Goal: Task Accomplishment & Management: Manage account settings

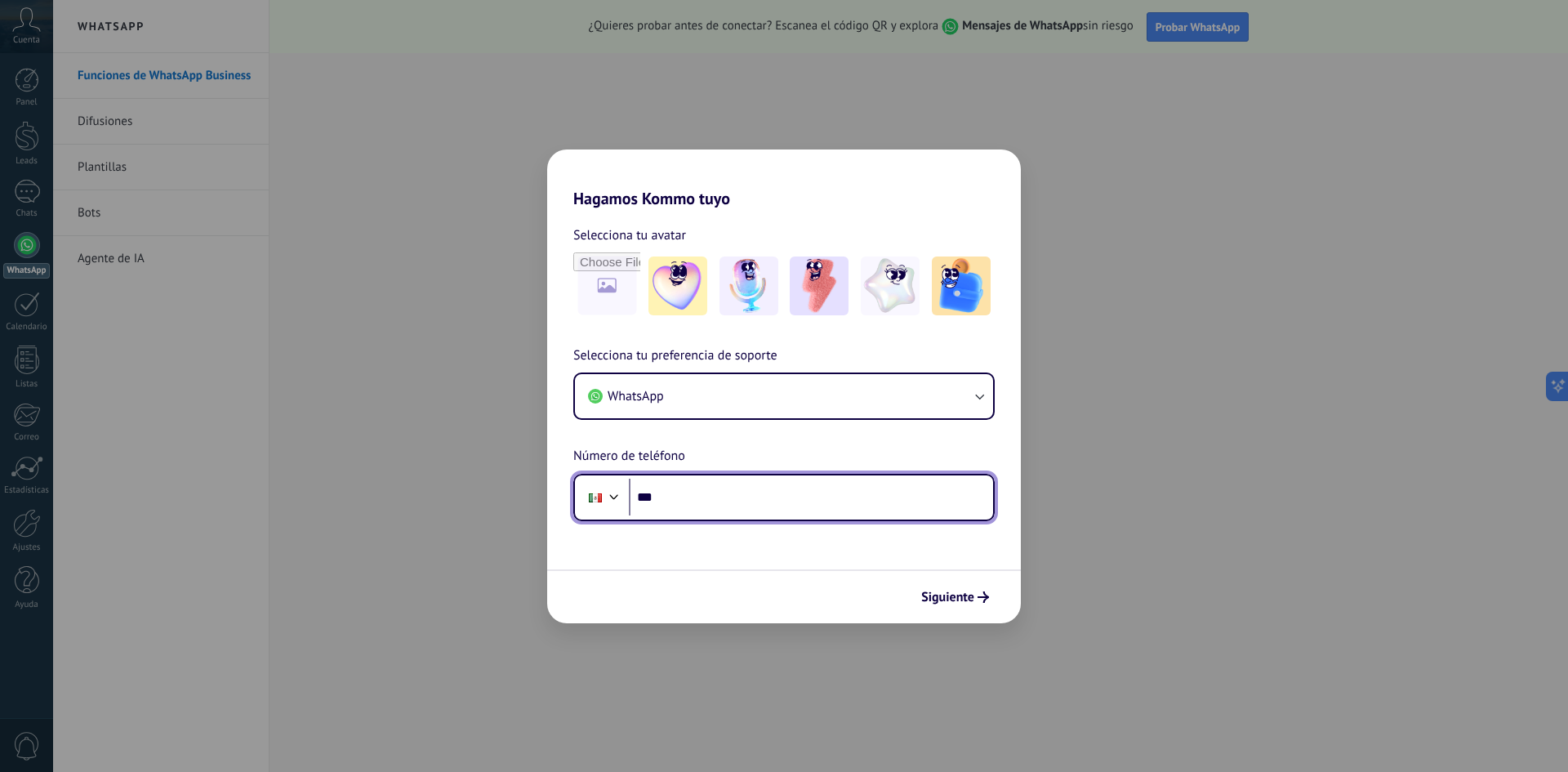
click at [633, 512] on input "***" at bounding box center [812, 498] width 365 height 38
type input "**********"
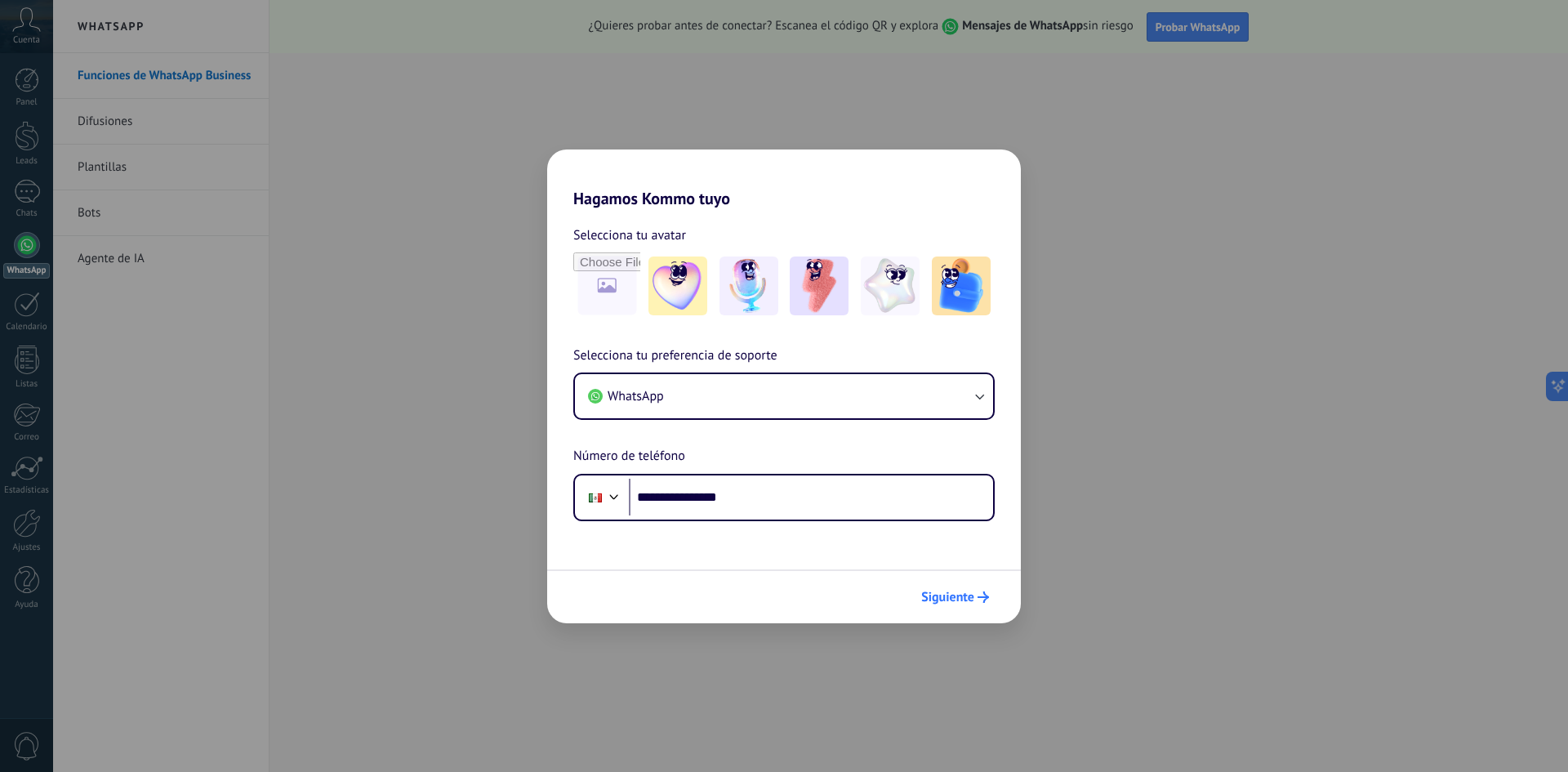
click at [954, 603] on span "Siguiente" at bounding box center [947, 597] width 53 height 12
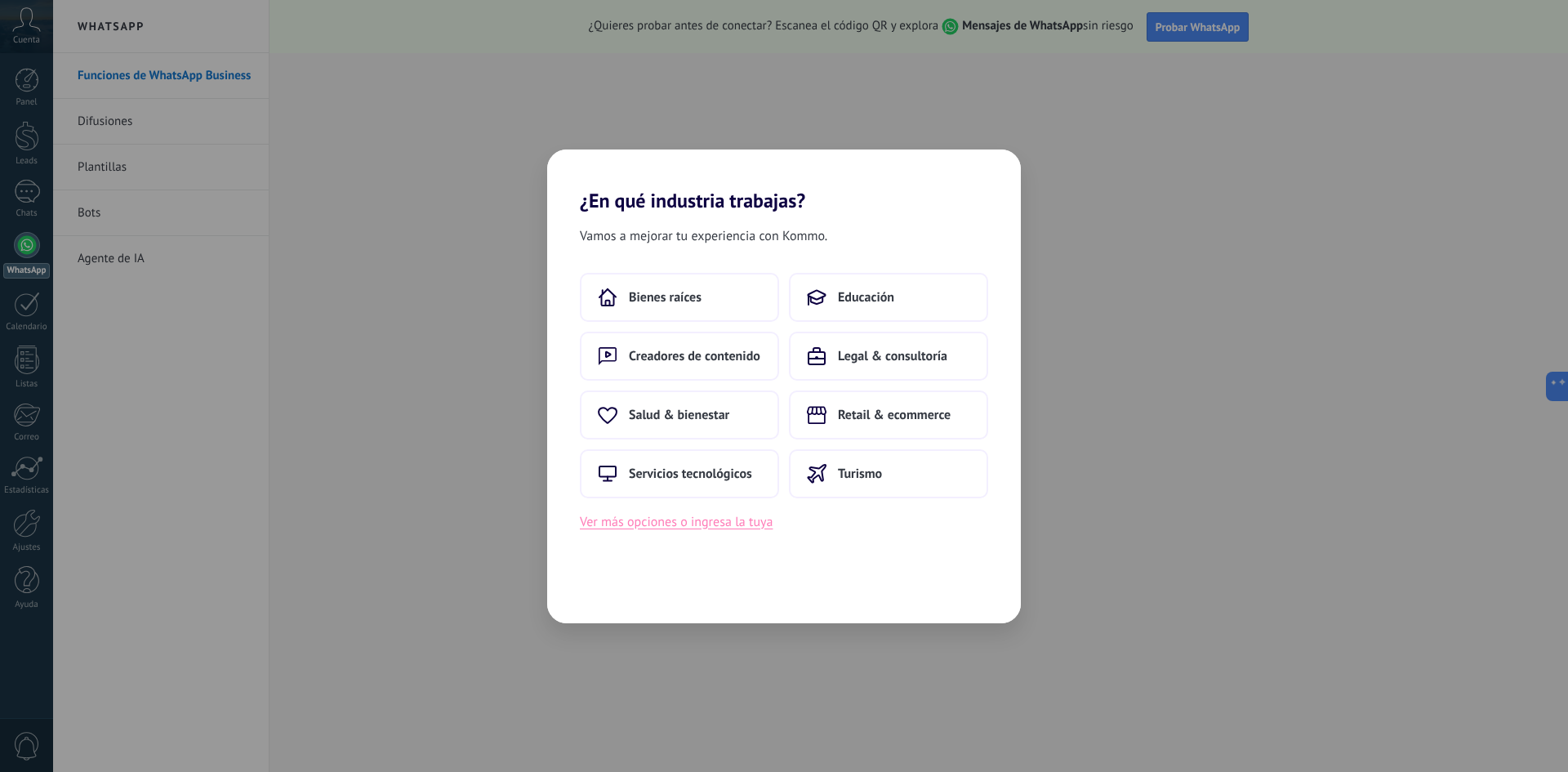
click at [681, 522] on button "Ver más opciones o ingresa la tuya" at bounding box center [676, 522] width 193 height 21
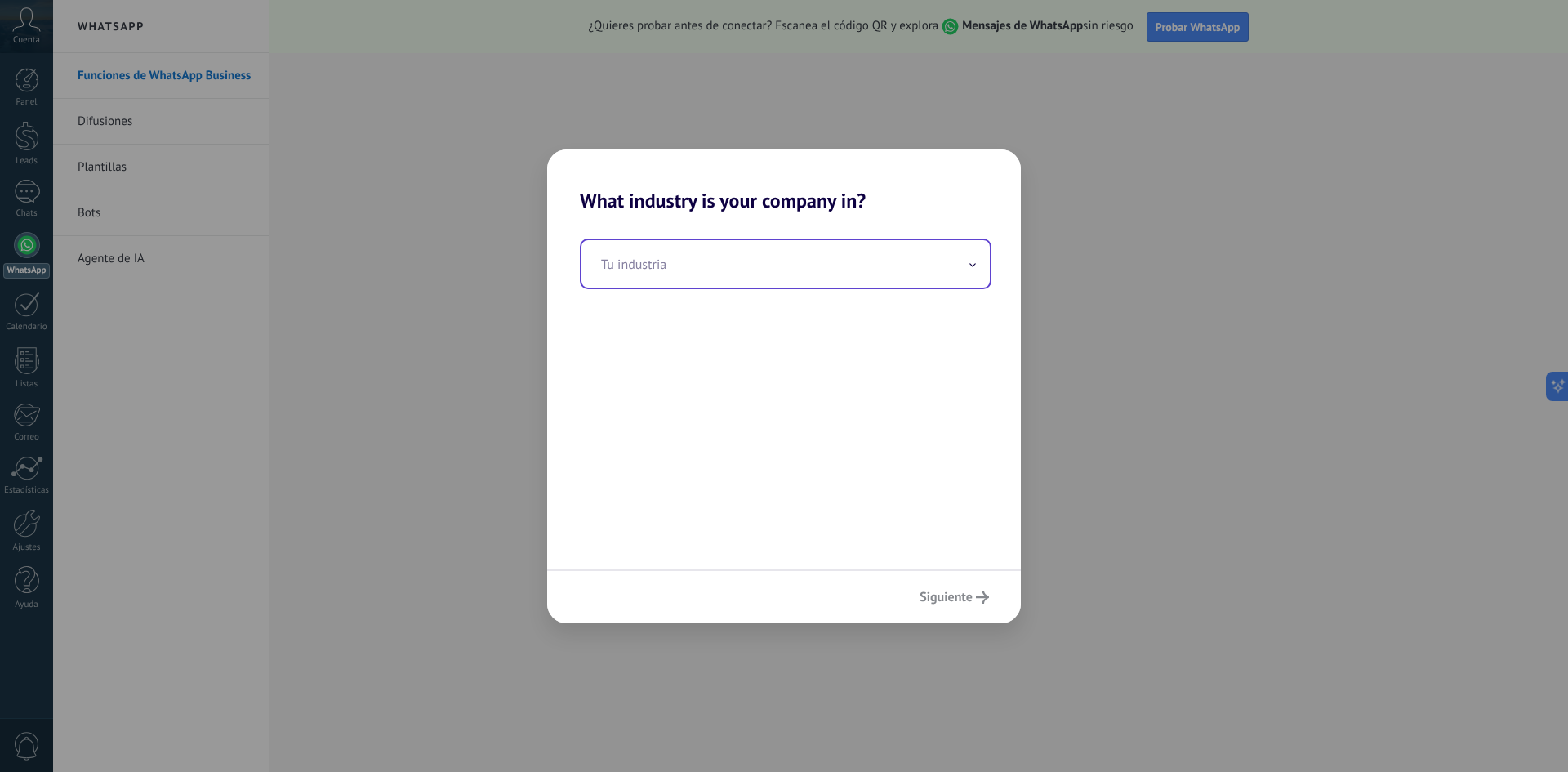
click at [899, 270] on input "text" at bounding box center [785, 264] width 408 height 48
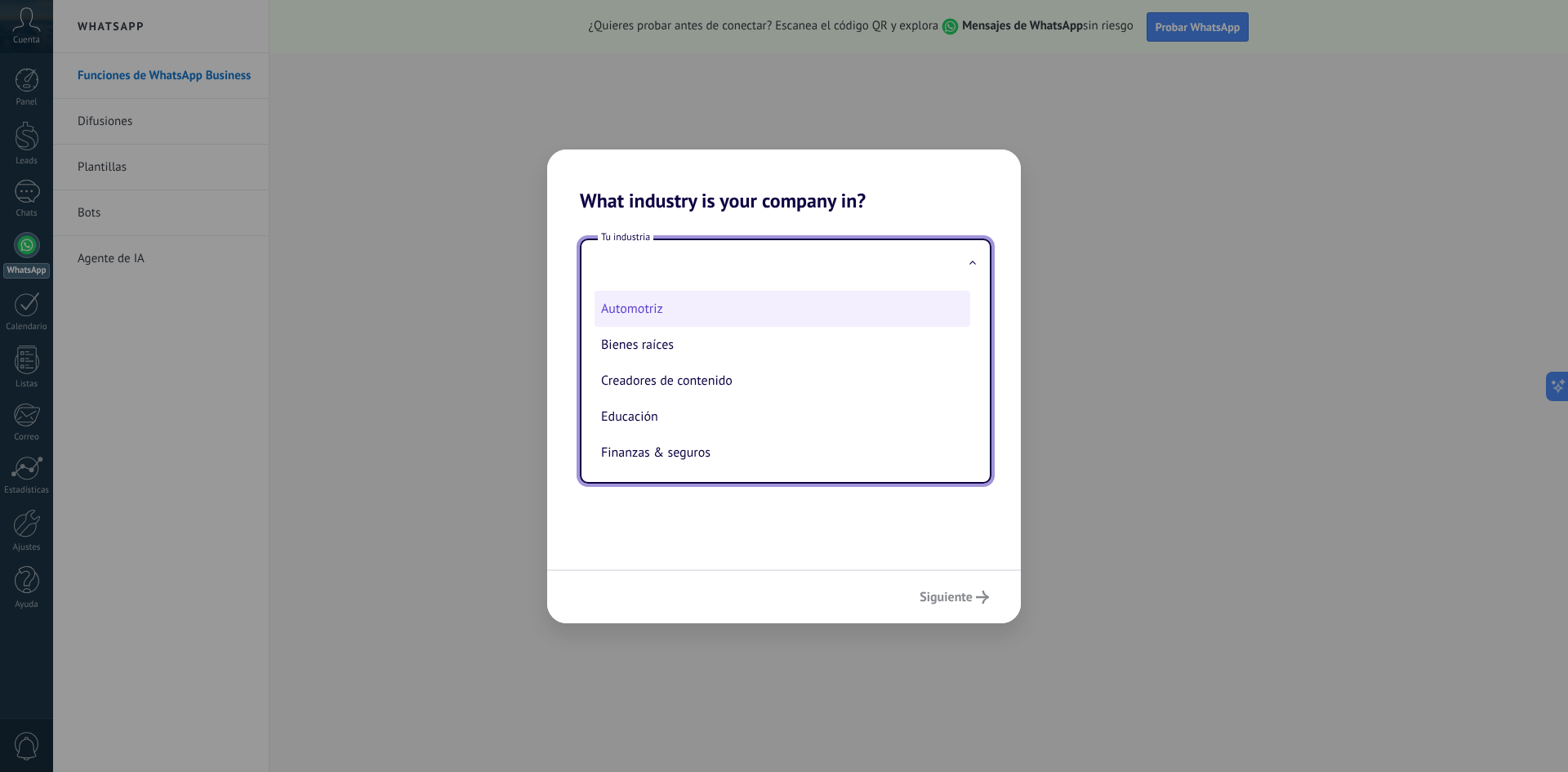
click at [643, 310] on li "Automotriz" at bounding box center [782, 308] width 375 height 36
type input "**********"
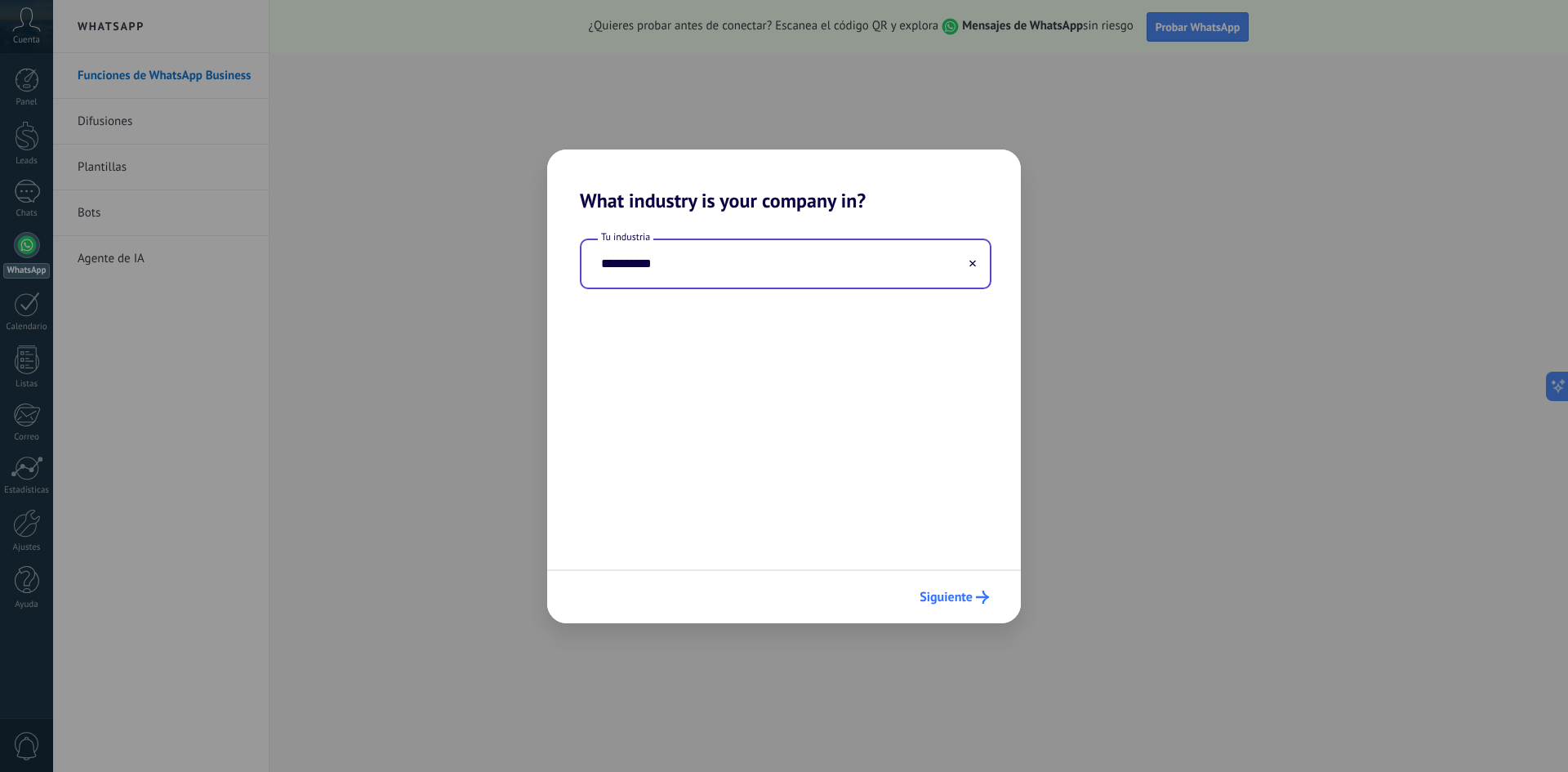
click at [946, 593] on span "Siguiente" at bounding box center [945, 597] width 53 height 12
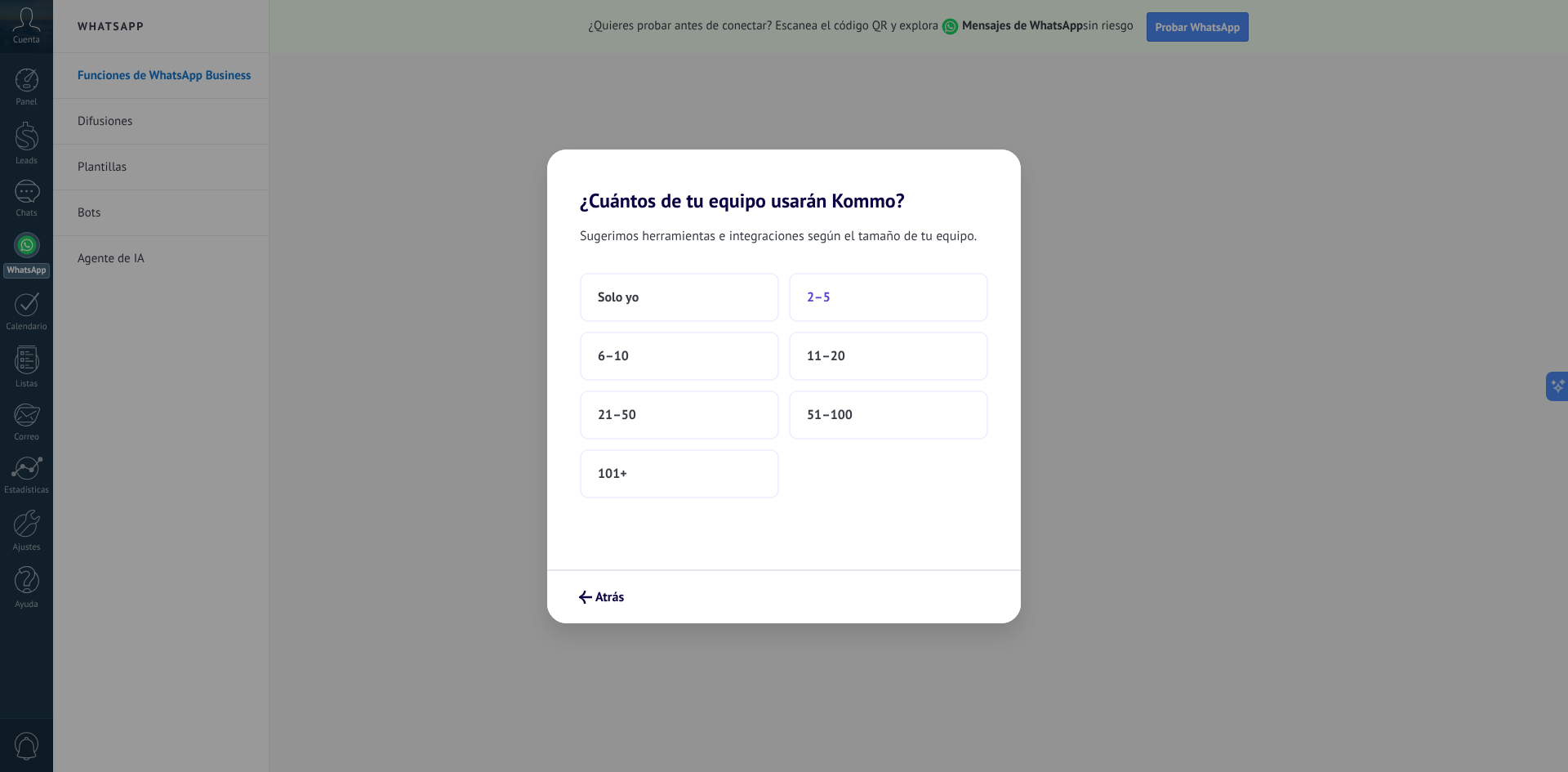
click at [864, 299] on button "2–5" at bounding box center [889, 297] width 200 height 49
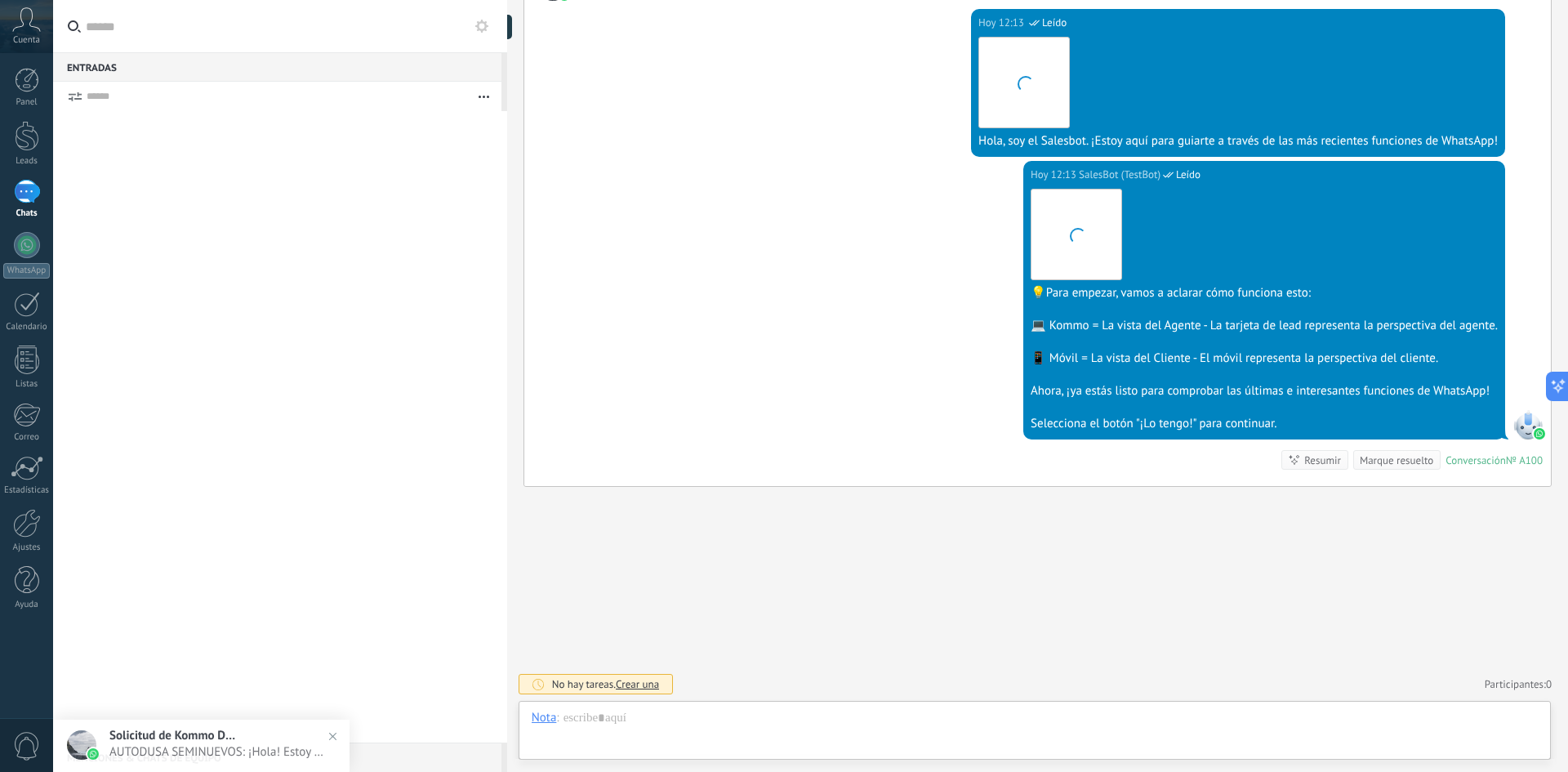
scroll to position [24, 0]
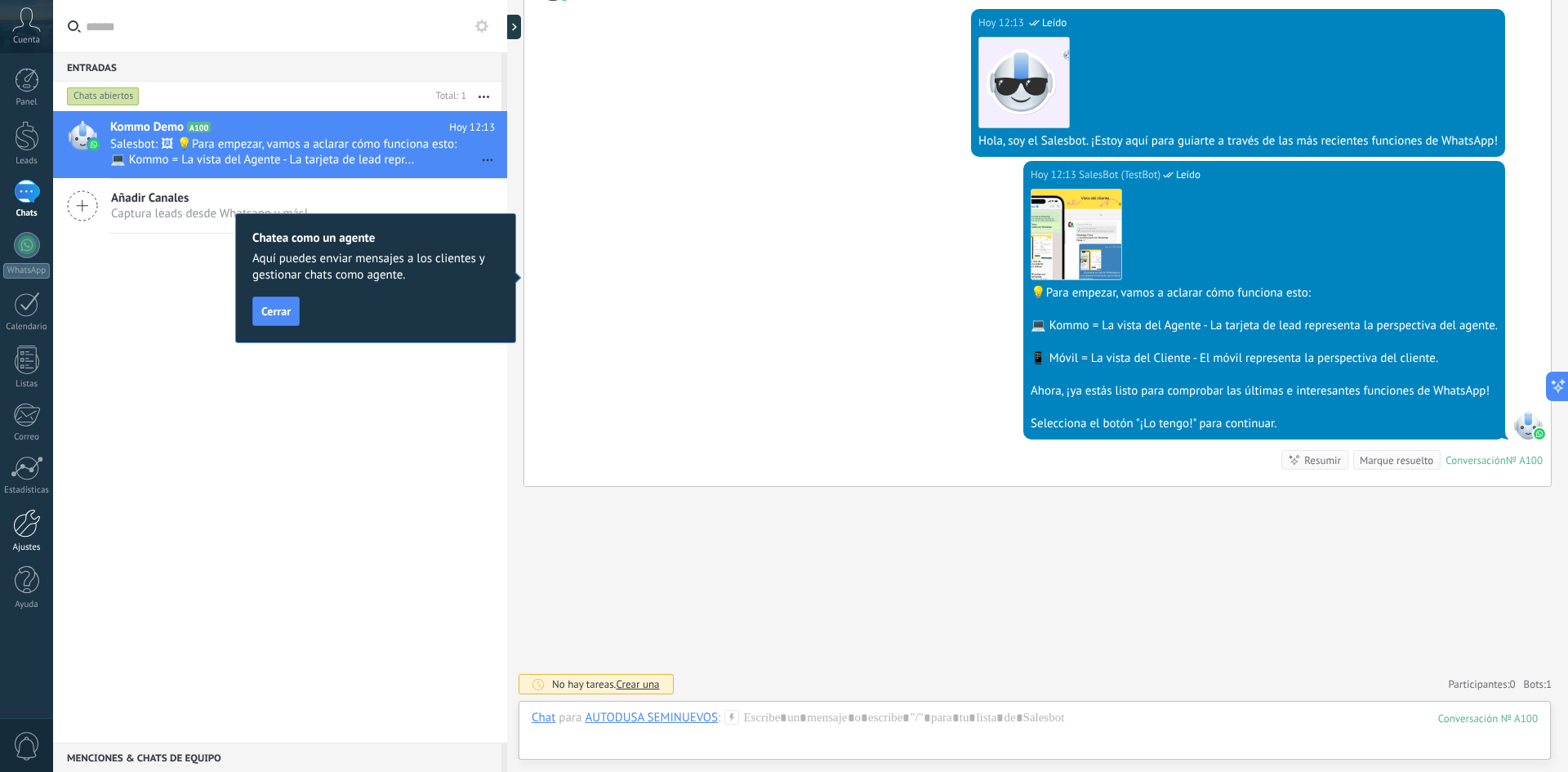
click at [25, 530] on div at bounding box center [26, 523] width 28 height 28
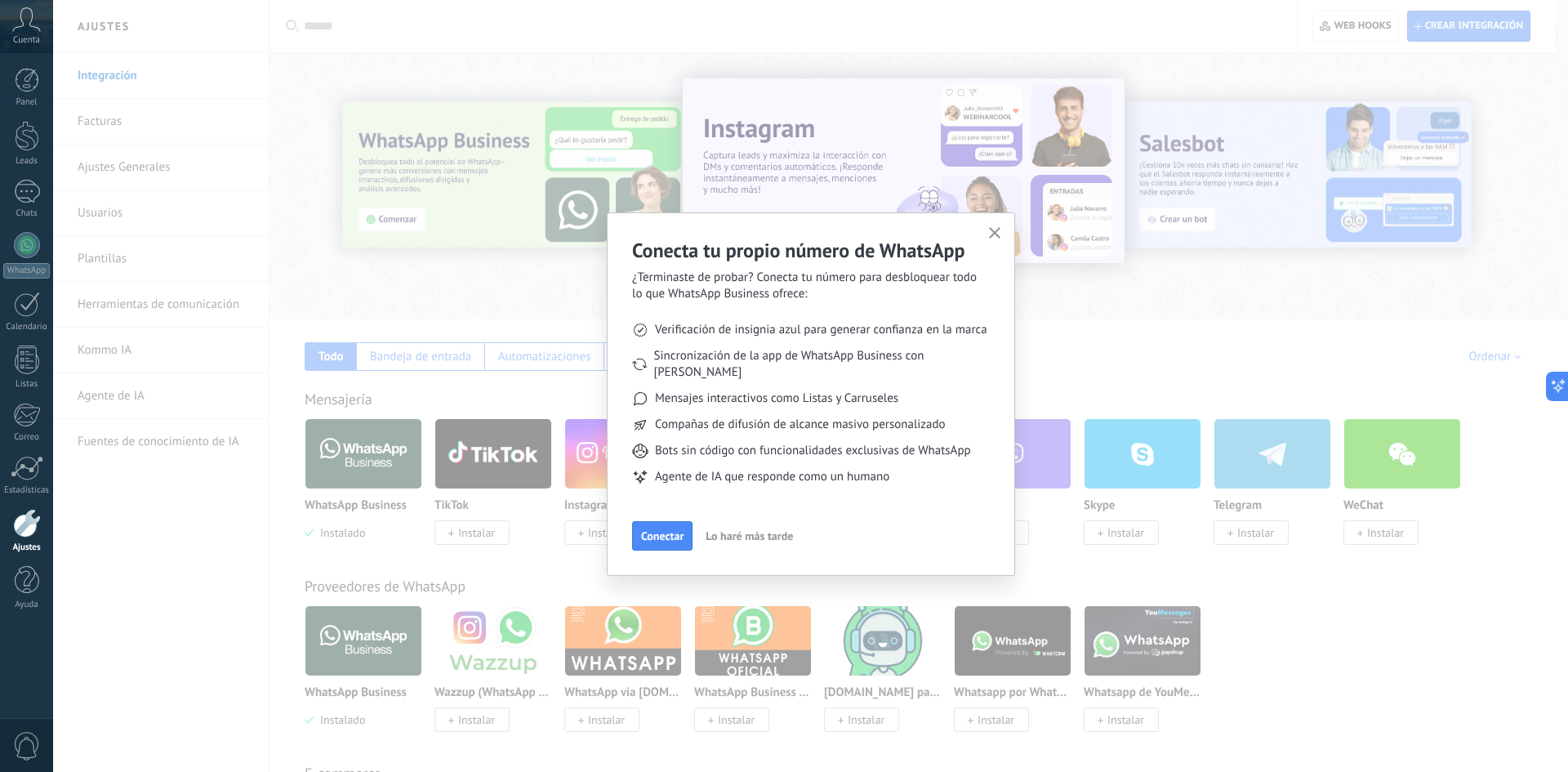
click at [995, 235] on use "button" at bounding box center [995, 233] width 13 height 13
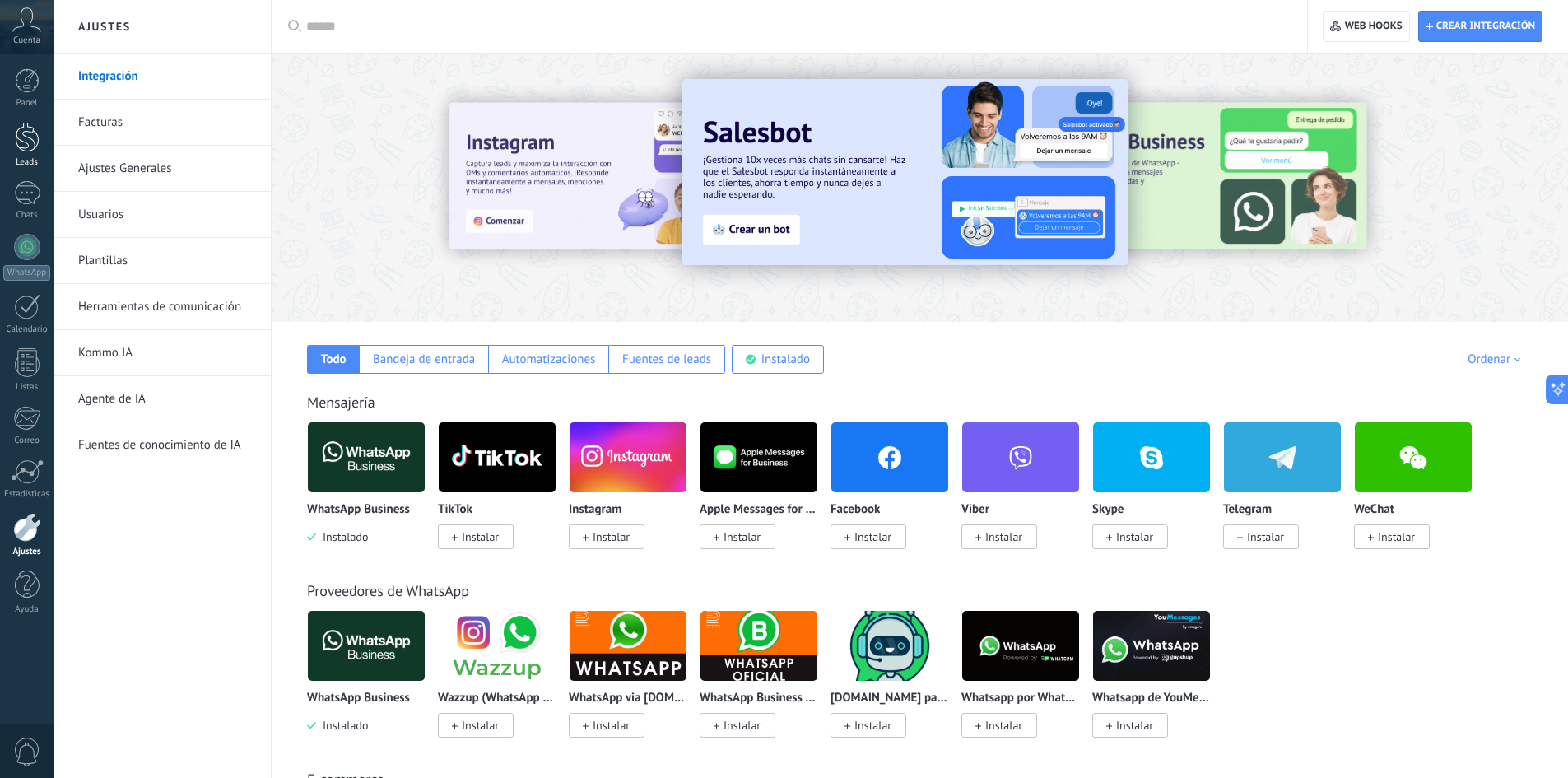
click at [24, 149] on div at bounding box center [26, 137] width 24 height 30
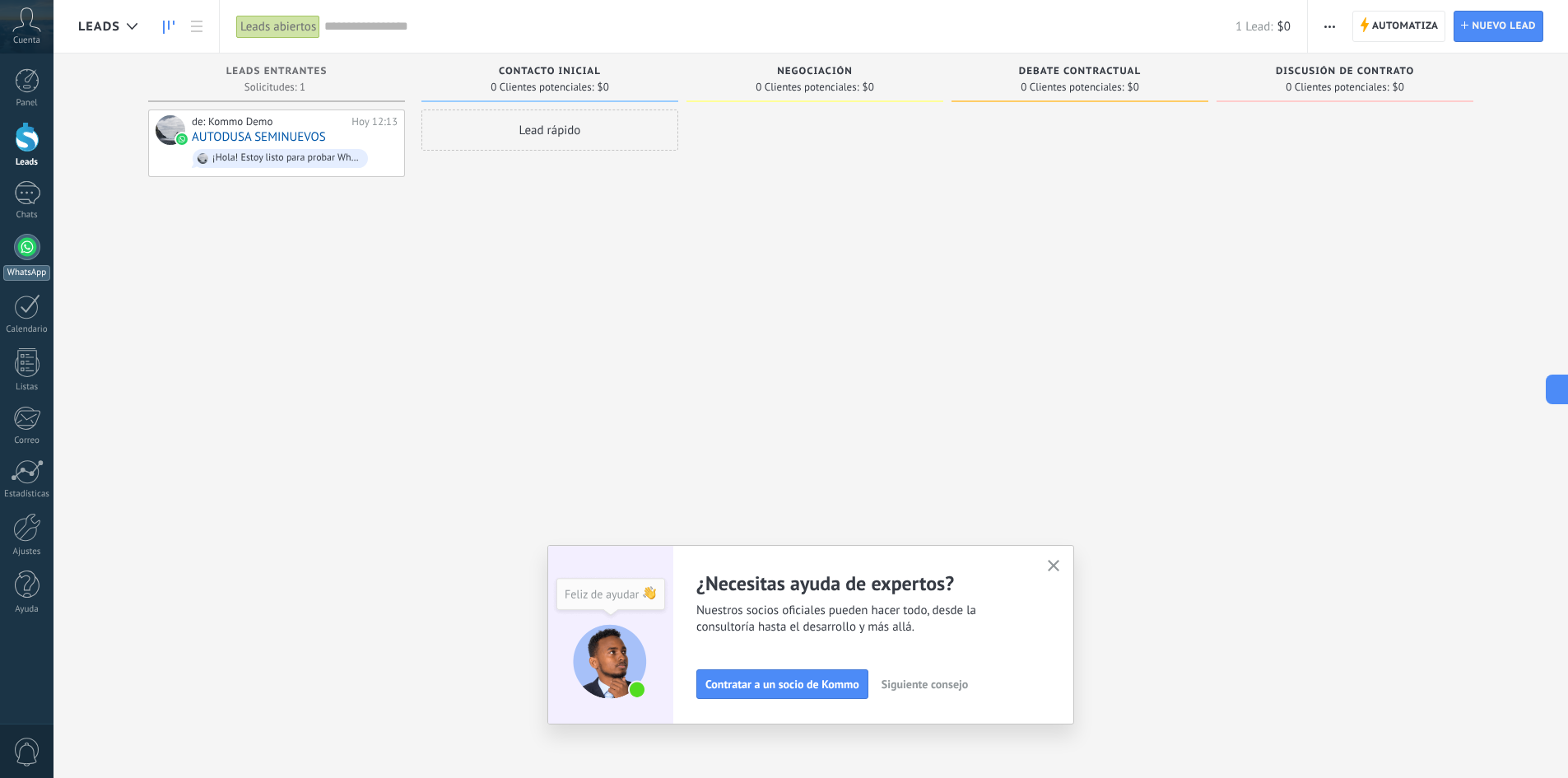
click at [23, 255] on div at bounding box center [26, 246] width 26 height 26
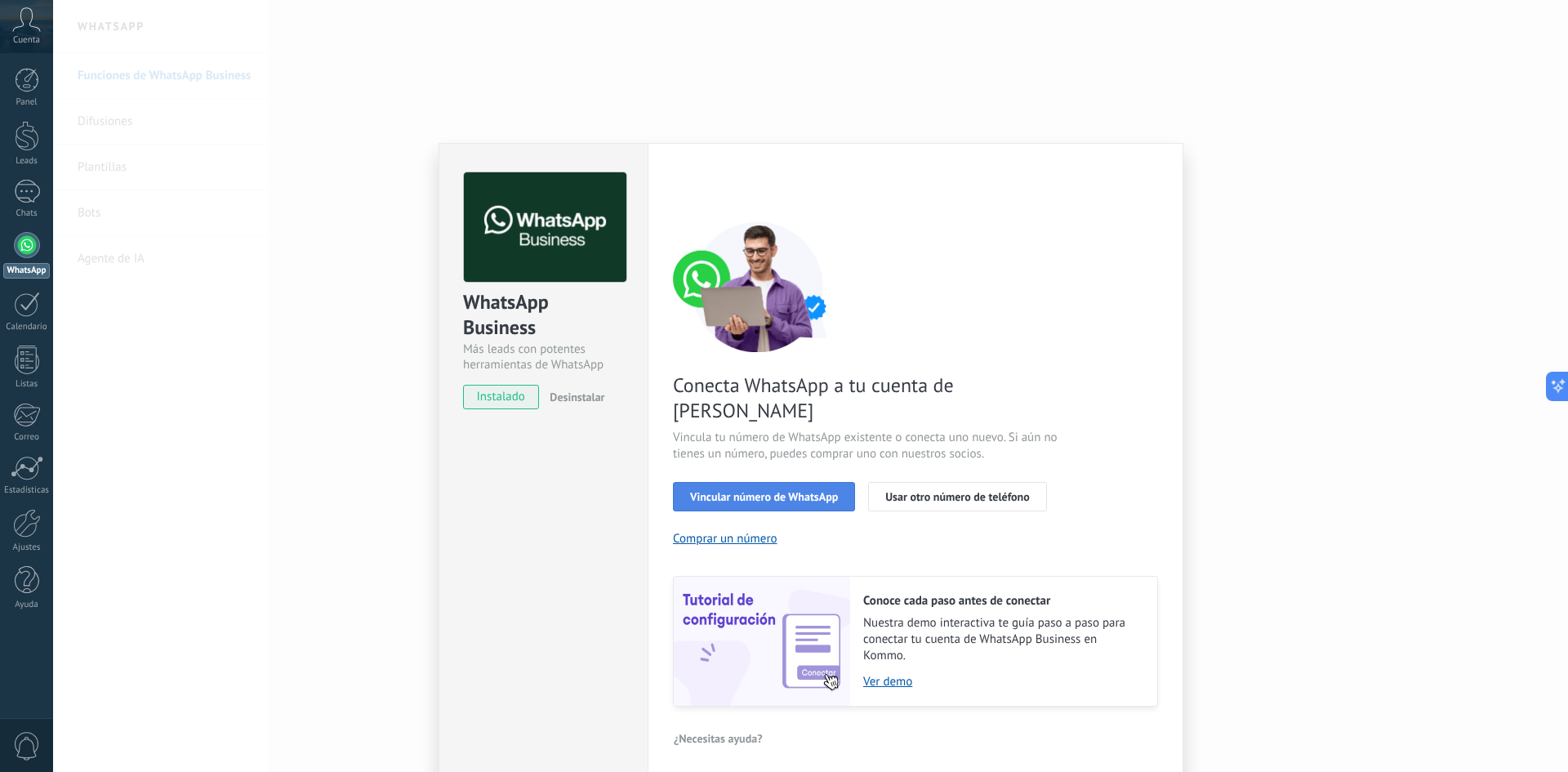
click at [763, 491] on span "Vincular número de WhatsApp" at bounding box center [764, 497] width 147 height 12
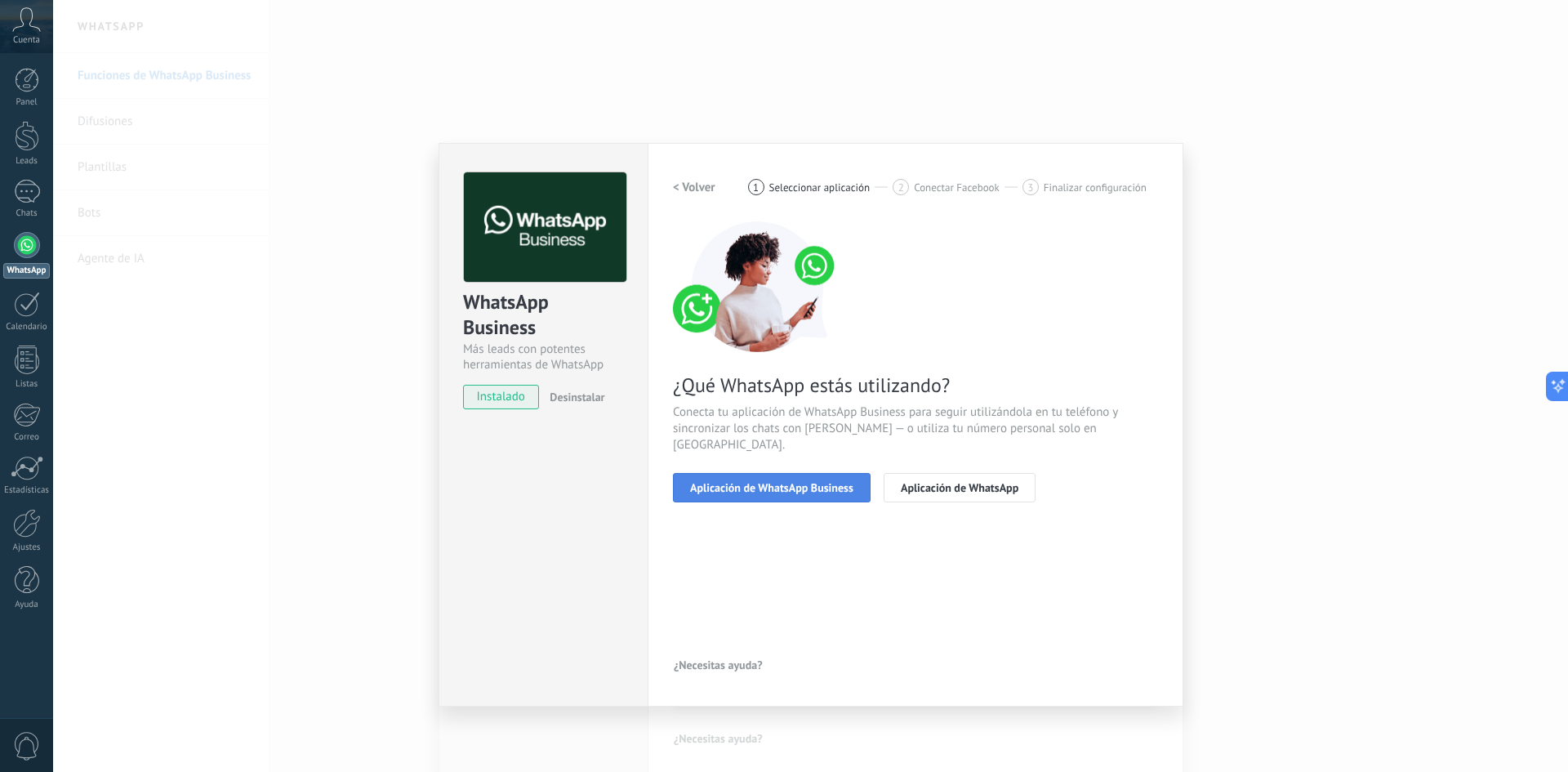
click at [805, 482] on span "Aplicación de WhatsApp Business" at bounding box center [772, 488] width 163 height 12
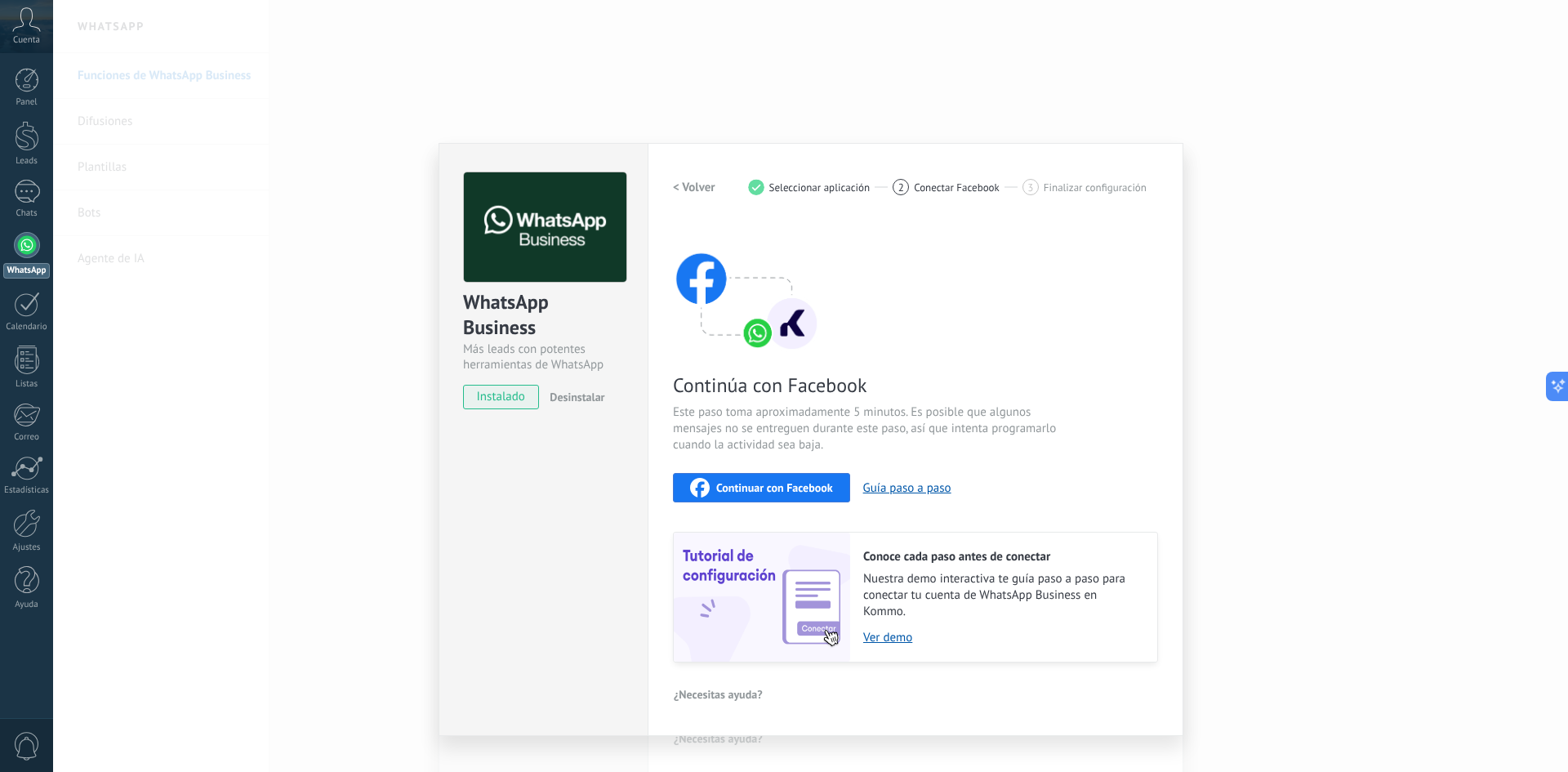
click at [774, 490] on span "Continuar con Facebook" at bounding box center [775, 488] width 116 height 12
click at [1207, 143] on div "WhatsApp Business Más leads con potentes herramientas de WhatsApp instalado Des…" at bounding box center [811, 386] width 1515 height 772
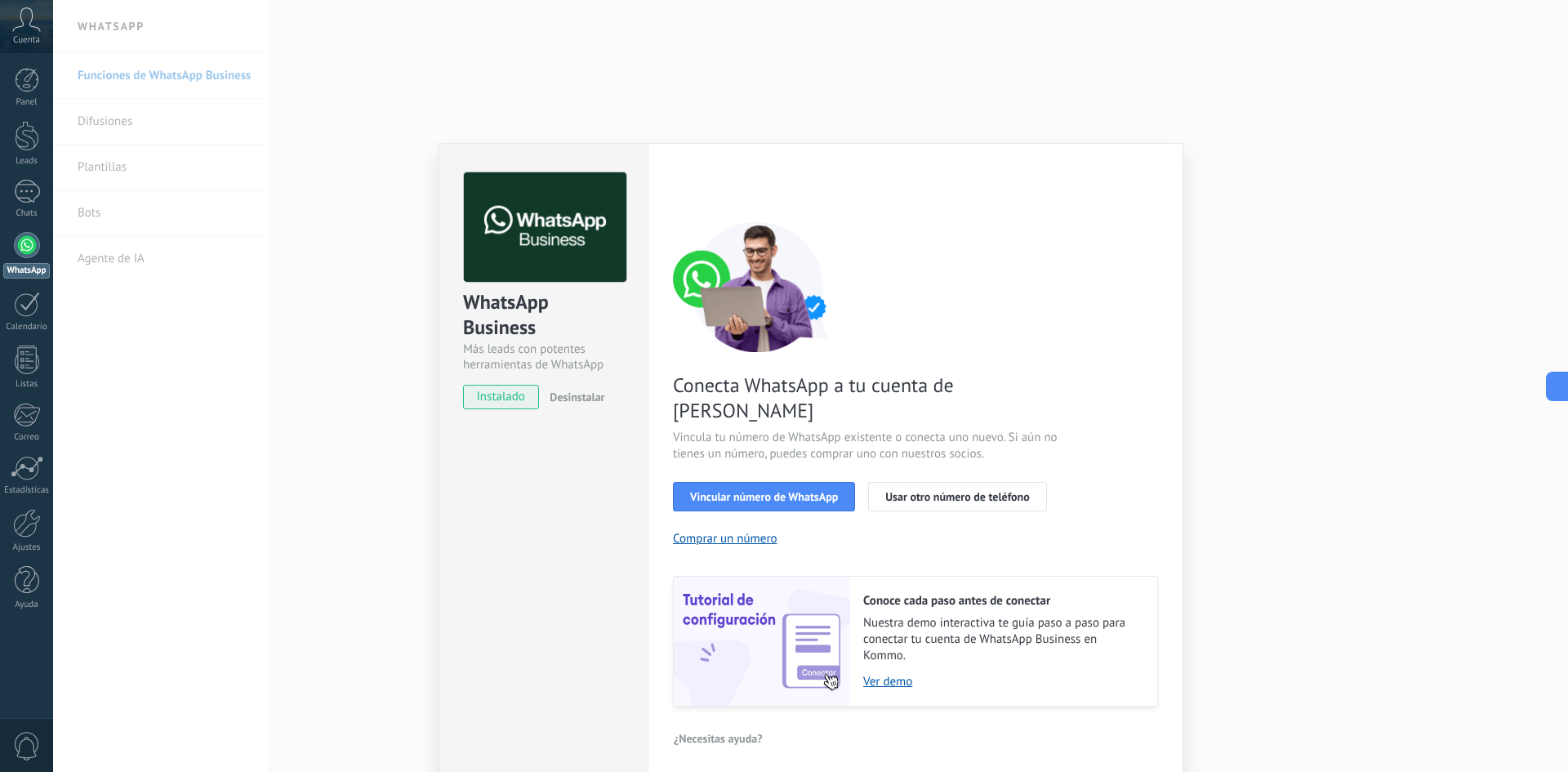
click at [23, 32] on div "Cuenta" at bounding box center [26, 26] width 53 height 53
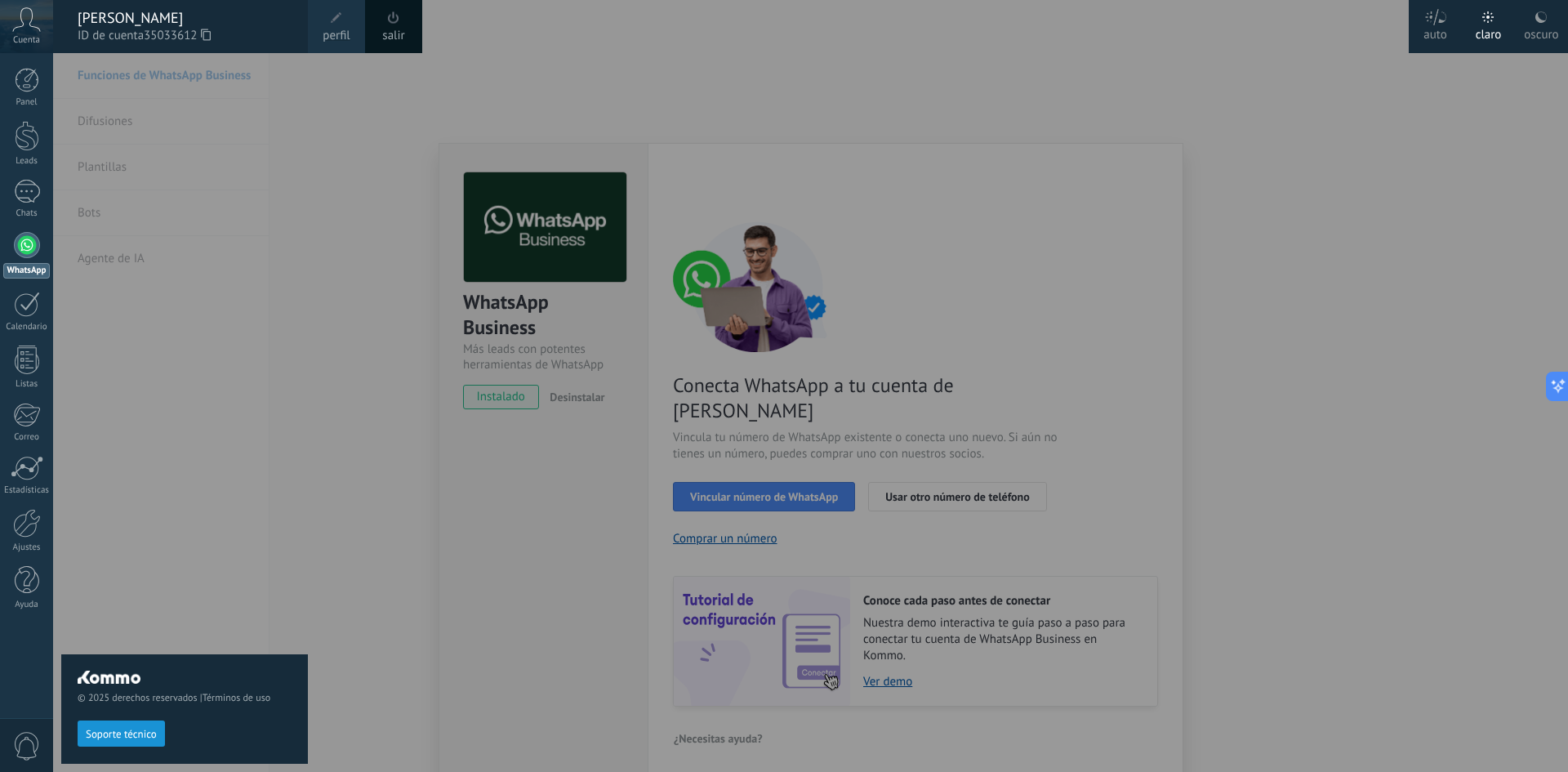
click at [109, 185] on div "© 2025 derechos reservados | Términos de uso Soporte técnico" at bounding box center [184, 412] width 246 height 719
click at [20, 145] on div at bounding box center [26, 136] width 24 height 30
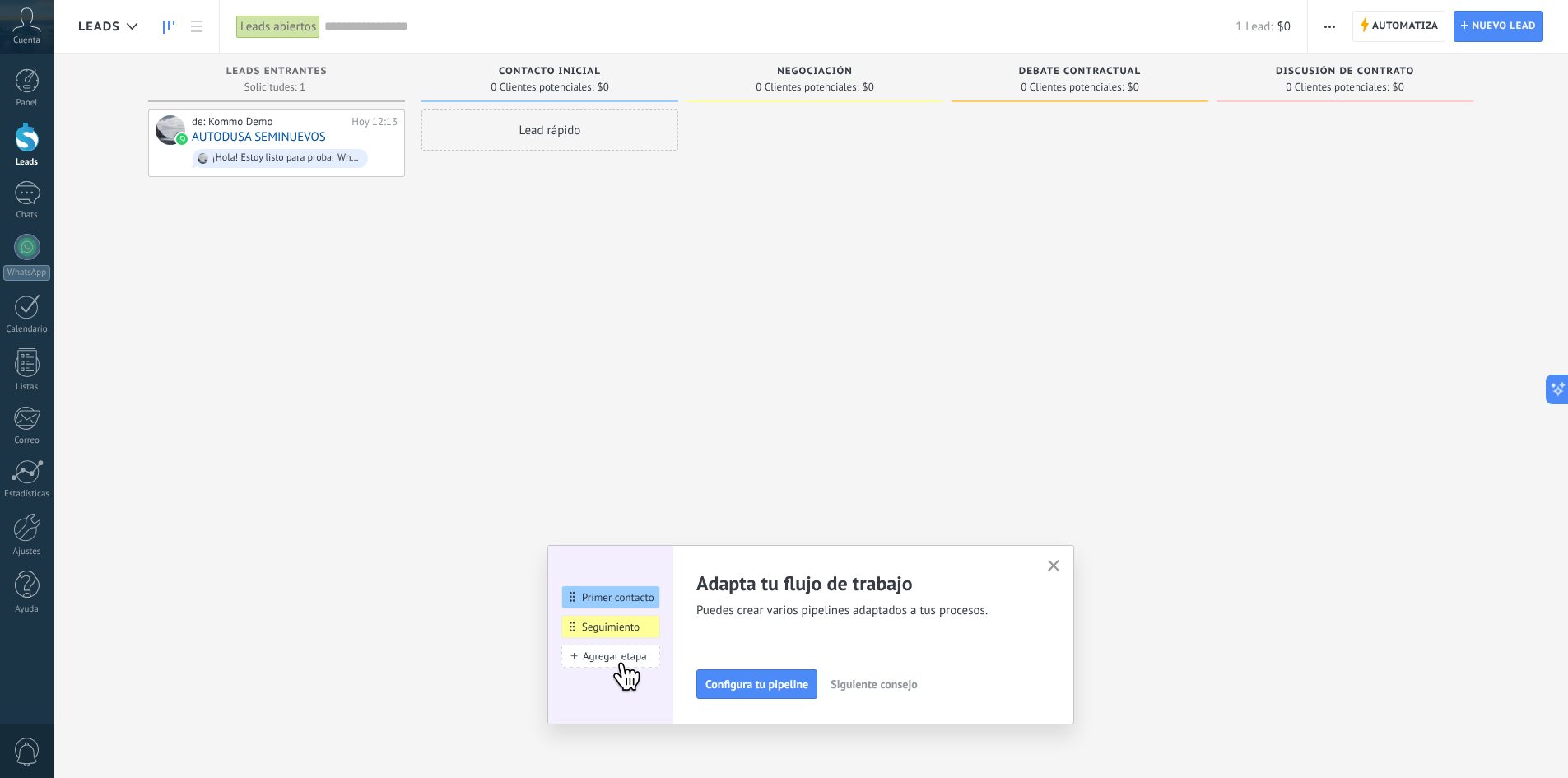
click at [1060, 567] on use "button" at bounding box center [1053, 566] width 13 height 13
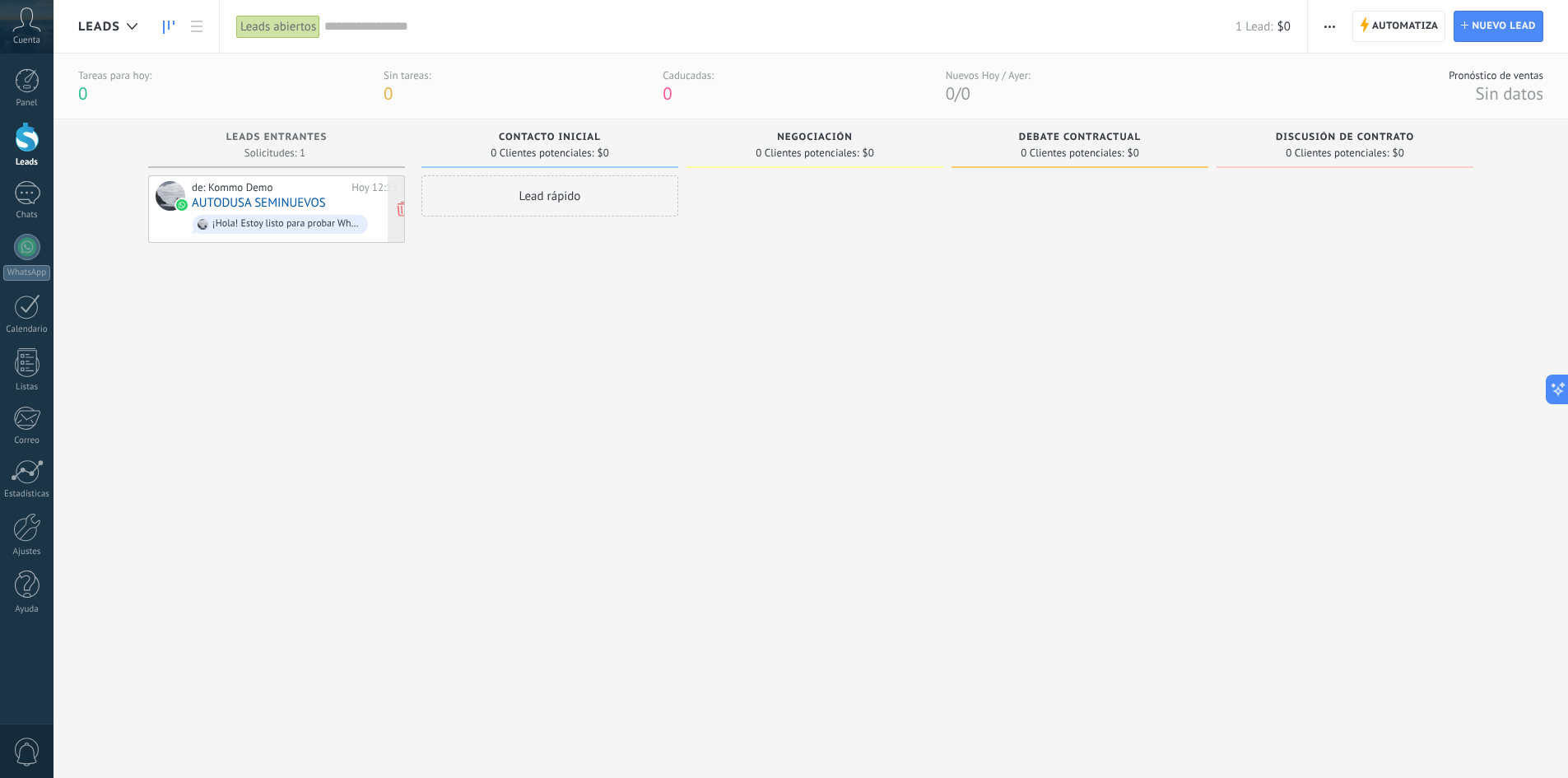
click at [195, 198] on link "AUTODUSA SEMINUEVOS" at bounding box center [258, 202] width 134 height 14
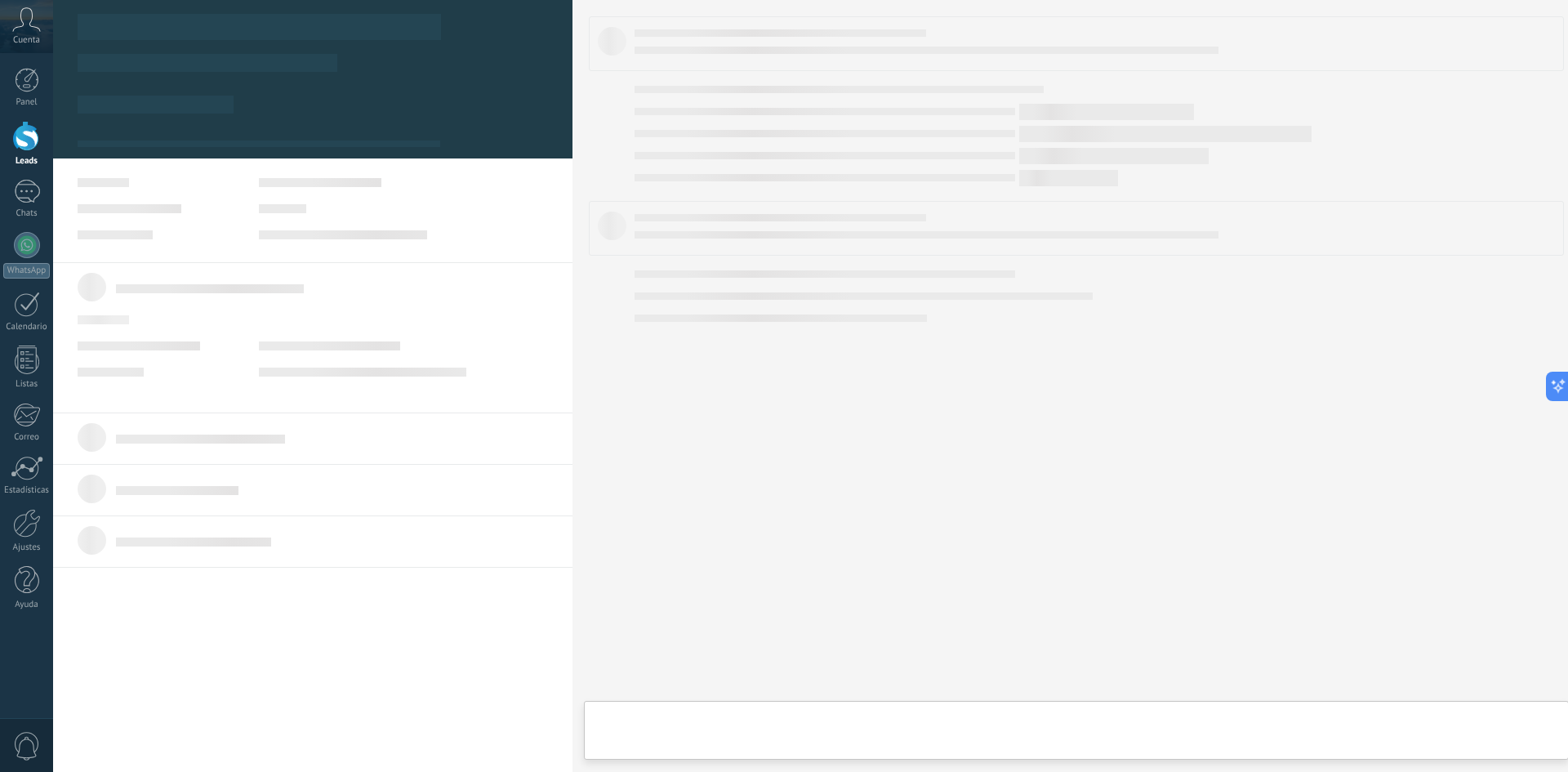
type textarea "**********"
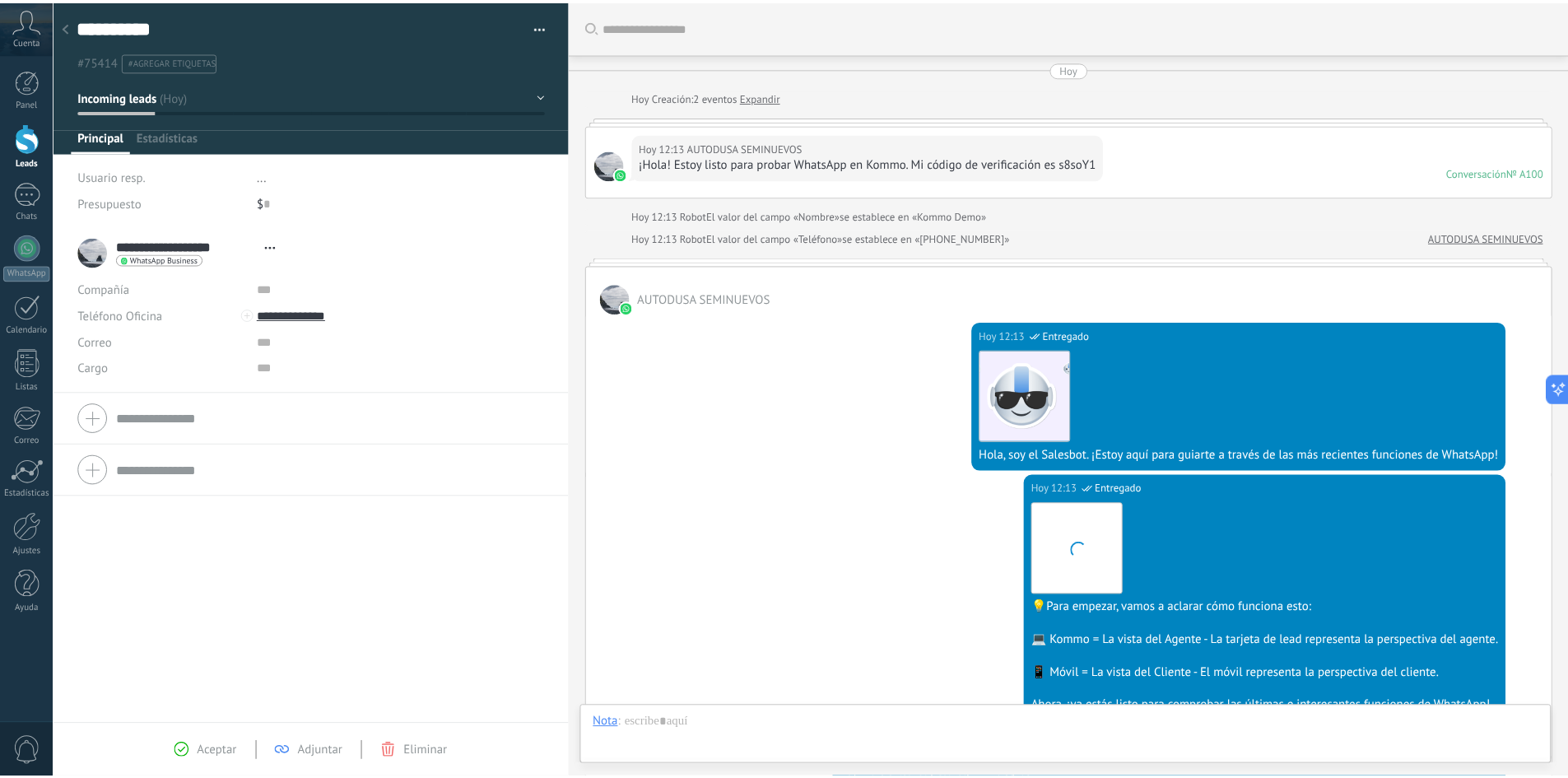
scroll to position [412, 0]
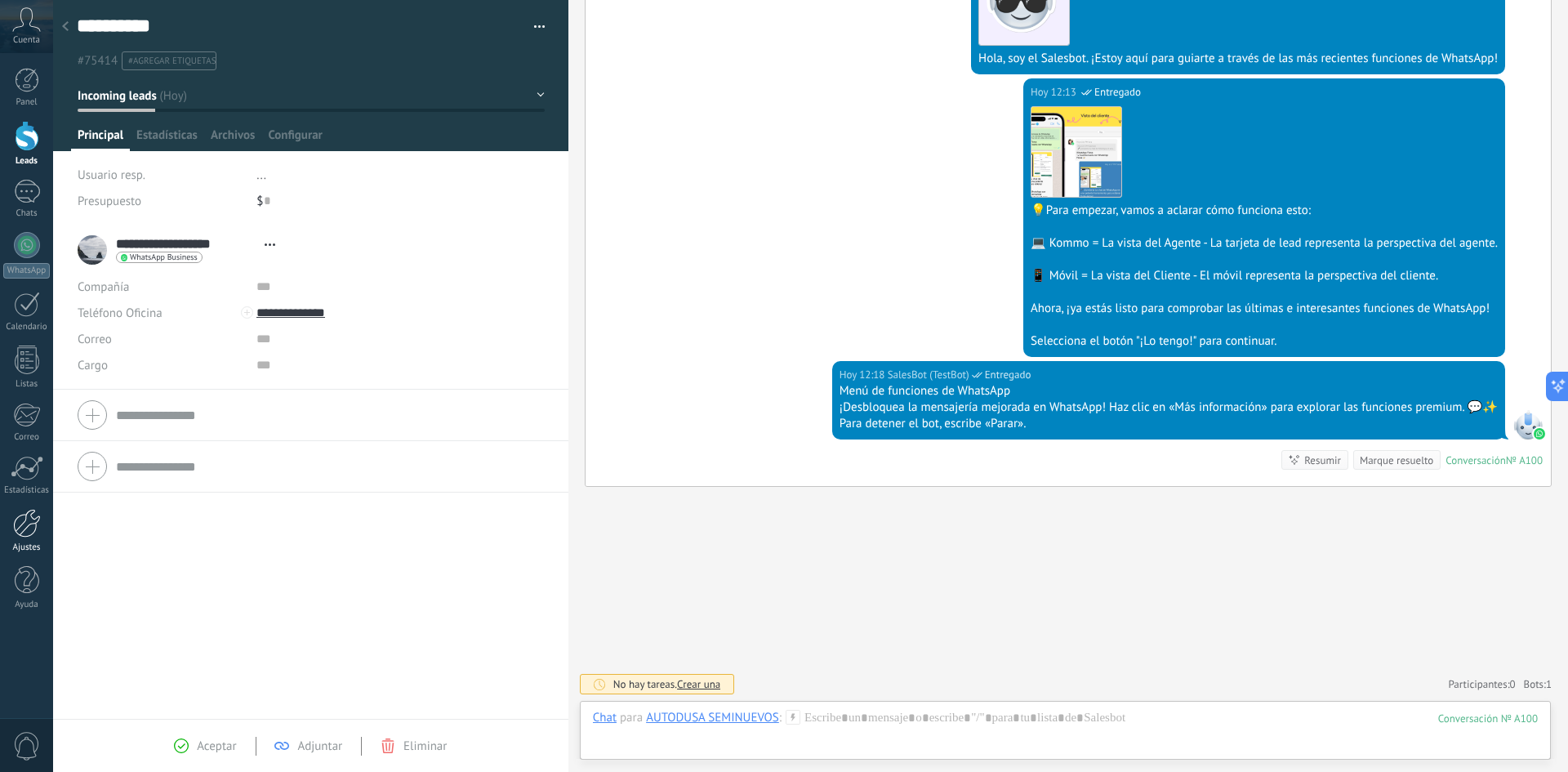
click at [28, 531] on div at bounding box center [26, 523] width 28 height 28
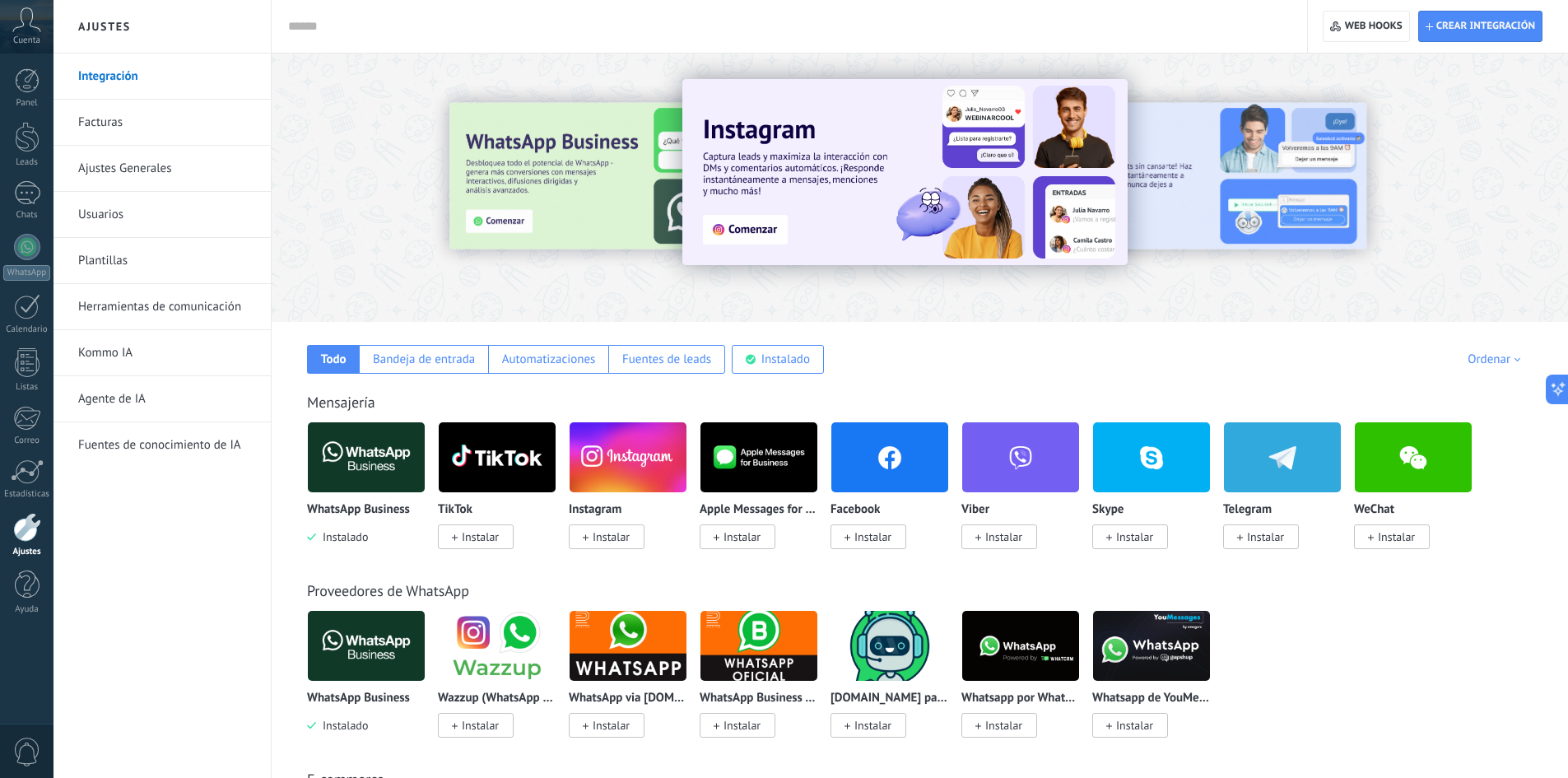
click at [363, 446] on img at bounding box center [366, 457] width 117 height 80
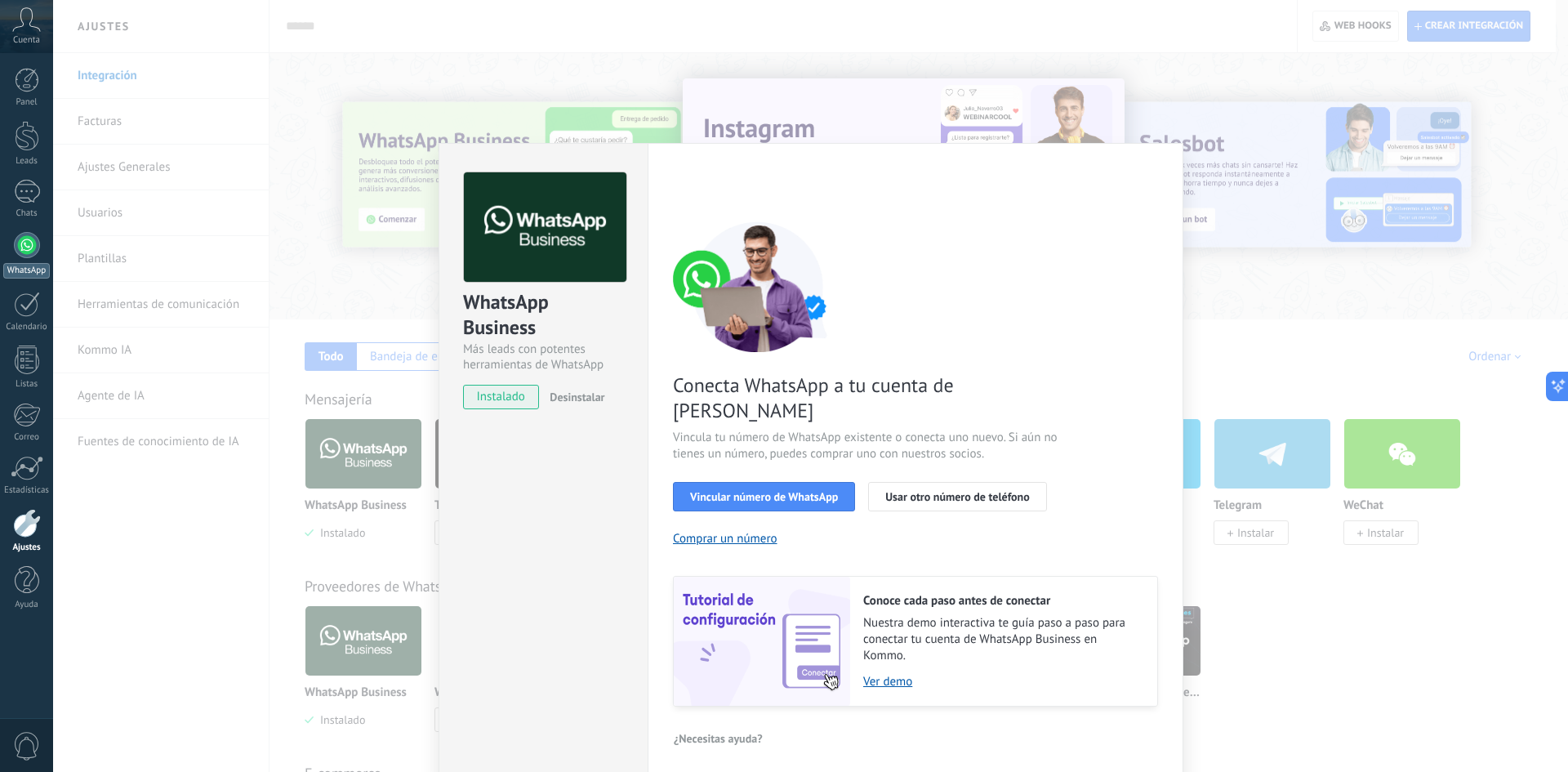
click at [32, 259] on link "WhatsApp" at bounding box center [26, 255] width 53 height 47
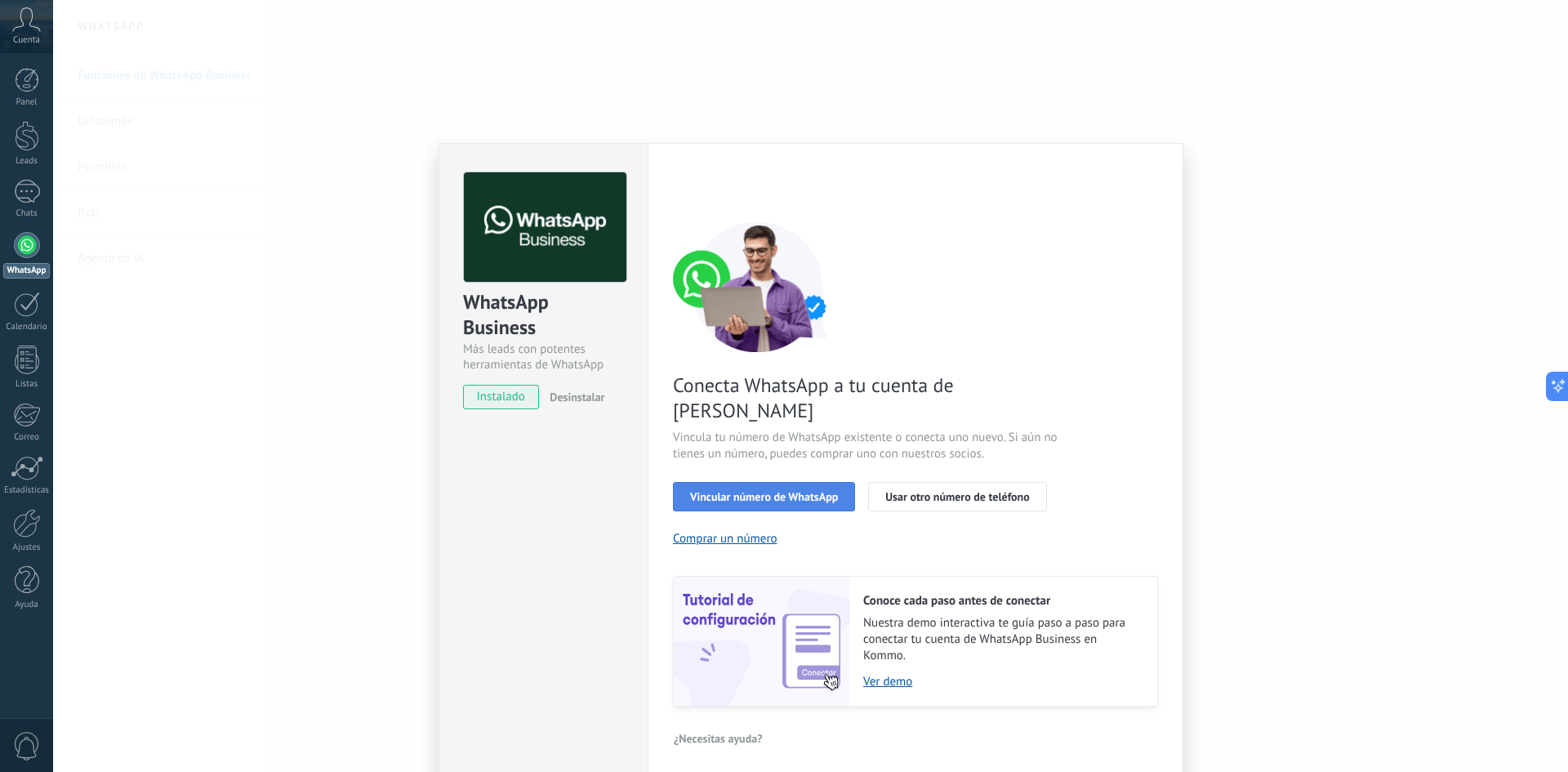
click at [751, 491] on span "Vincular número de WhatsApp" at bounding box center [764, 497] width 147 height 12
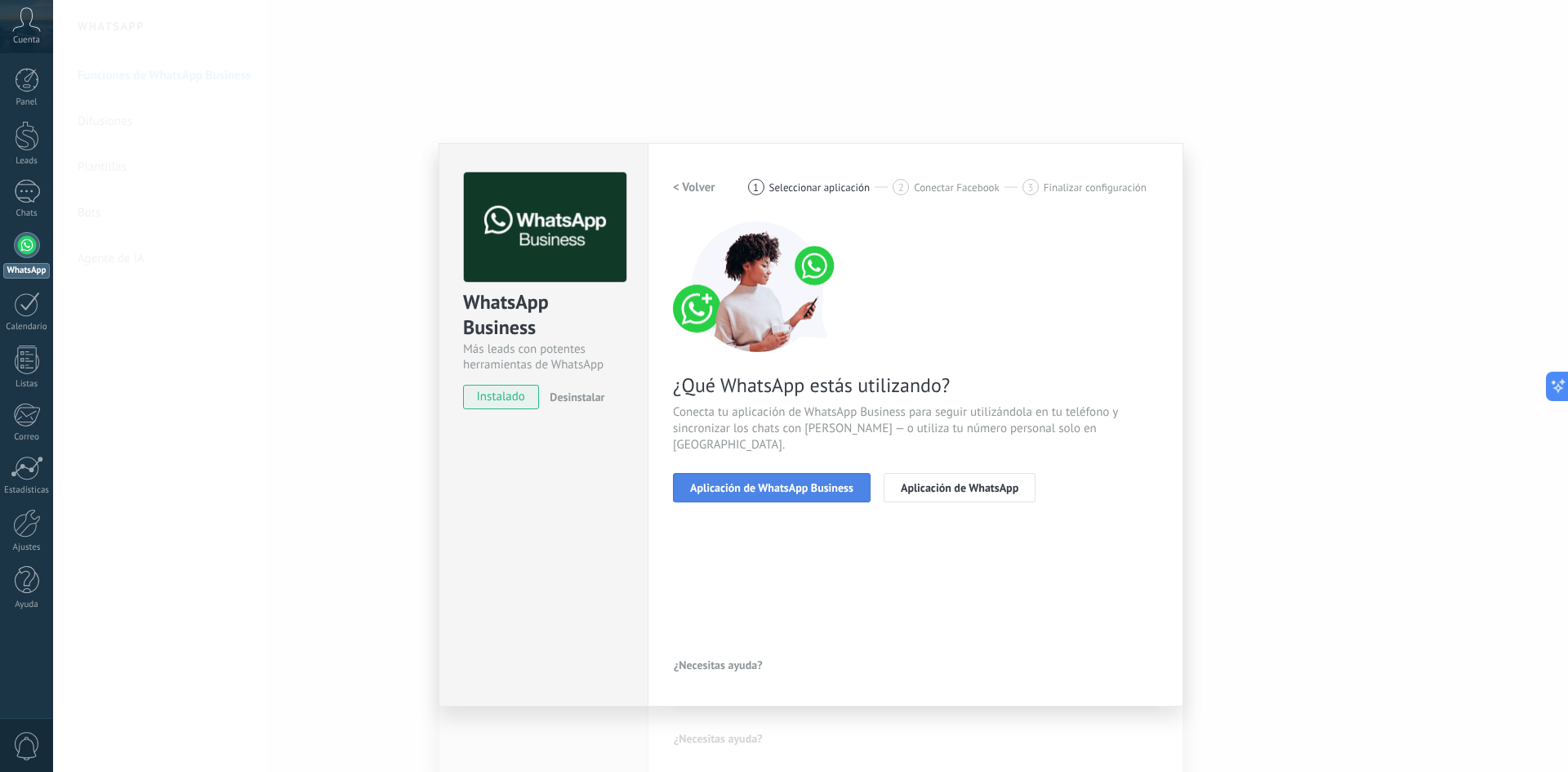
click at [796, 482] on span "Aplicación de WhatsApp Business" at bounding box center [772, 488] width 163 height 12
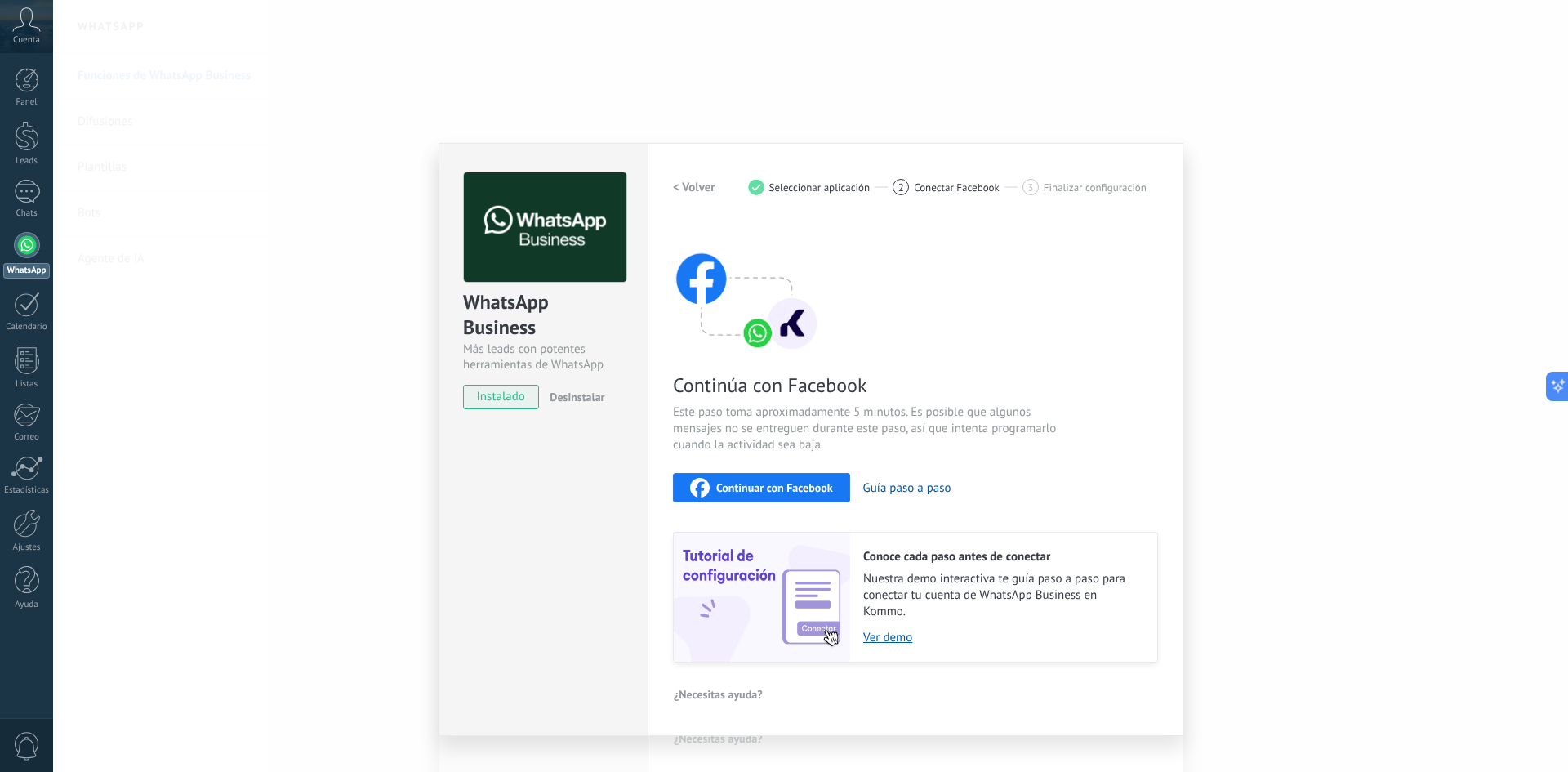
click at [769, 489] on span "Continuar con Facebook" at bounding box center [775, 488] width 116 height 12
click at [592, 399] on span "Desinstalar" at bounding box center [577, 397] width 54 height 15
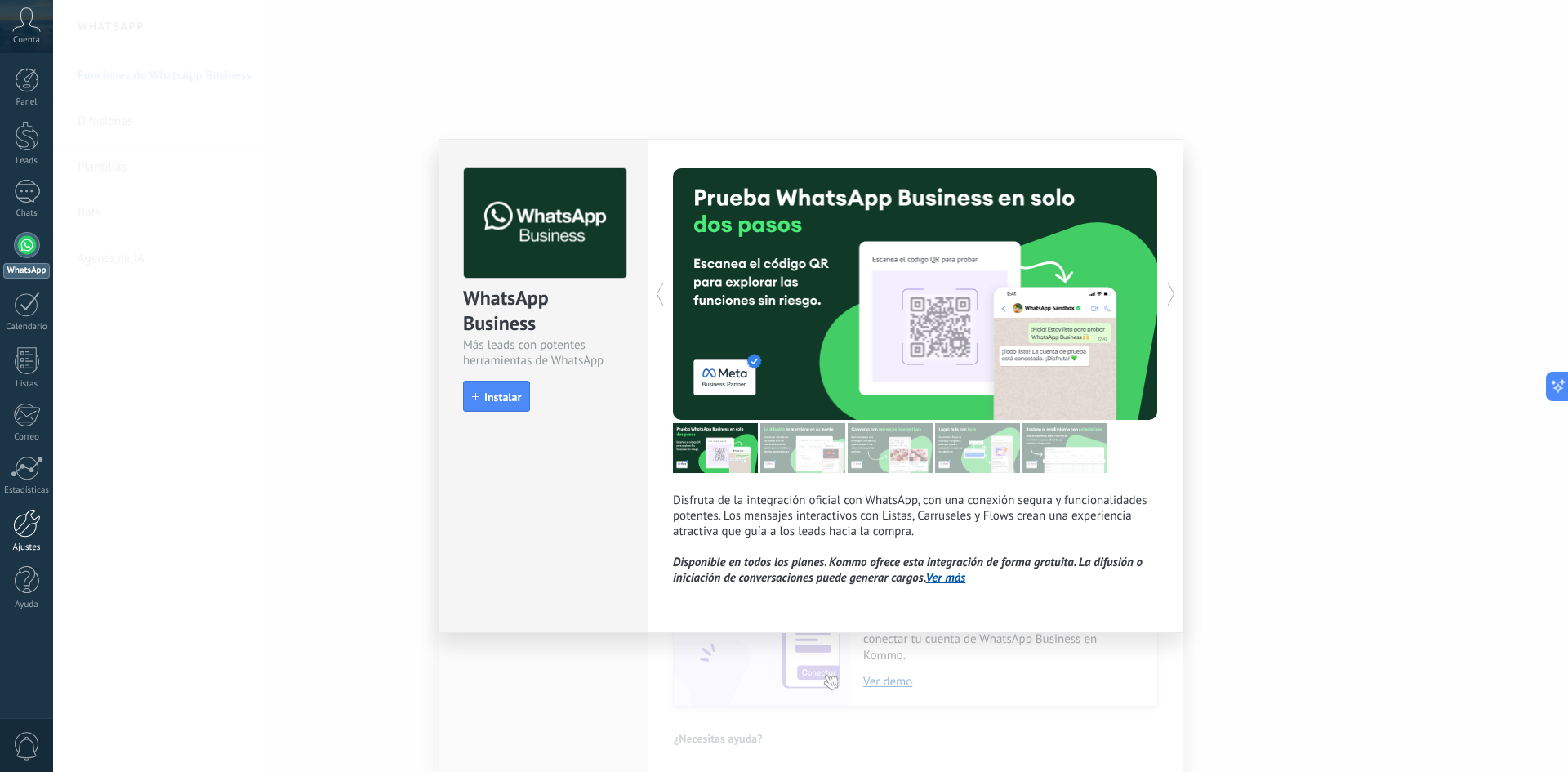
click at [20, 527] on div at bounding box center [26, 523] width 28 height 28
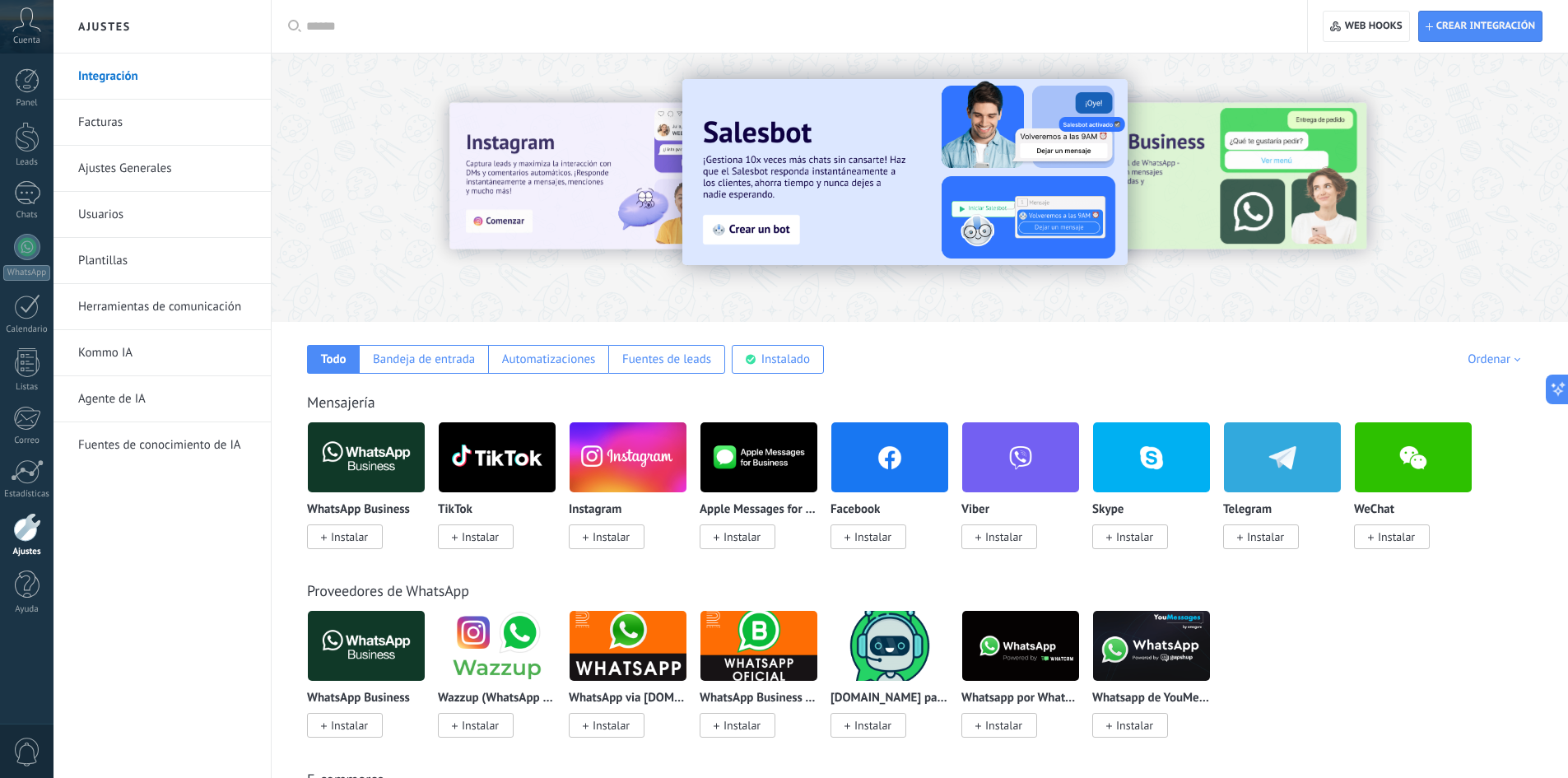
click at [325, 21] on input "text" at bounding box center [794, 27] width 978 height 18
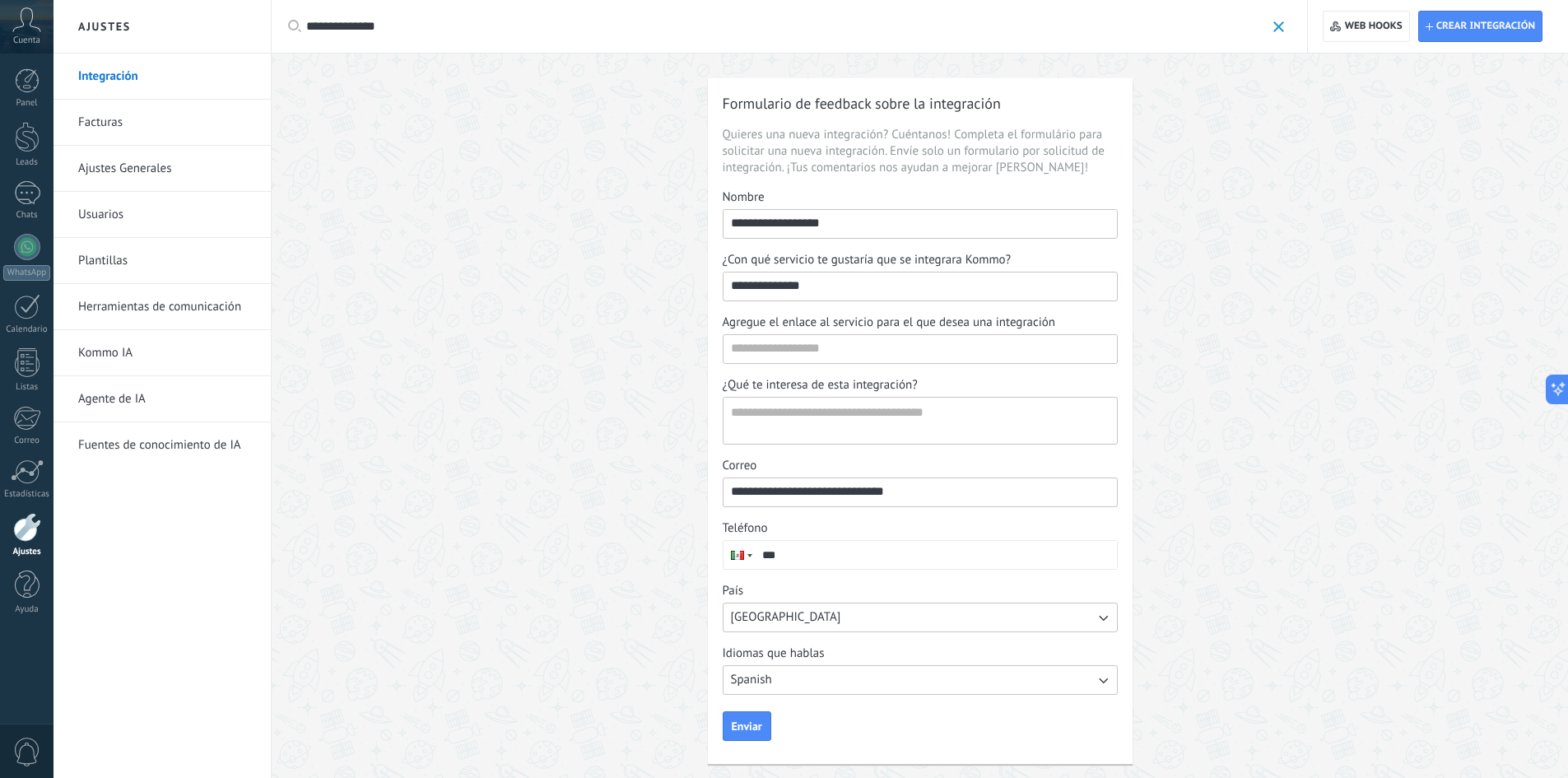
click at [338, 28] on input "**********" at bounding box center [784, 27] width 958 height 18
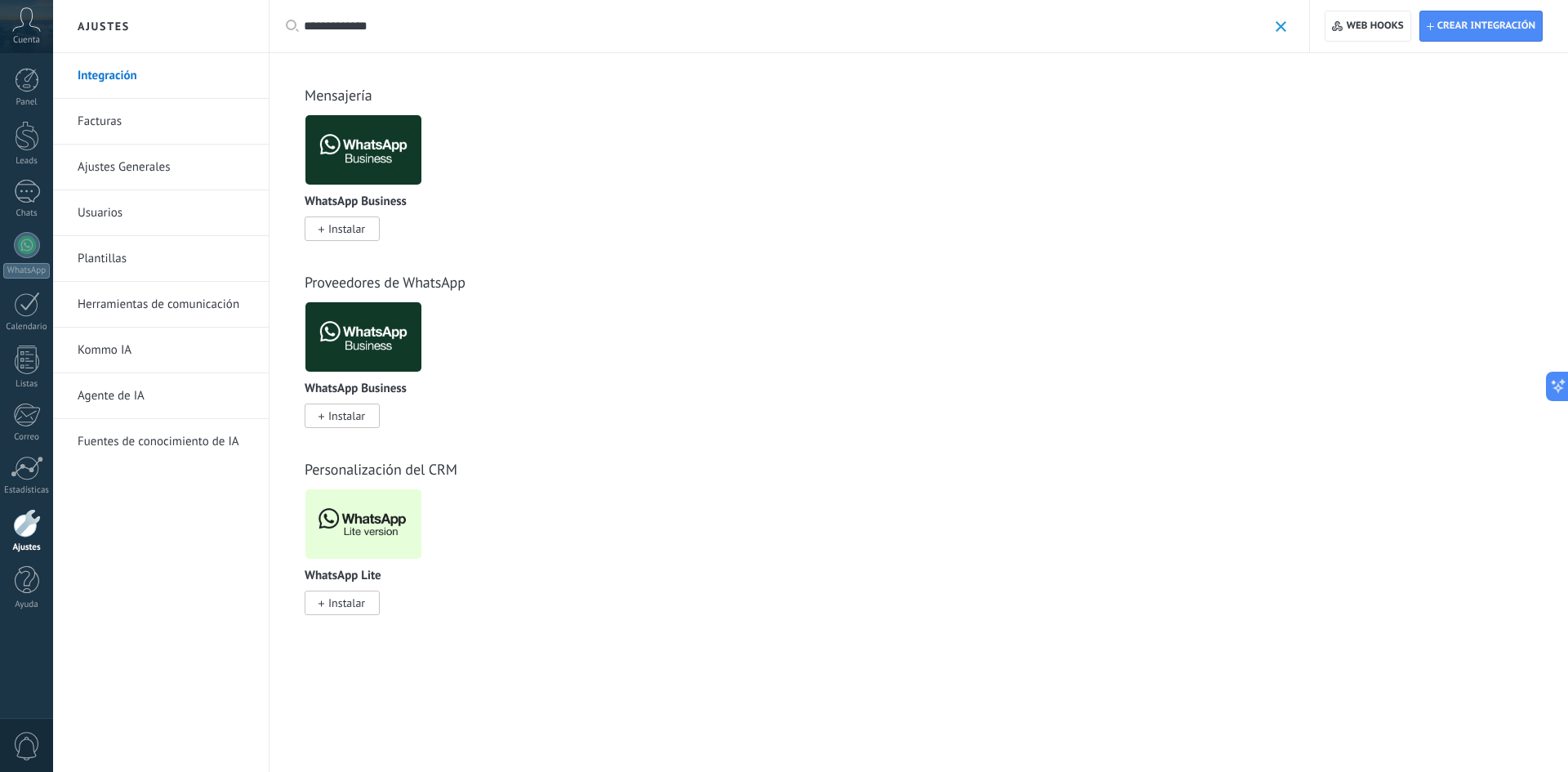
type input "**********"
click at [340, 608] on span "Instalar" at bounding box center [347, 602] width 37 height 15
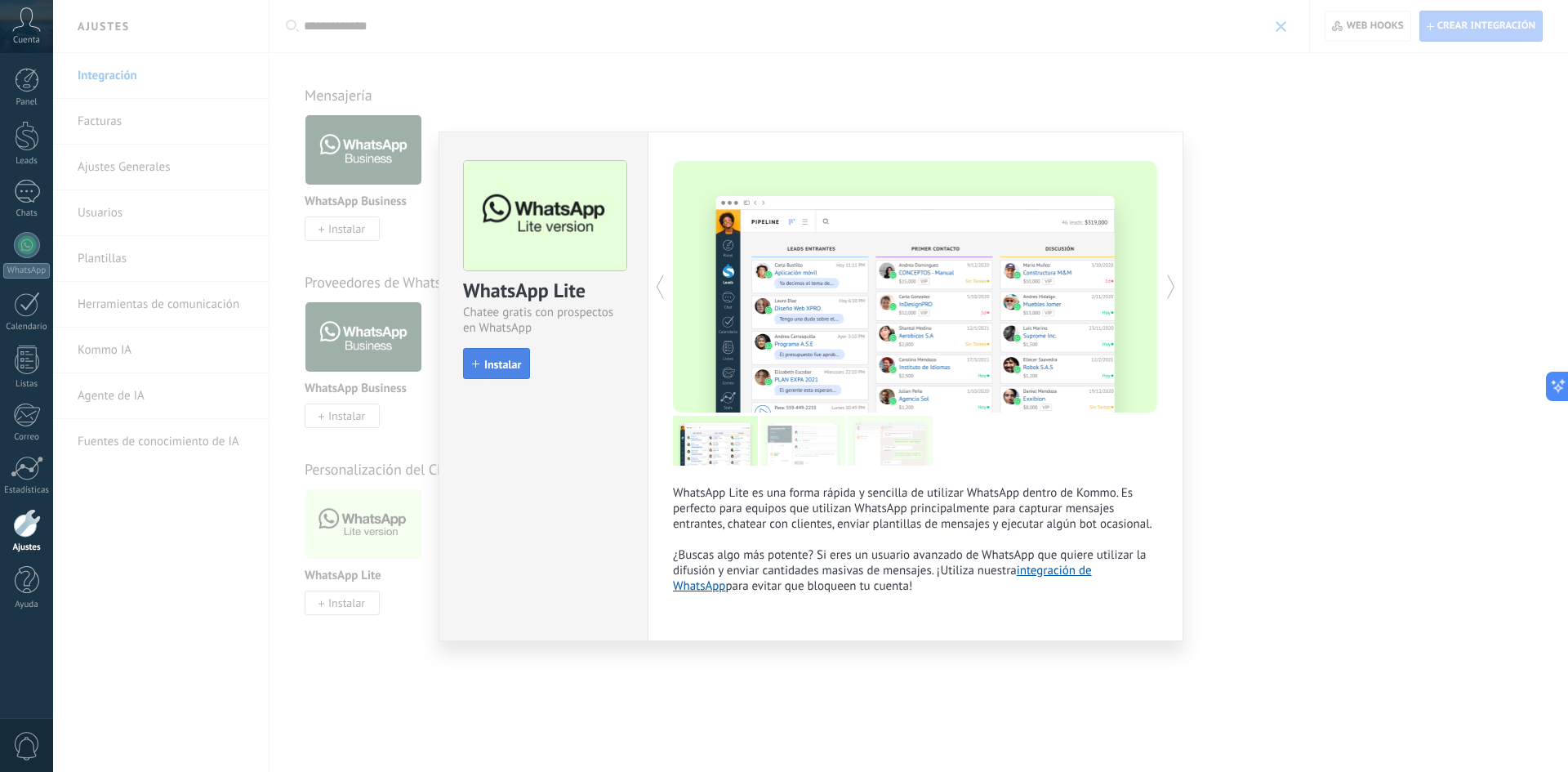
click at [495, 356] on button "Instalar" at bounding box center [496, 364] width 67 height 31
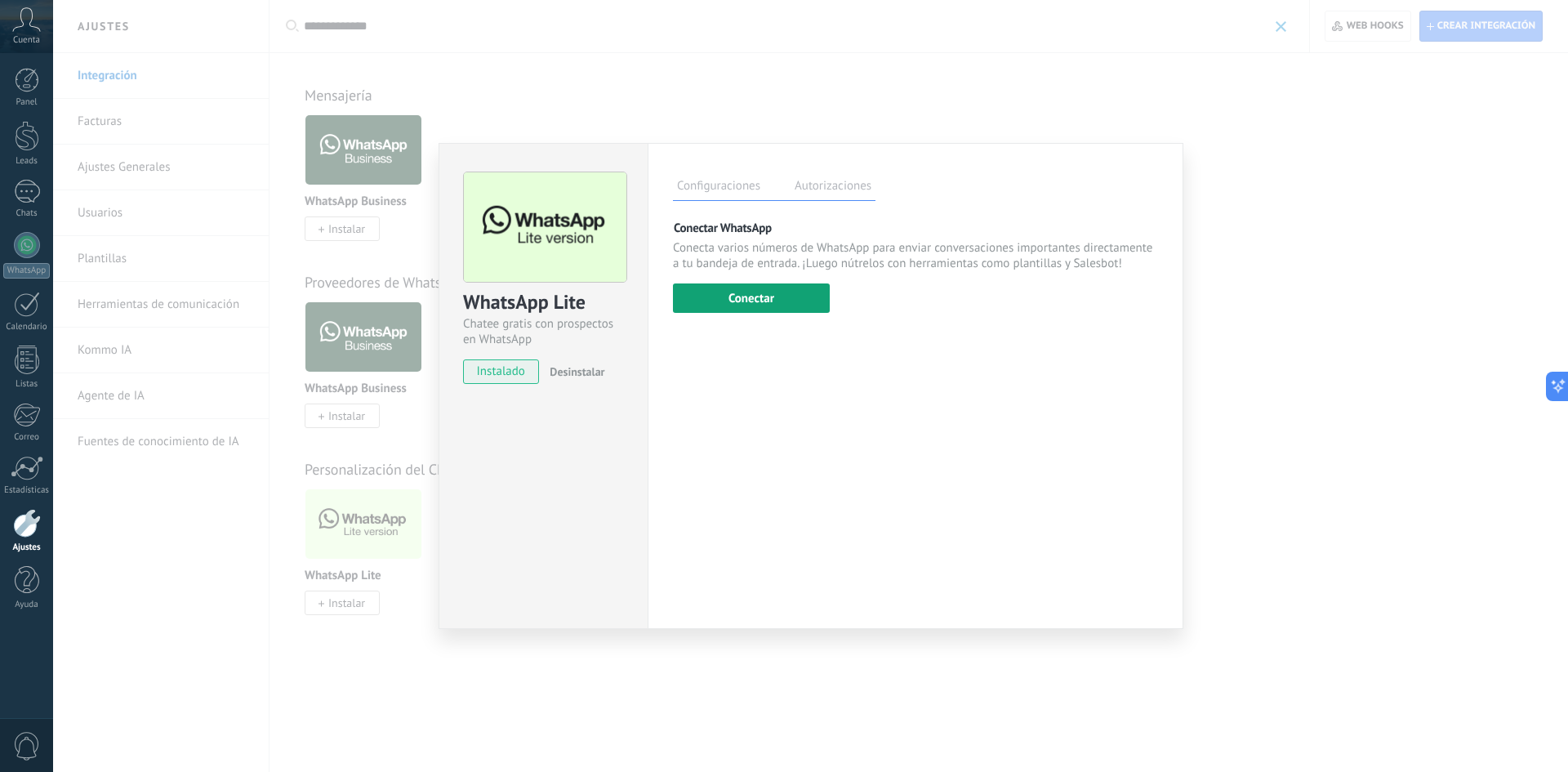
click at [776, 299] on button "Conectar" at bounding box center [752, 298] width 157 height 29
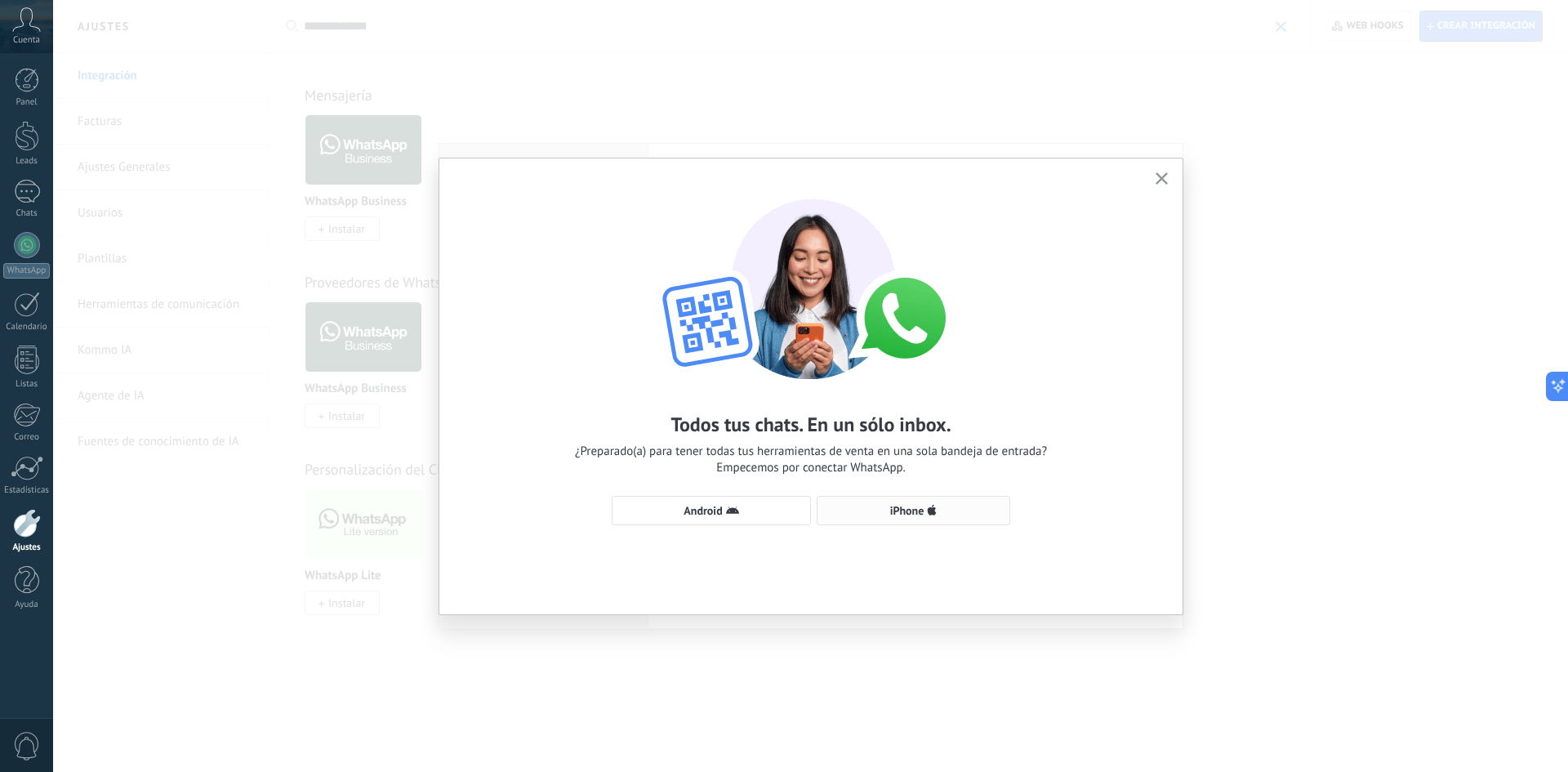
click at [923, 515] on span "iPhone" at bounding box center [907, 511] width 34 height 12
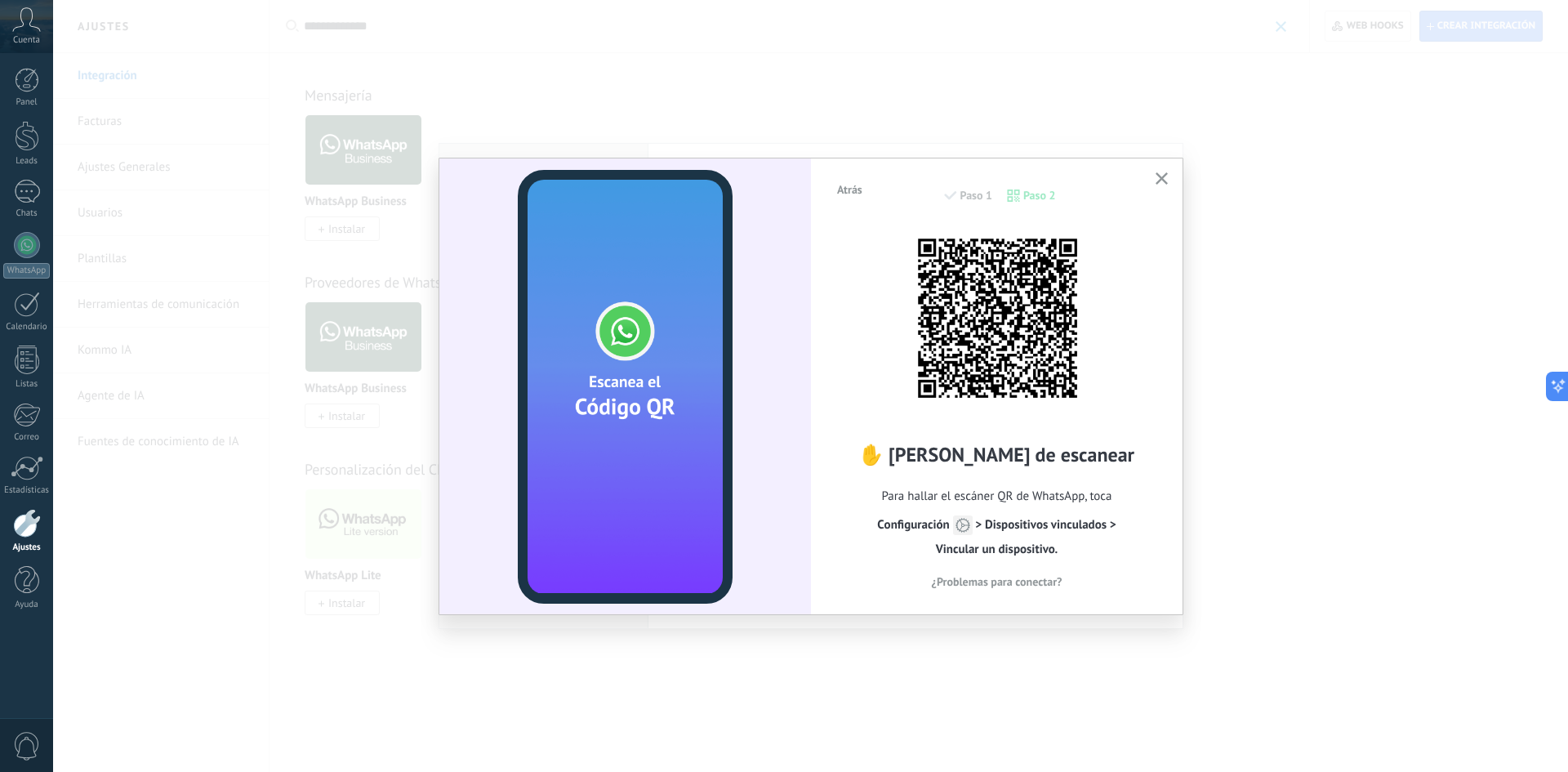
click at [848, 194] on span "Atrás" at bounding box center [849, 190] width 25 height 12
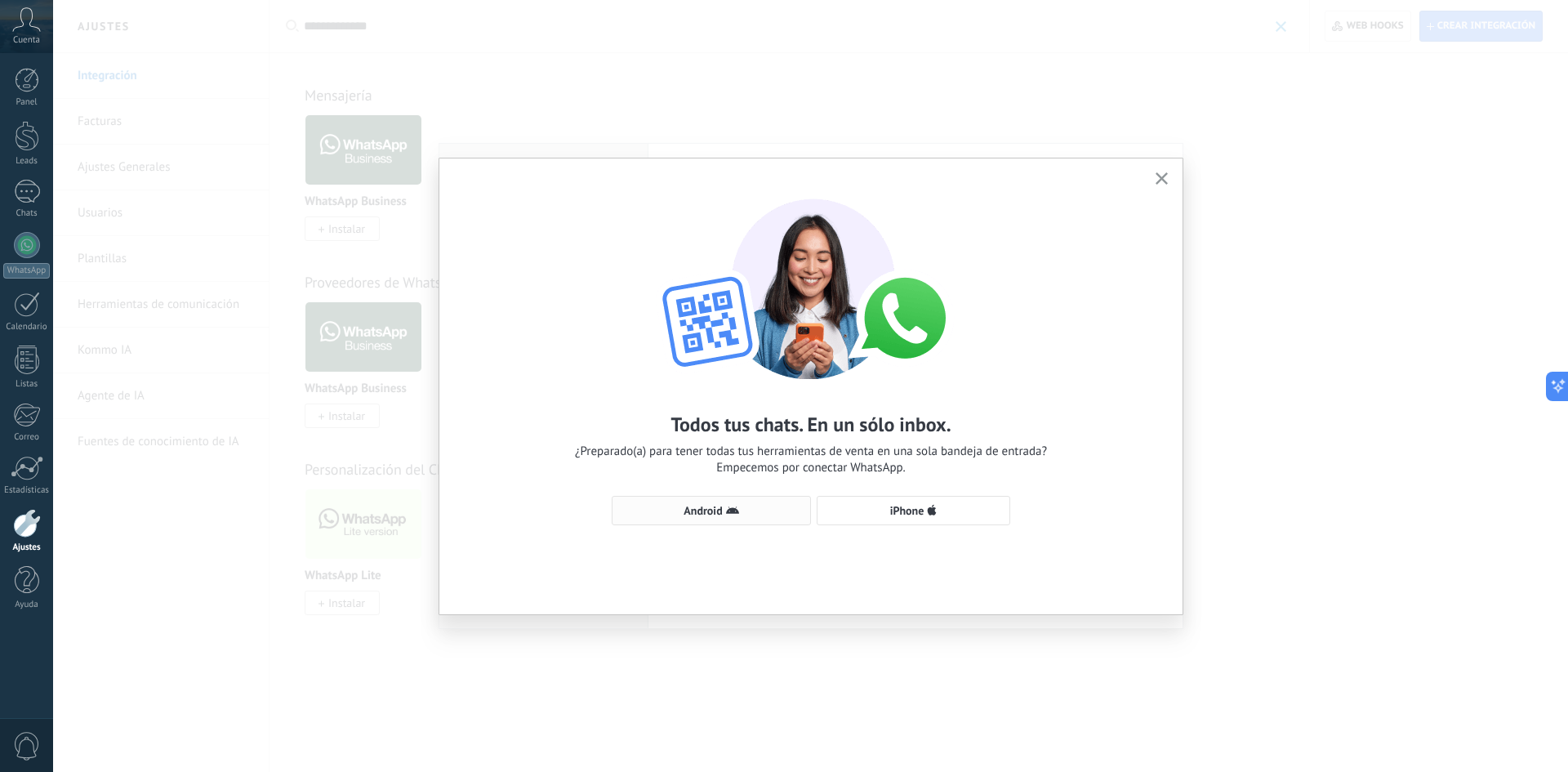
click at [741, 514] on span "Android" at bounding box center [711, 510] width 181 height 13
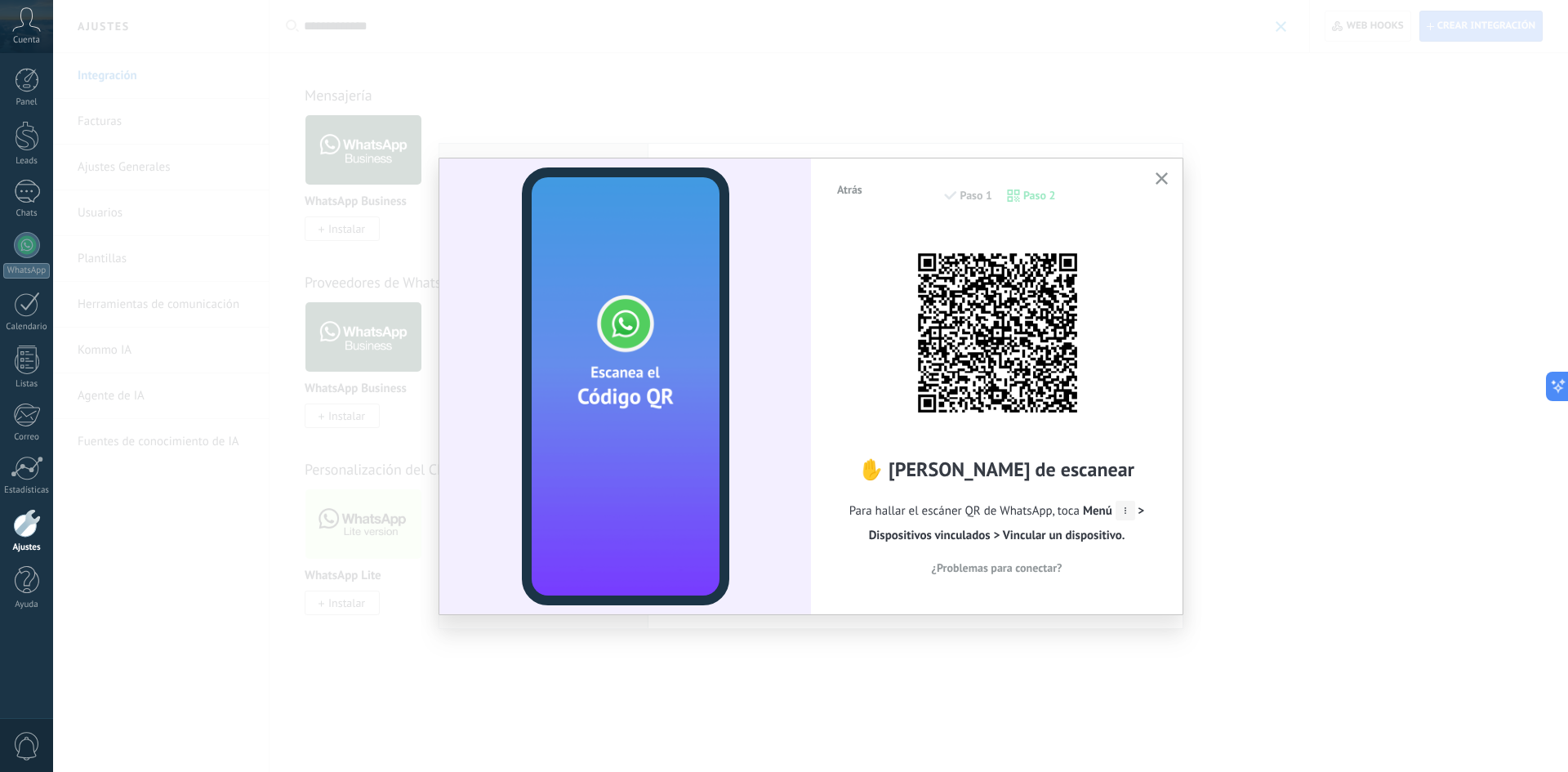
click at [1012, 567] on span "¿Problemas para conectar?" at bounding box center [997, 567] width 131 height 12
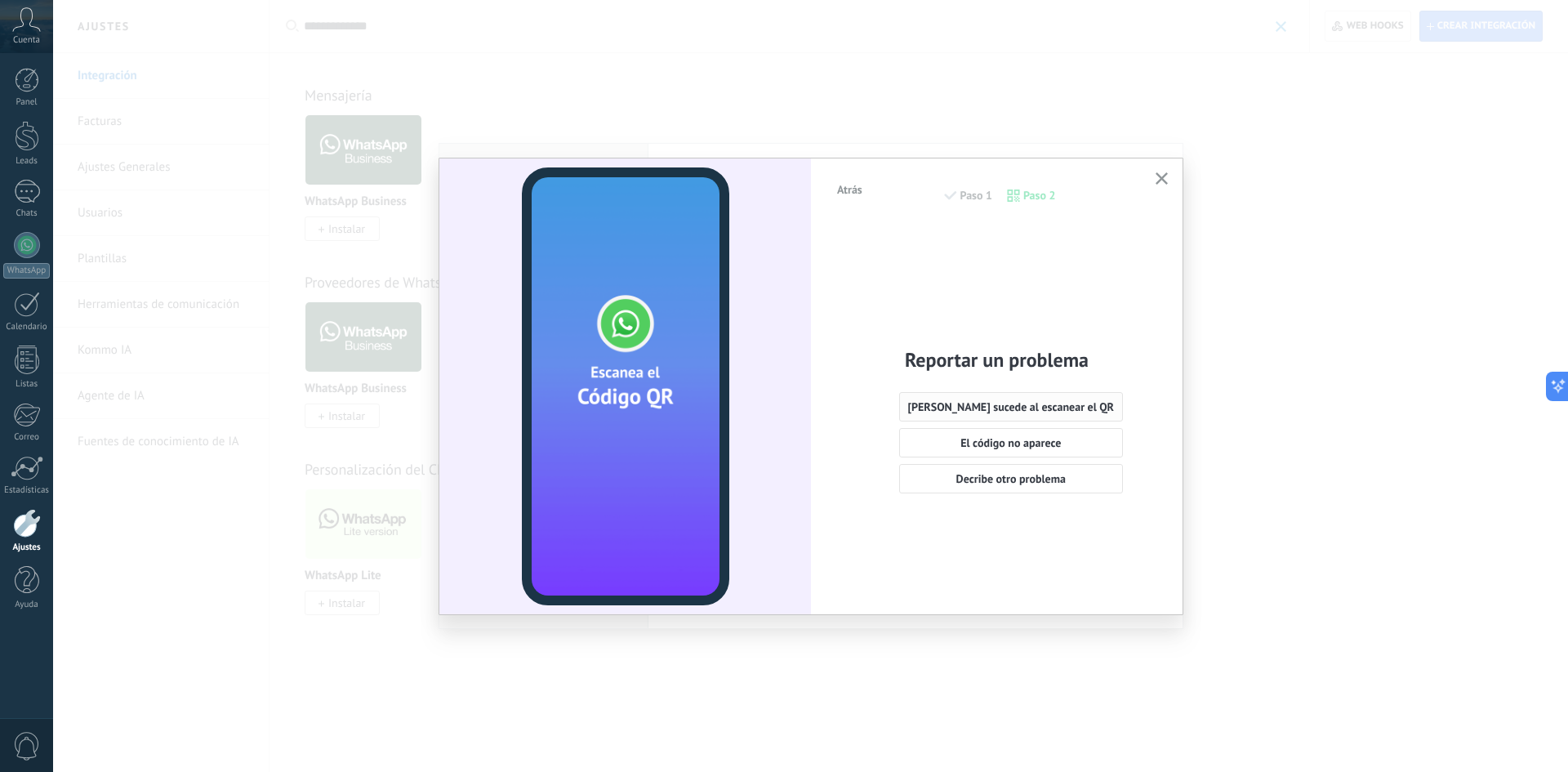
click at [1012, 403] on span "[PERSON_NAME] sucede al escanear el QR" at bounding box center [1011, 407] width 207 height 12
click at [846, 188] on span "Atrás" at bounding box center [849, 190] width 25 height 12
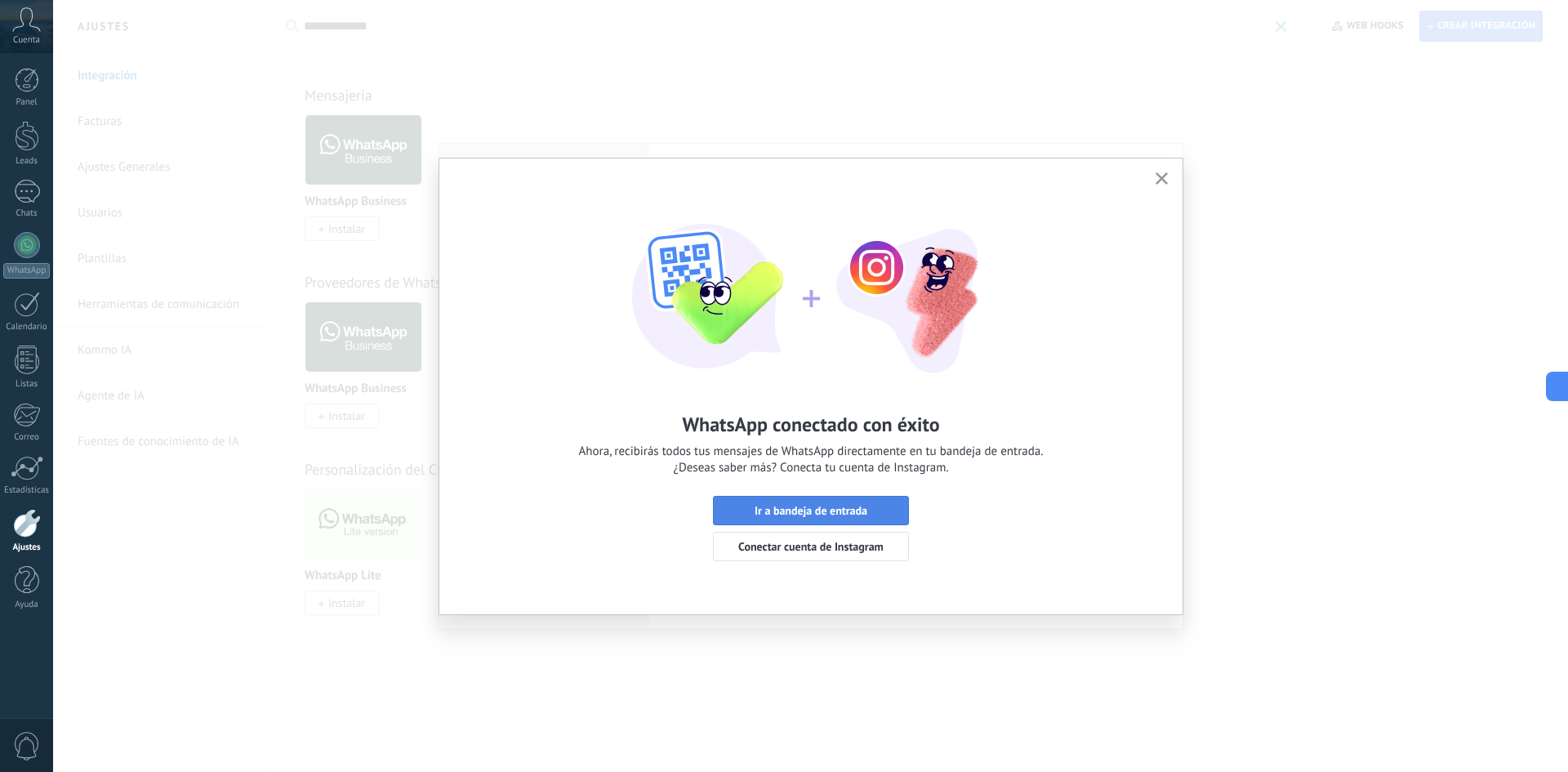
click at [787, 514] on span "Ir a bandeja de entrada" at bounding box center [811, 511] width 112 height 12
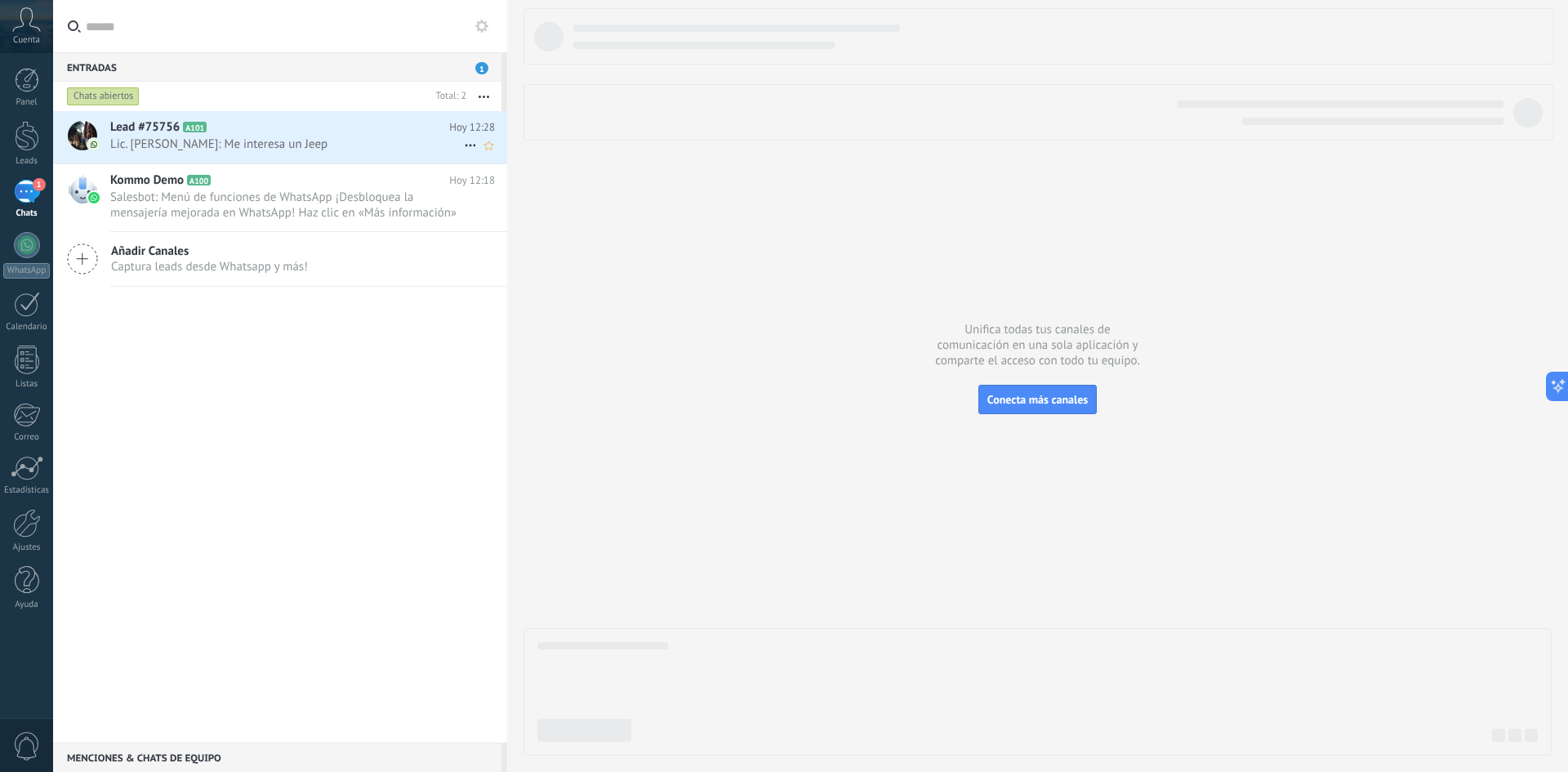
click at [315, 153] on div "Lead #75756 A101 Hoy 12:28 Lic. [PERSON_NAME]: Me interesa un Jeep" at bounding box center [308, 137] width 397 height 51
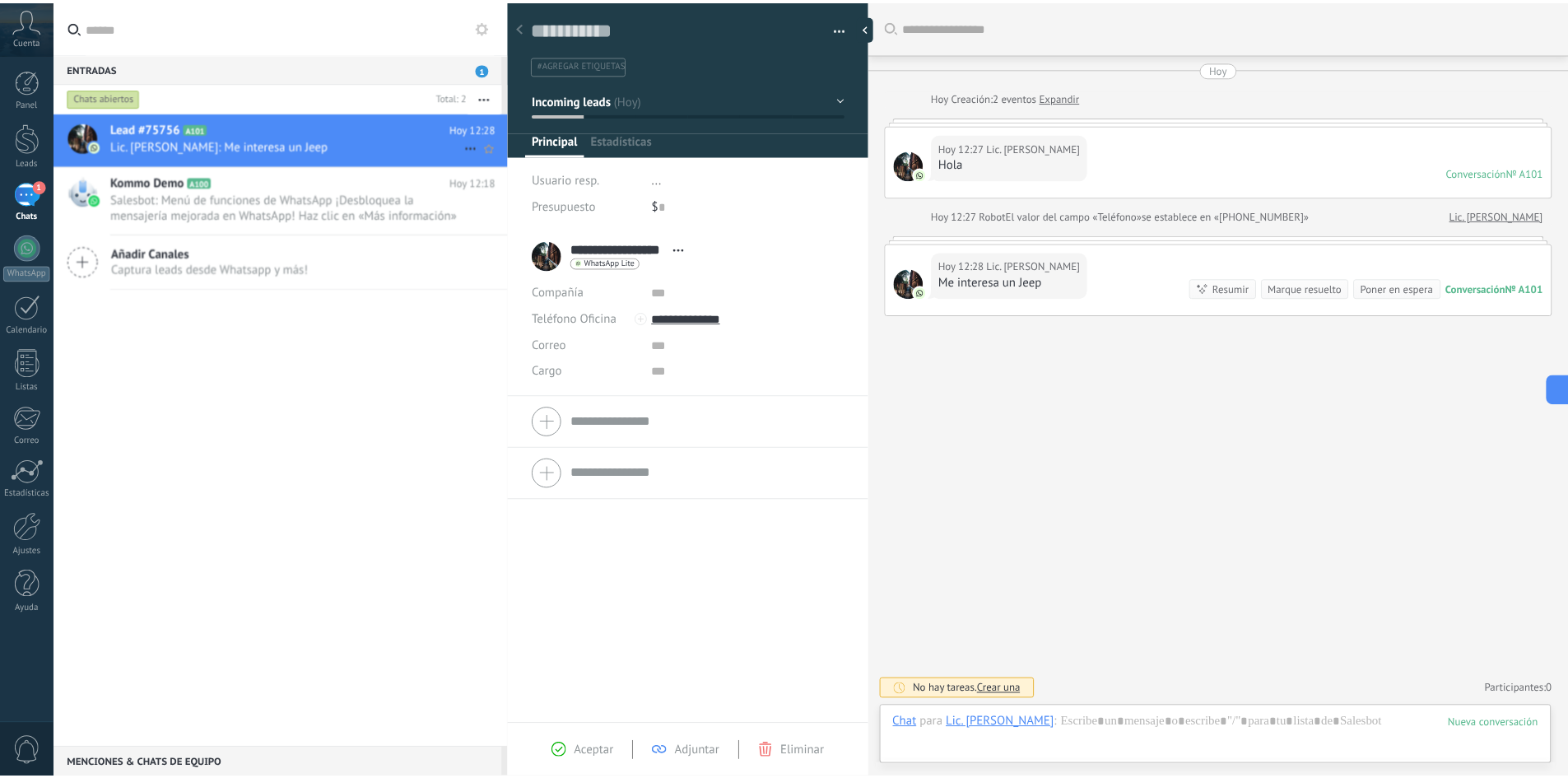
scroll to position [24, 0]
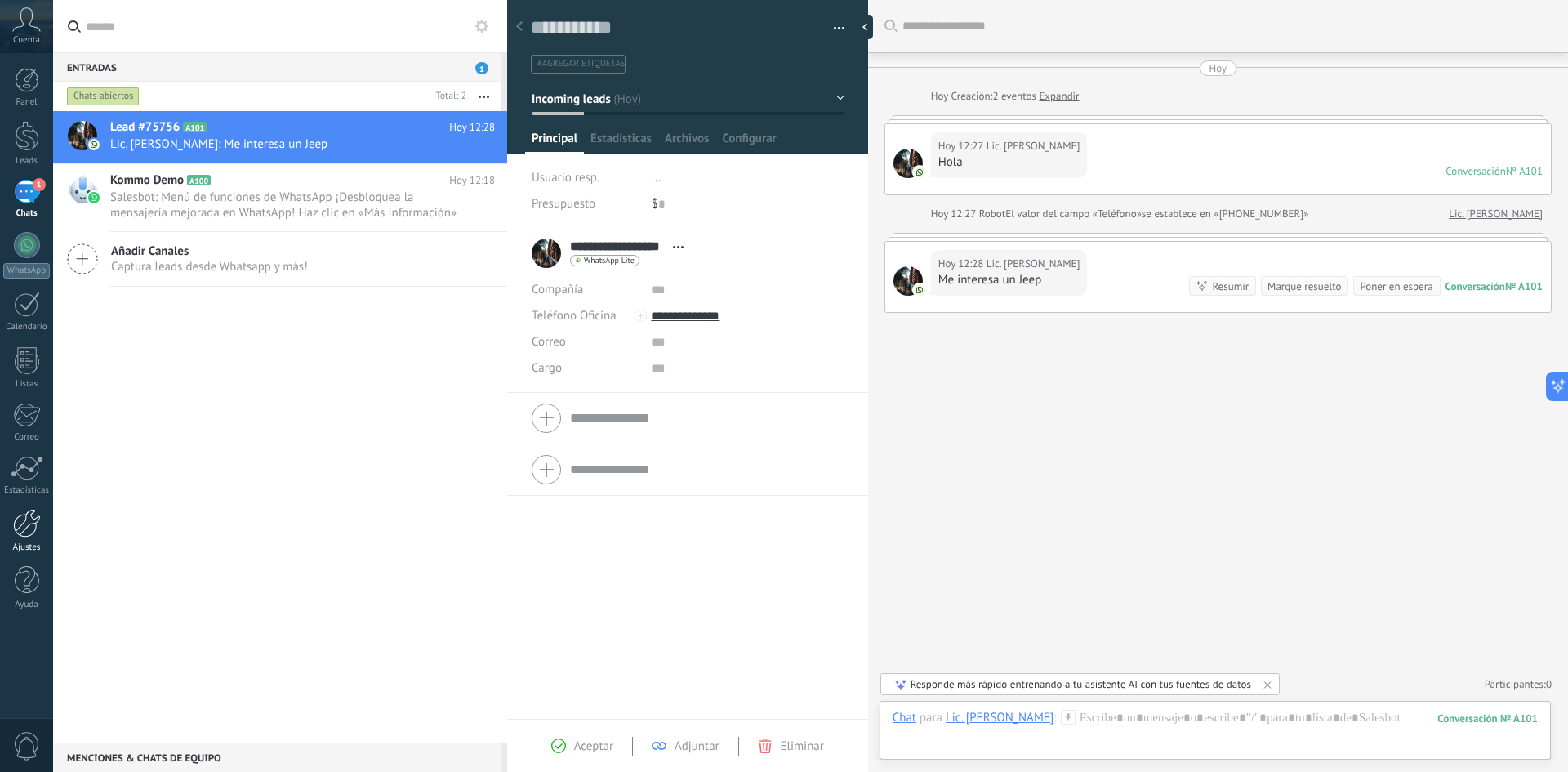
click at [17, 532] on div at bounding box center [26, 523] width 28 height 28
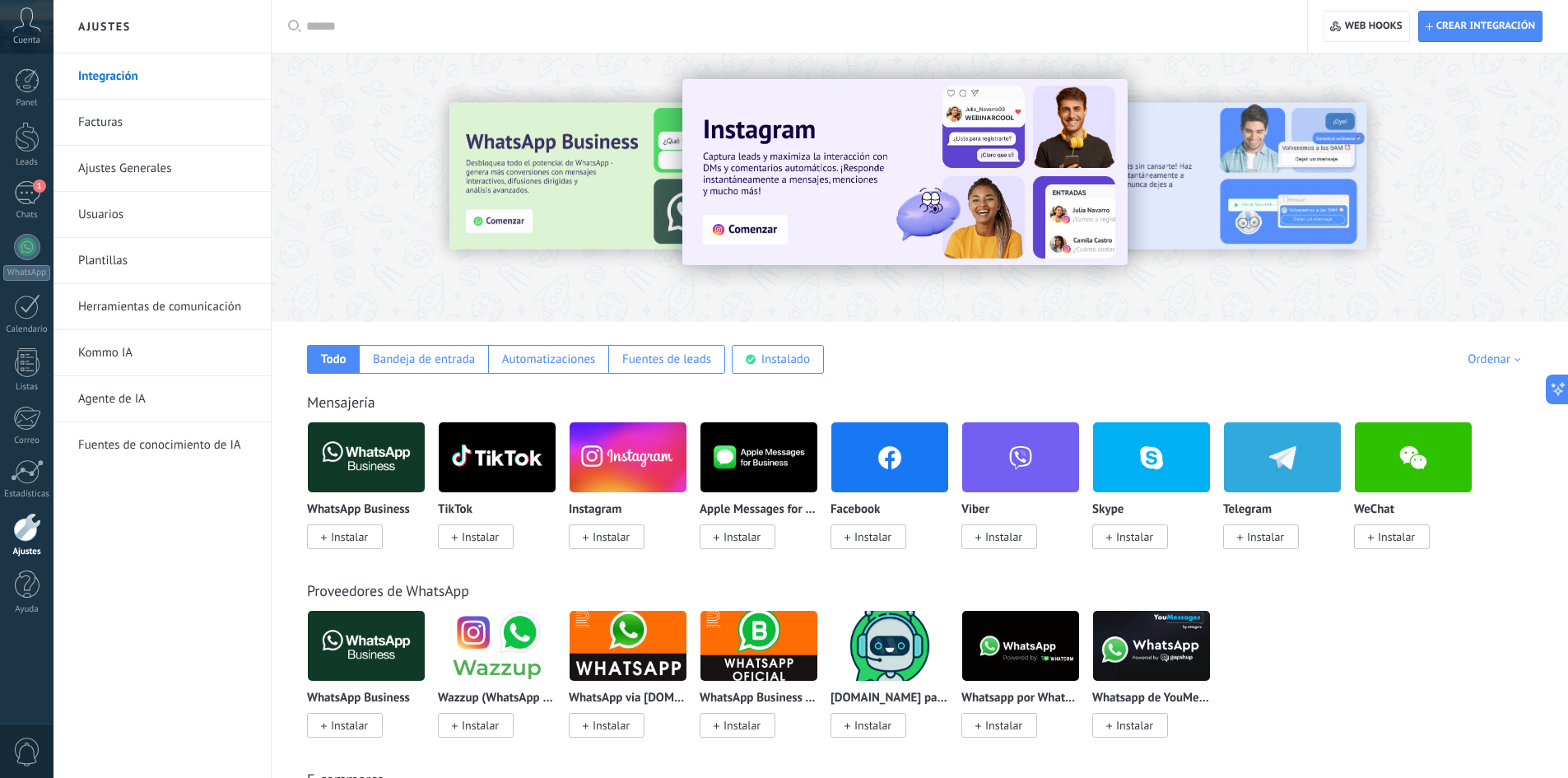
click at [113, 186] on link "Ajustes Generales" at bounding box center [166, 168] width 176 height 46
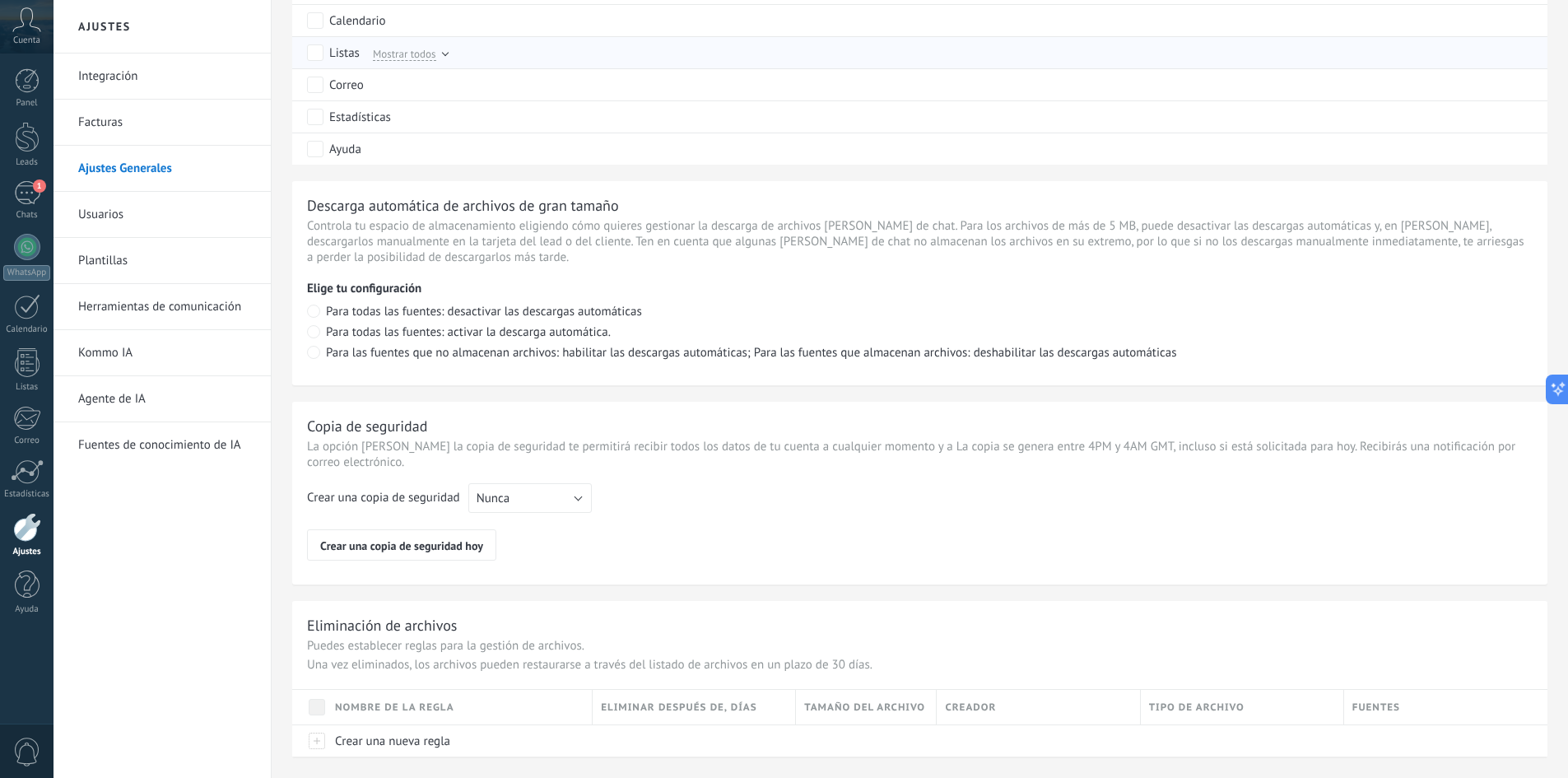
scroll to position [1020, 0]
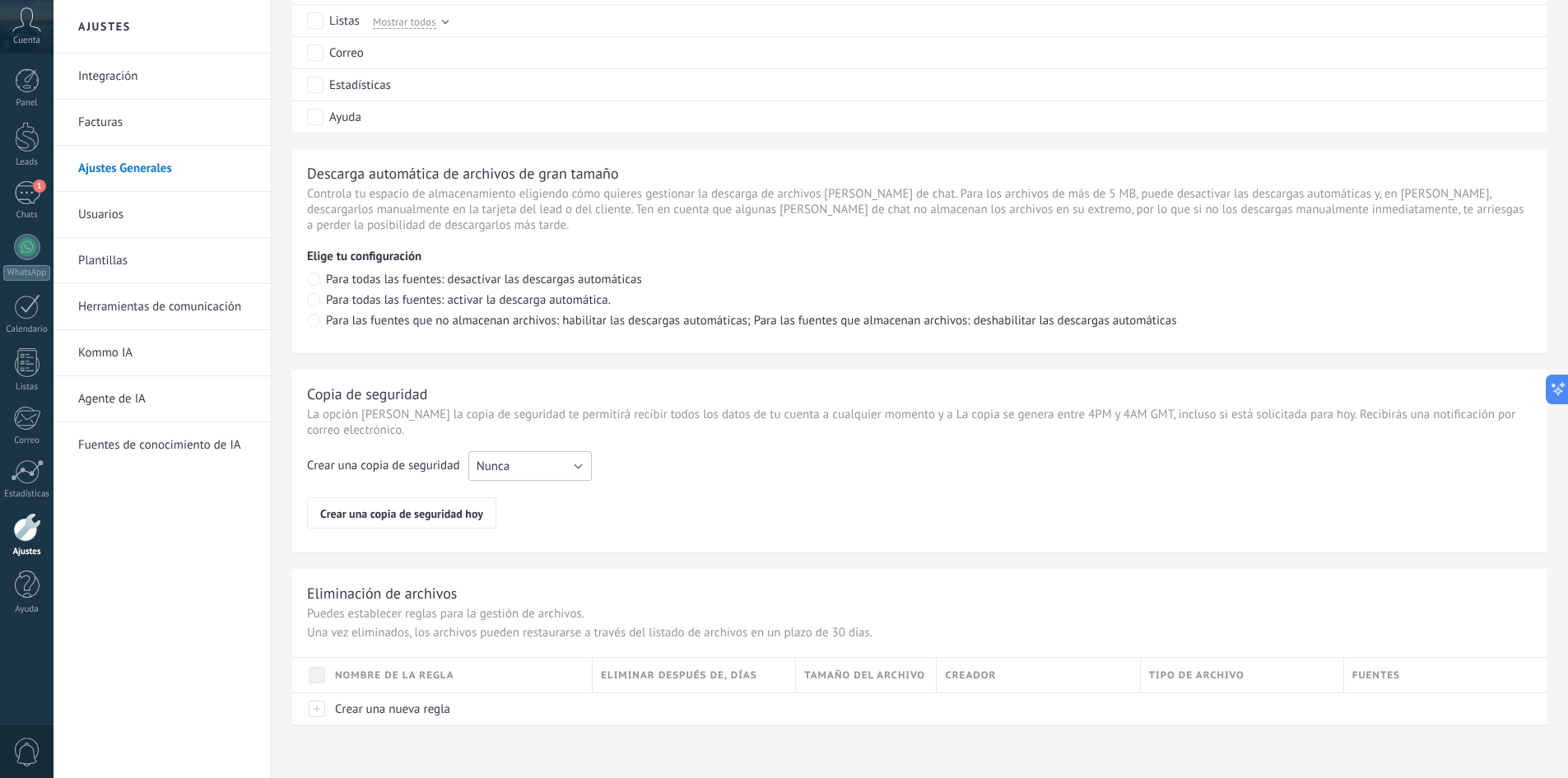
click at [523, 467] on button "Nunca" at bounding box center [530, 466] width 123 height 29
click at [509, 498] on span "Cada semana" at bounding box center [522, 495] width 128 height 16
click at [30, 23] on icon at bounding box center [26, 20] width 28 height 24
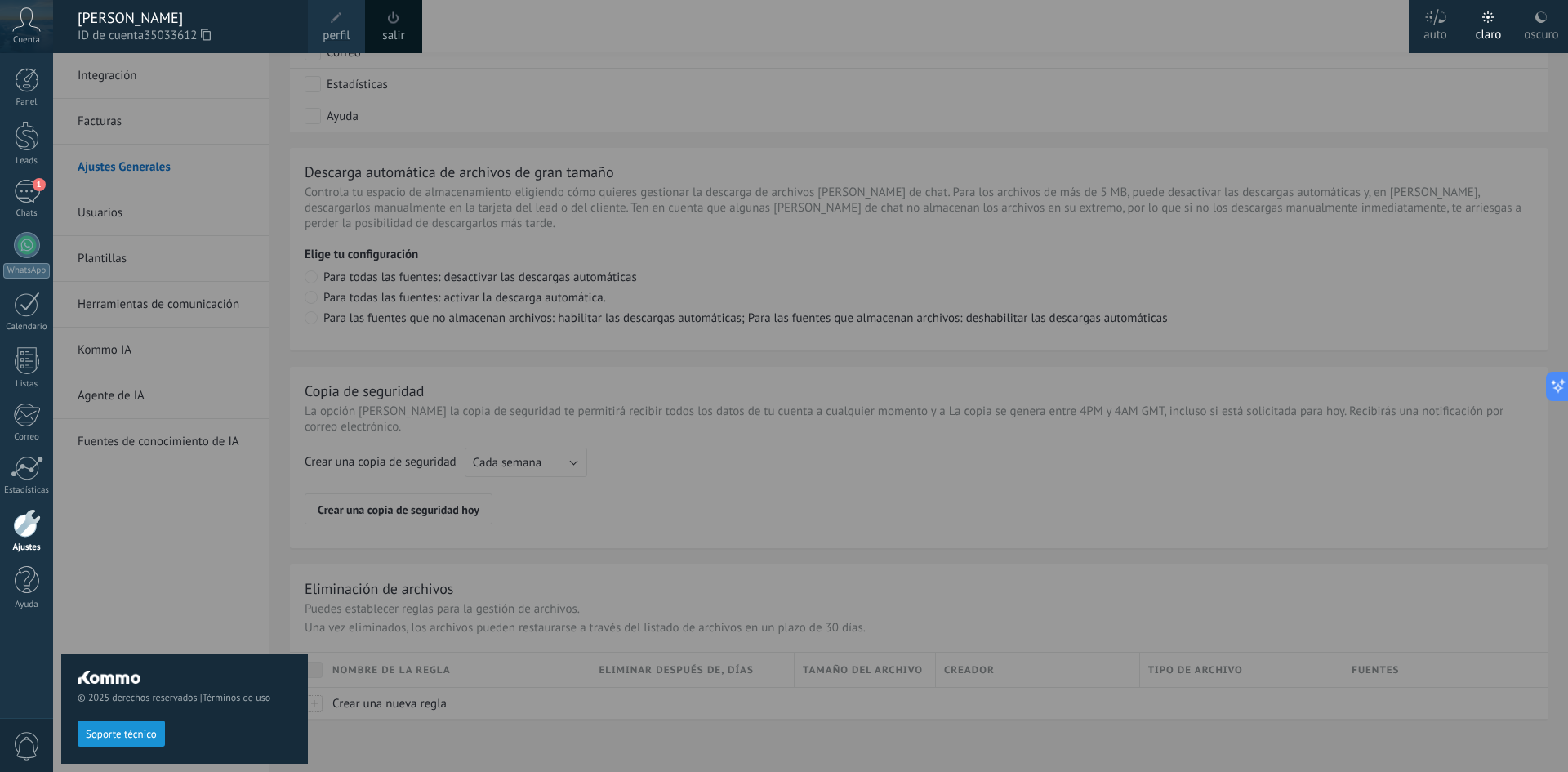
click at [19, 25] on icon at bounding box center [26, 19] width 28 height 24
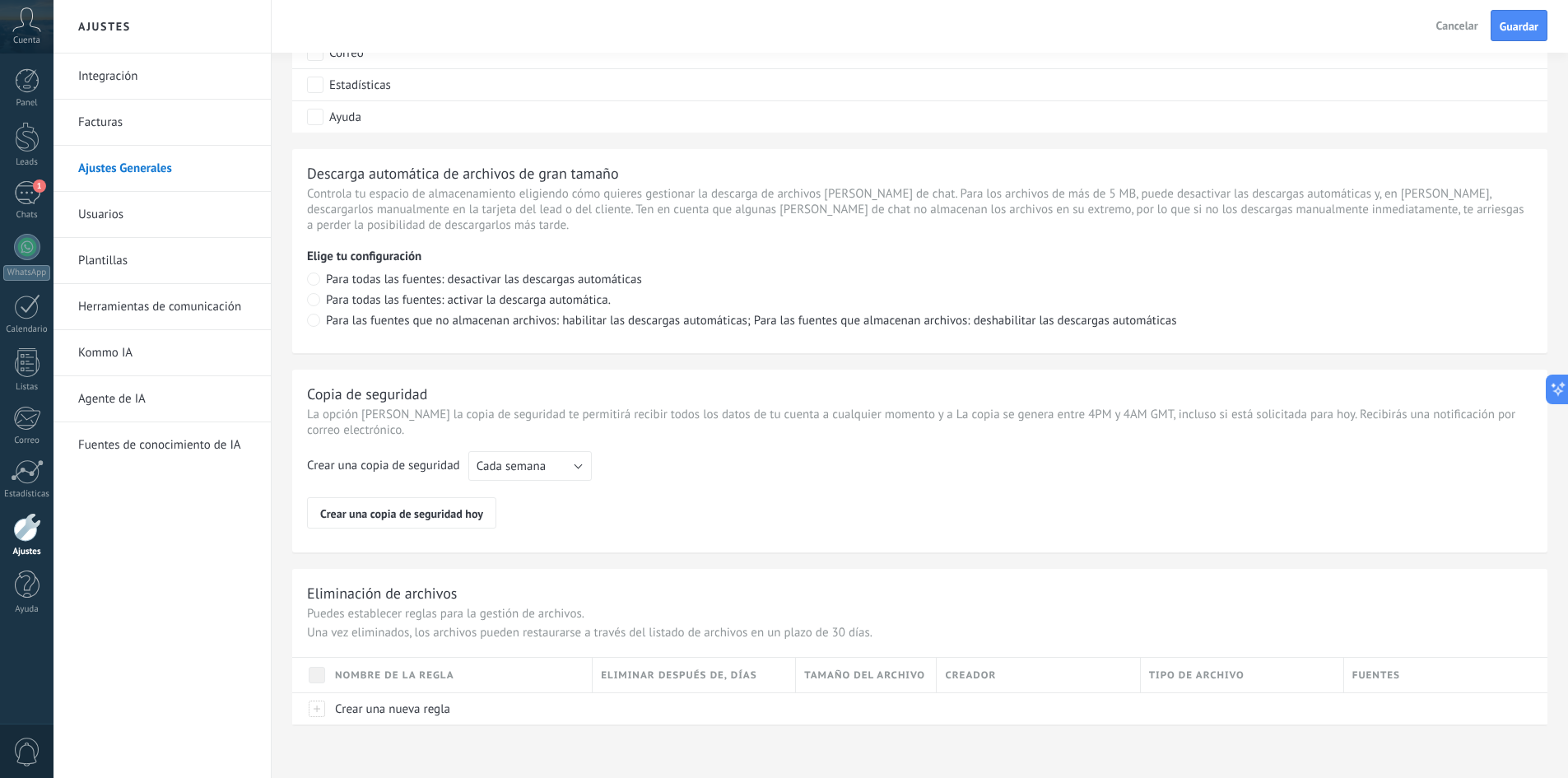
click at [20, 25] on icon at bounding box center [26, 20] width 28 height 24
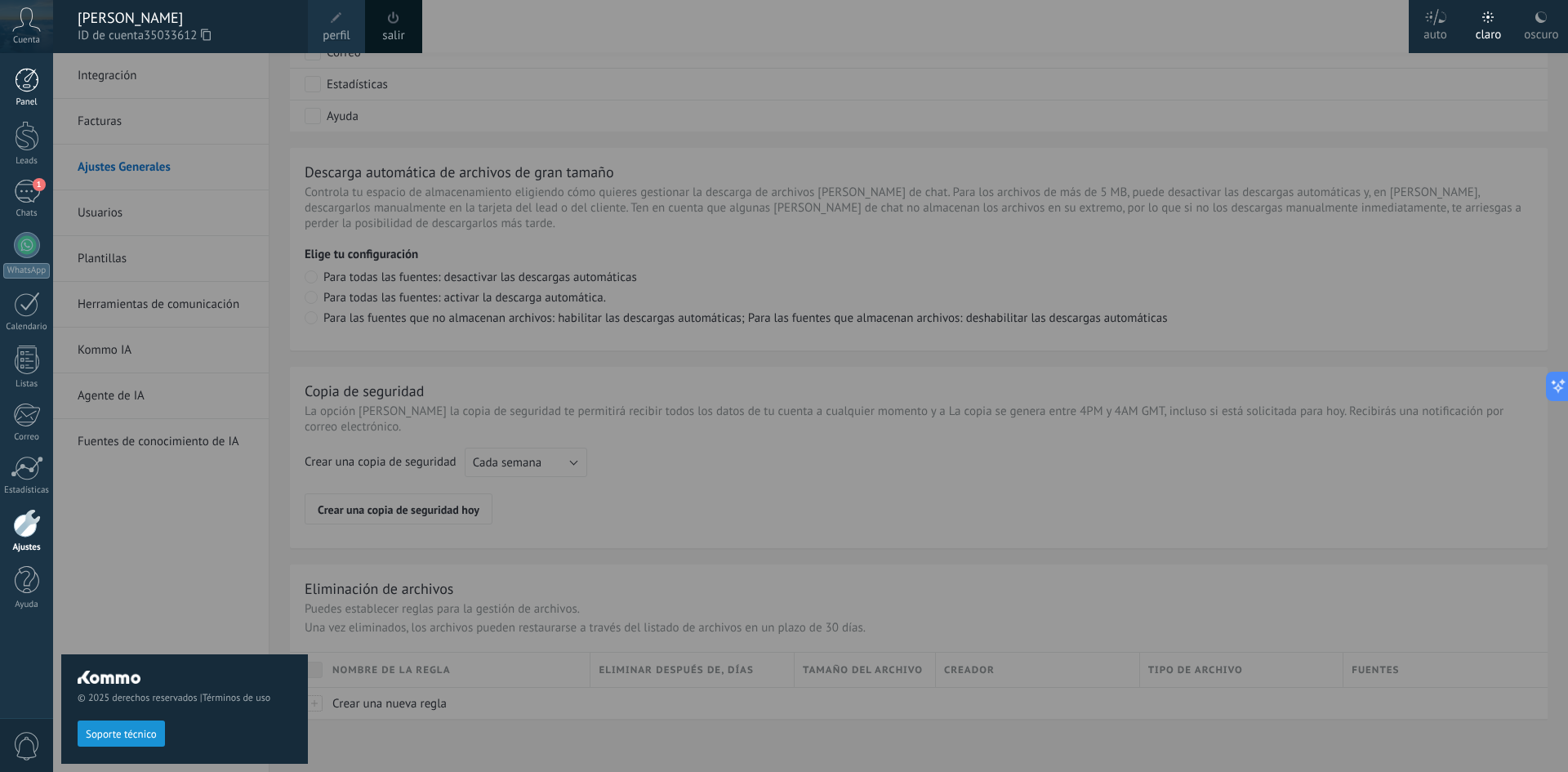
click at [23, 98] on div "Panel" at bounding box center [26, 102] width 48 height 11
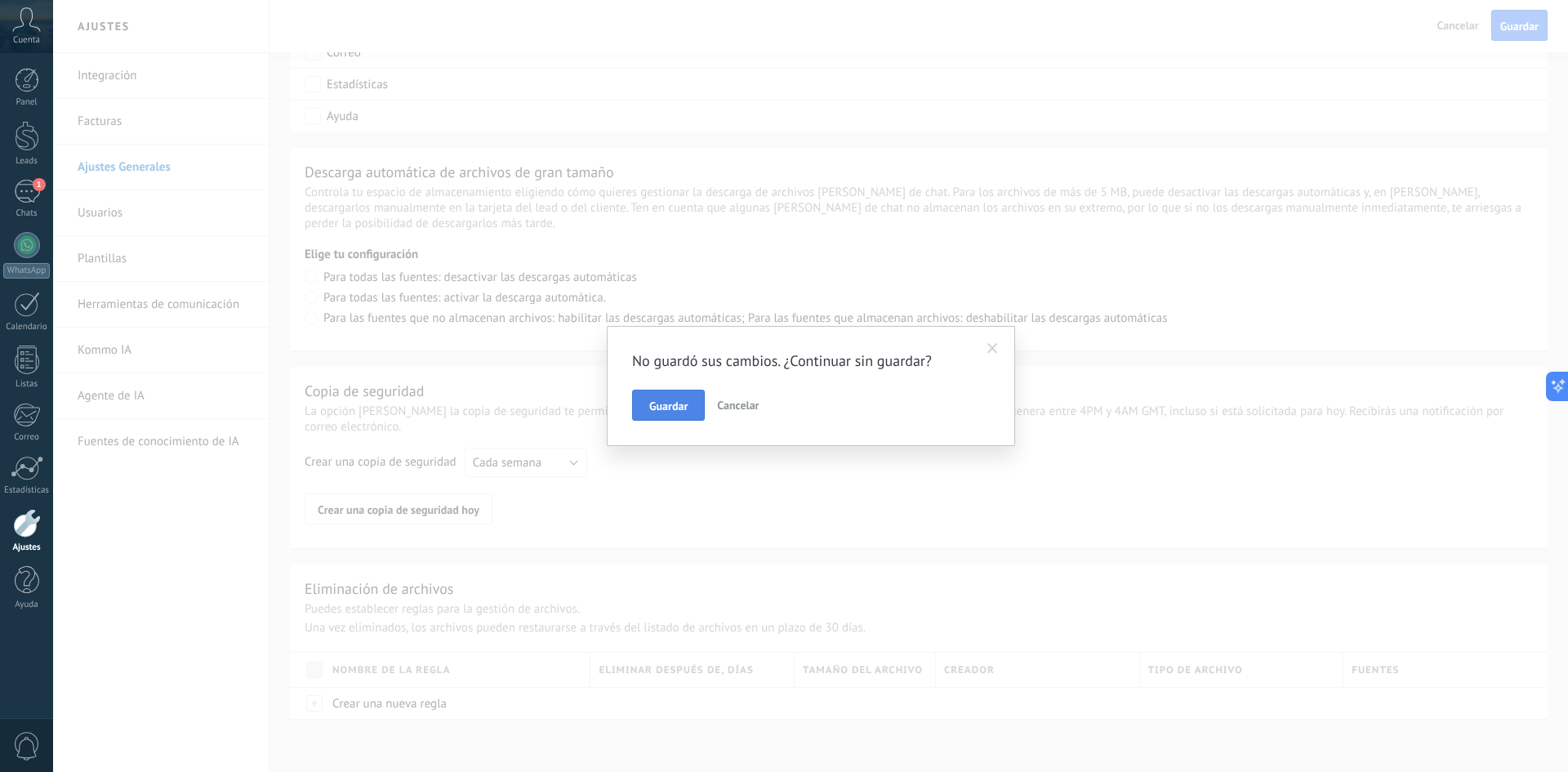
click at [661, 399] on button "Guardar" at bounding box center [668, 405] width 73 height 31
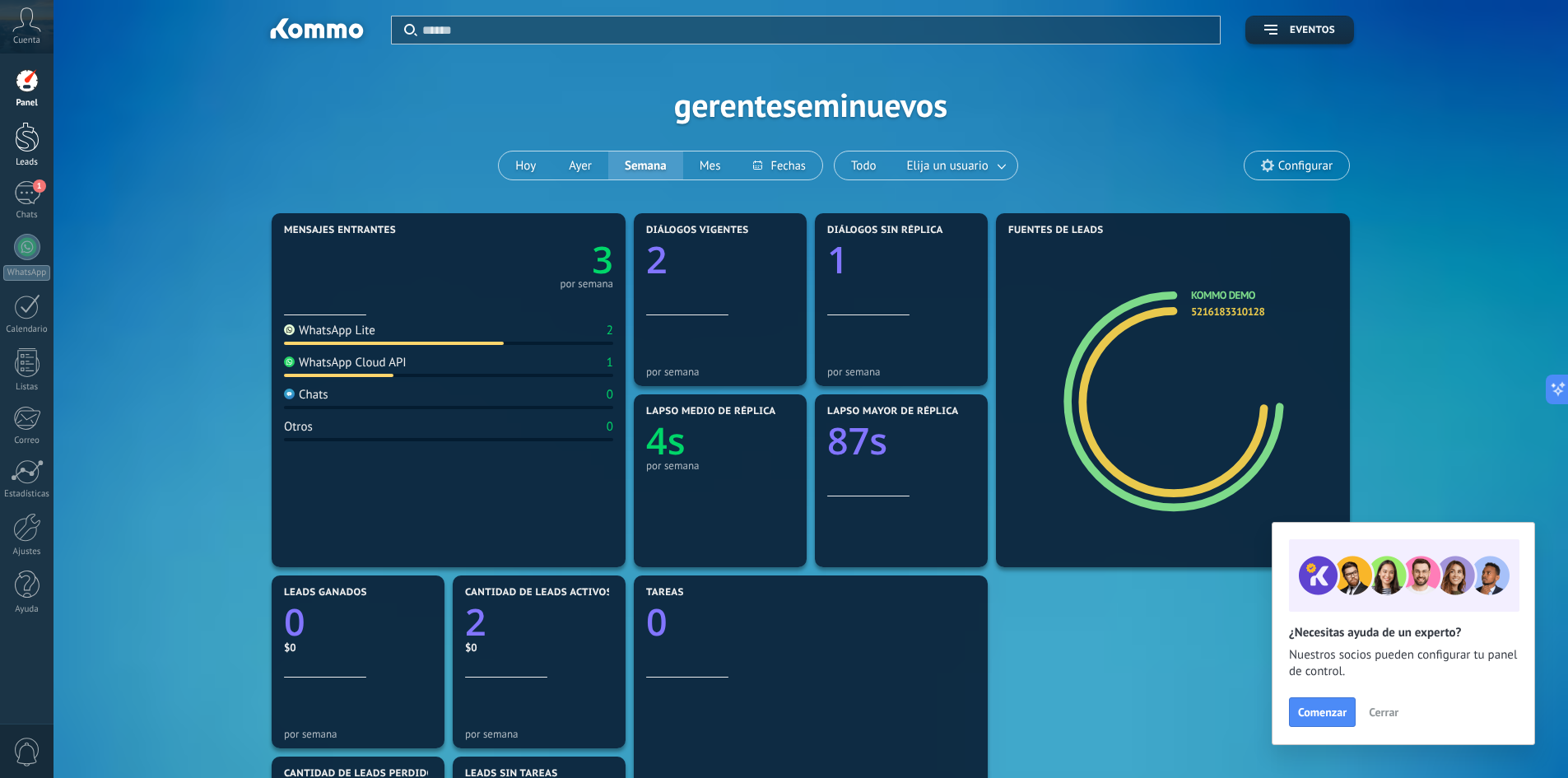
click at [34, 156] on link "Leads" at bounding box center [26, 145] width 54 height 46
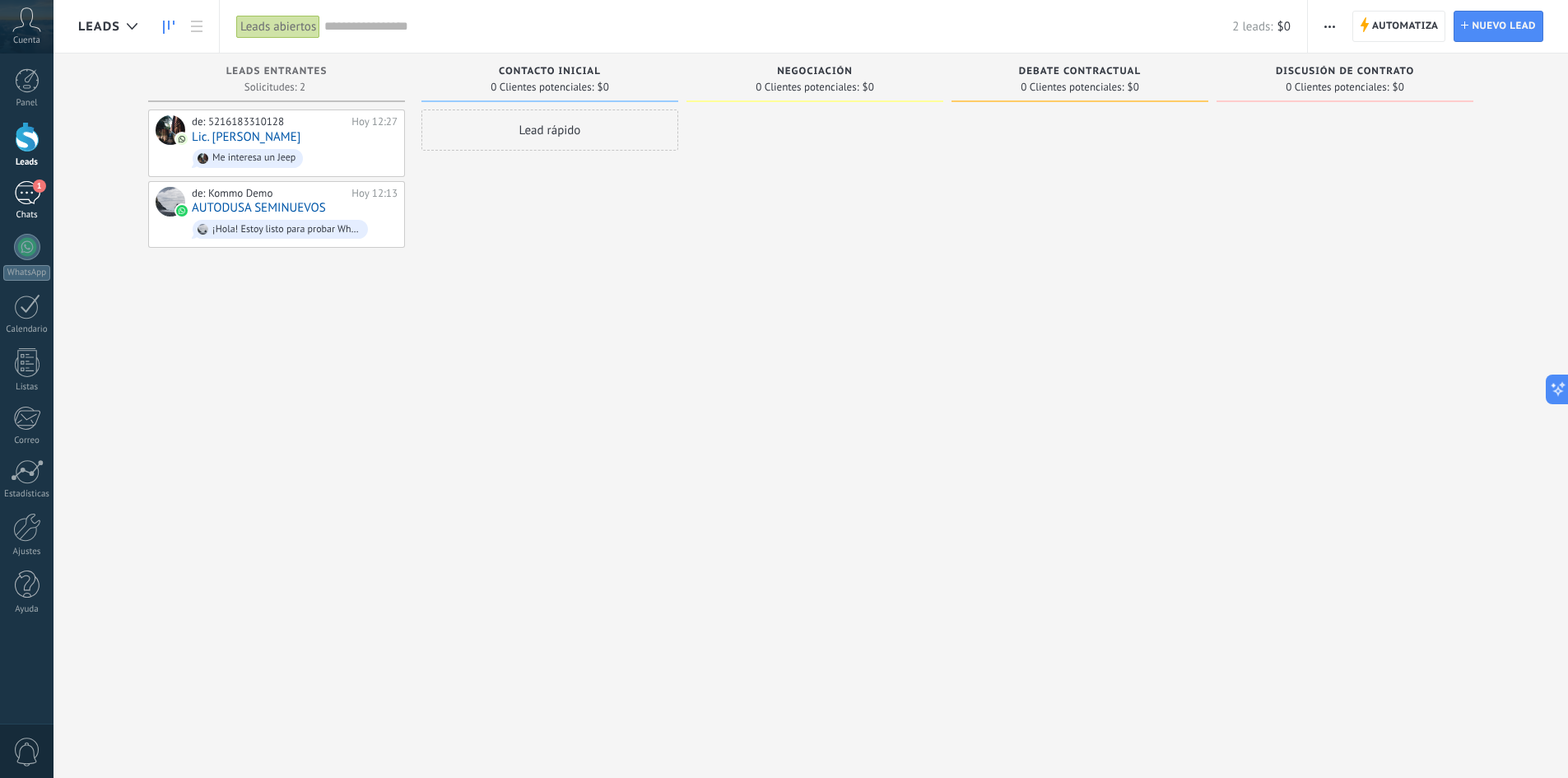
click at [29, 199] on div "1" at bounding box center [26, 193] width 26 height 23
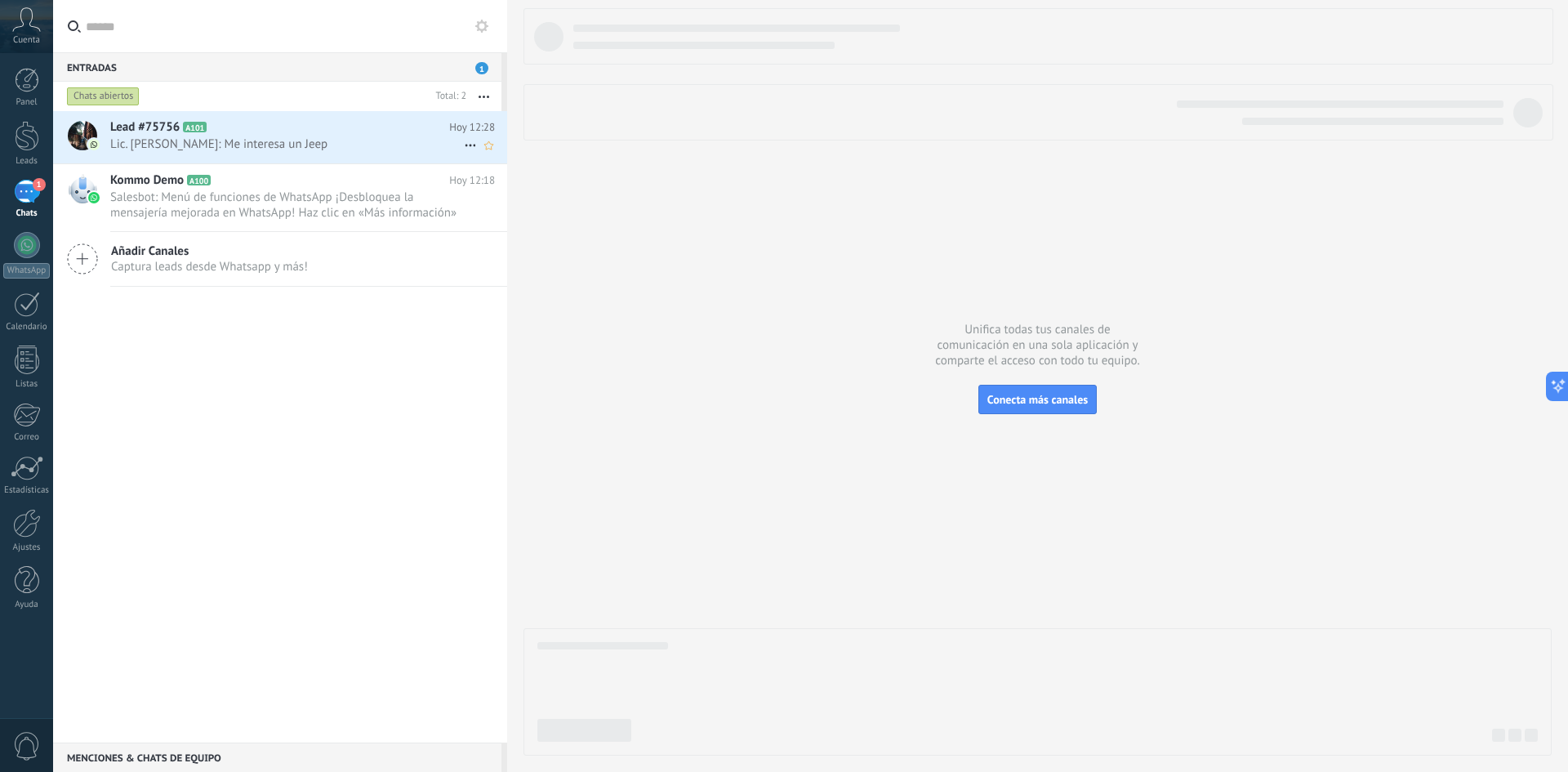
click at [219, 129] on icon at bounding box center [219, 127] width 16 height 16
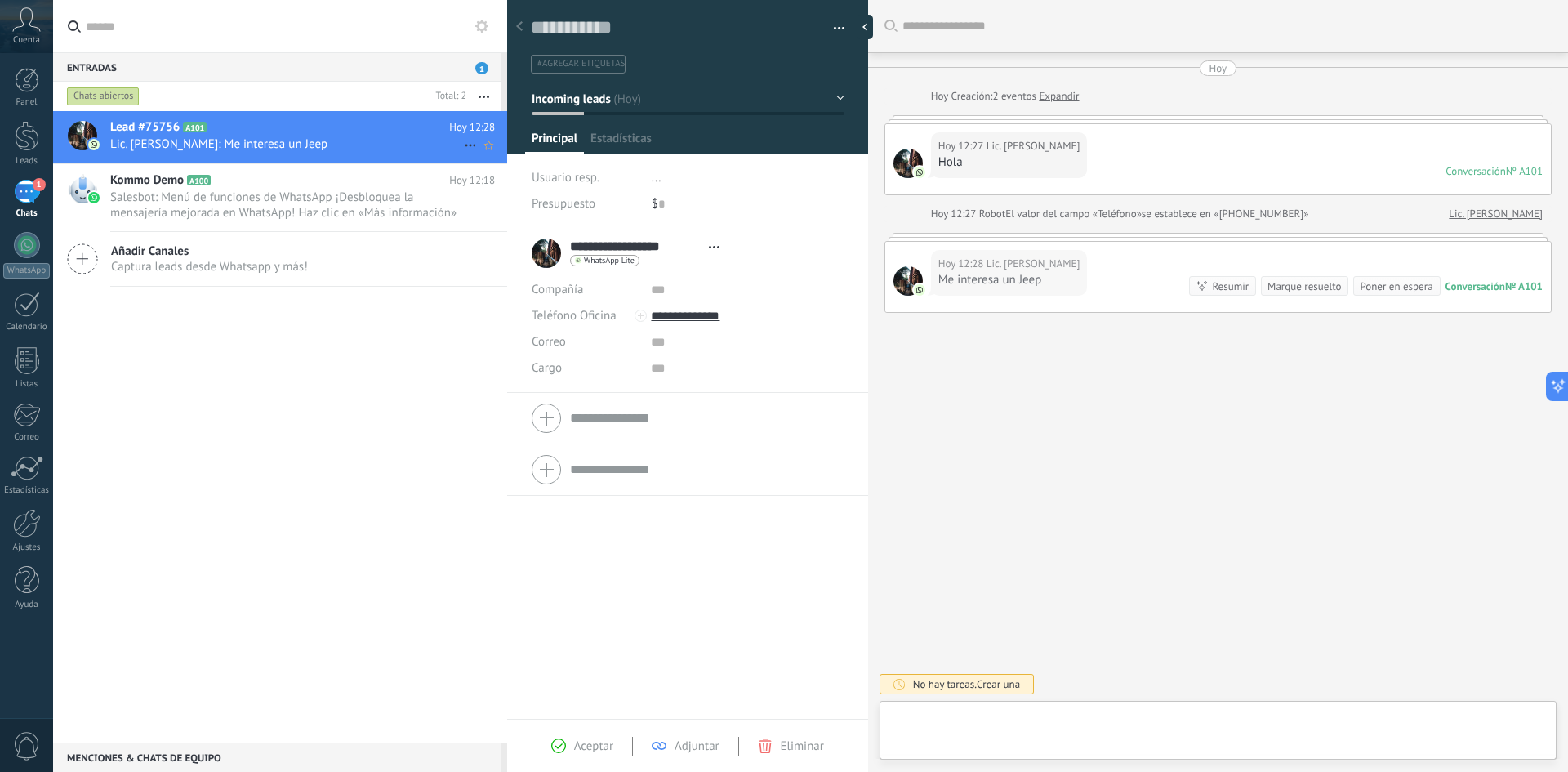
type textarea "**********"
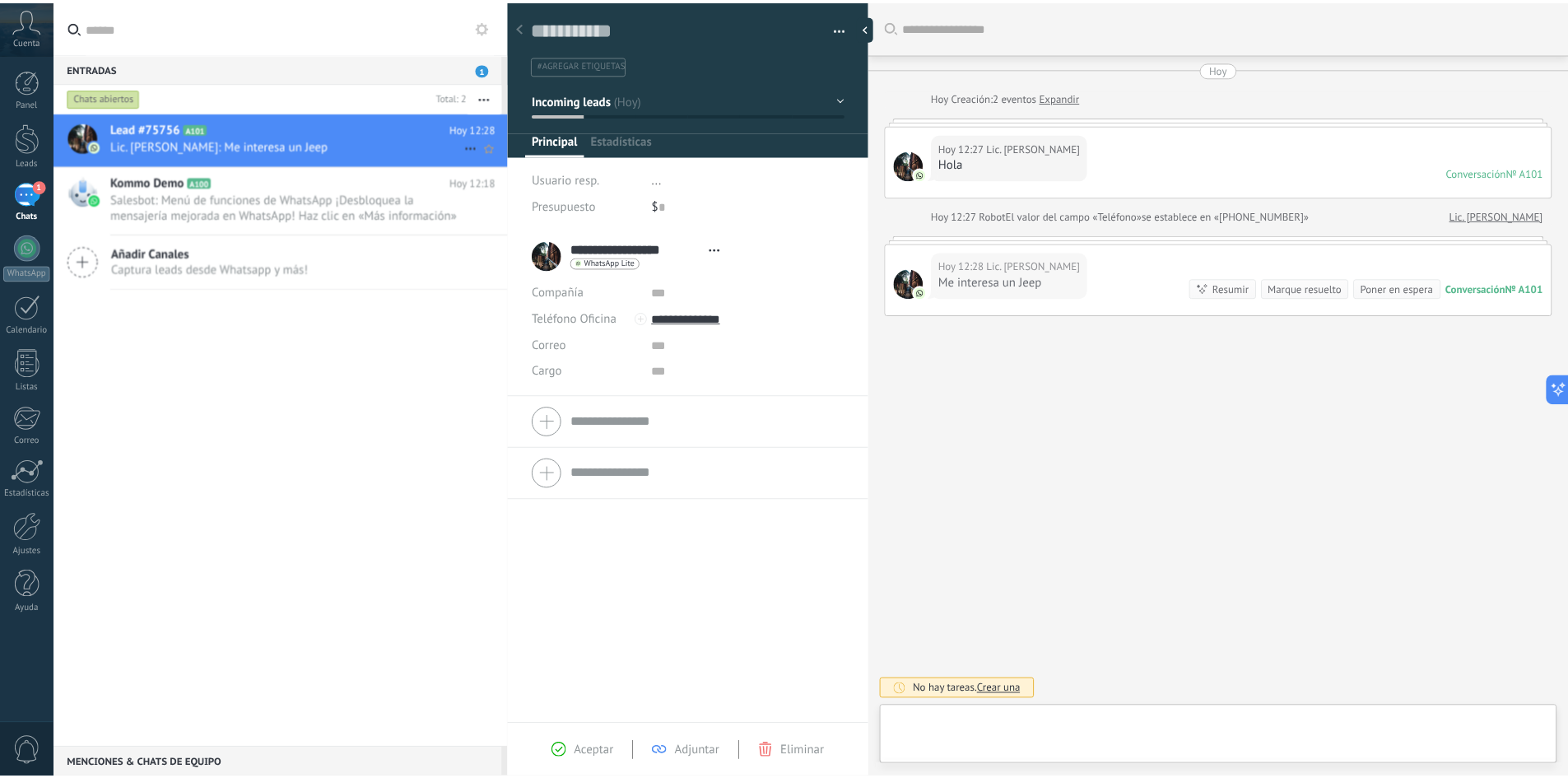
scroll to position [24, 0]
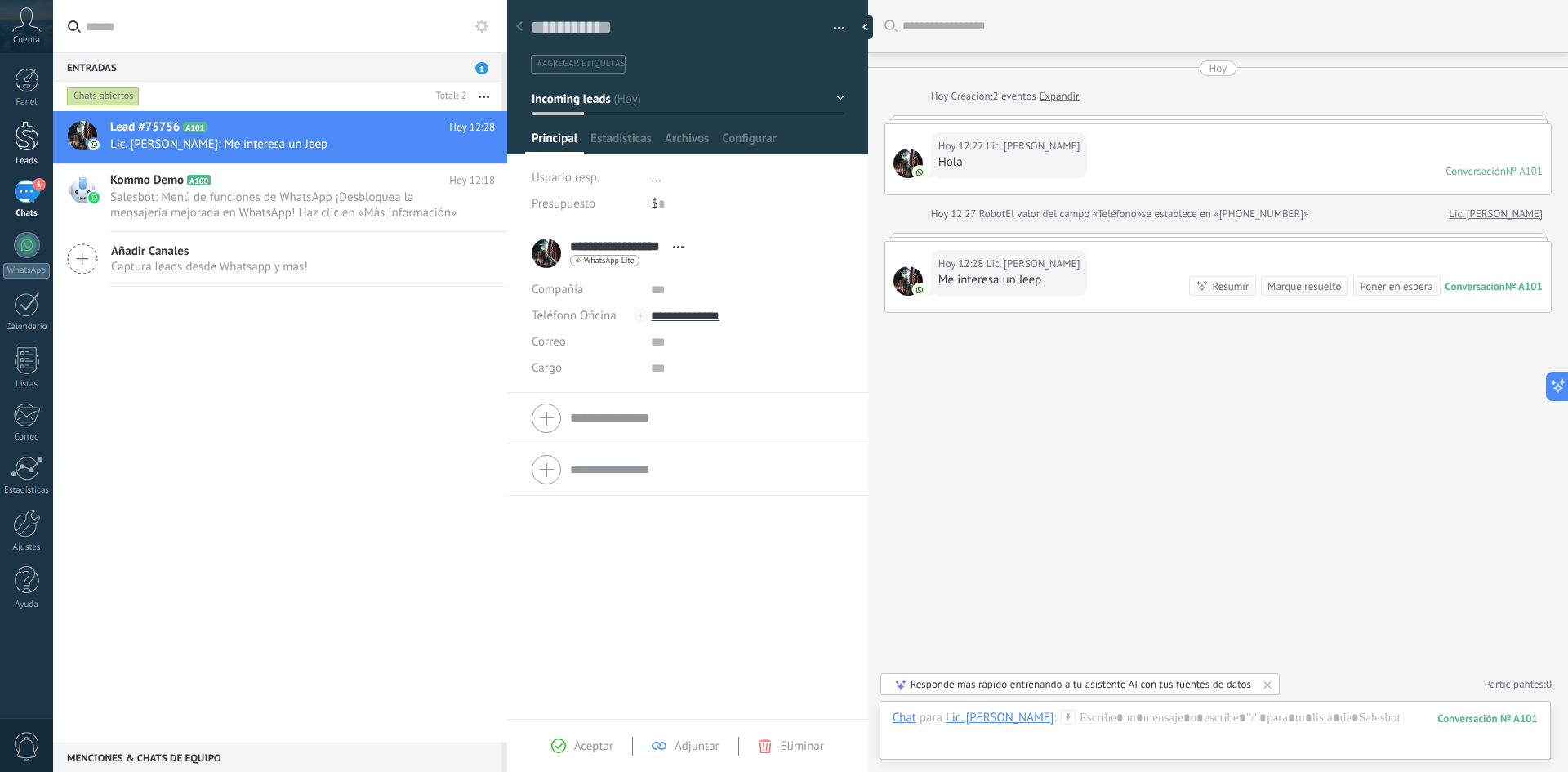
click at [28, 139] on div at bounding box center [26, 136] width 24 height 30
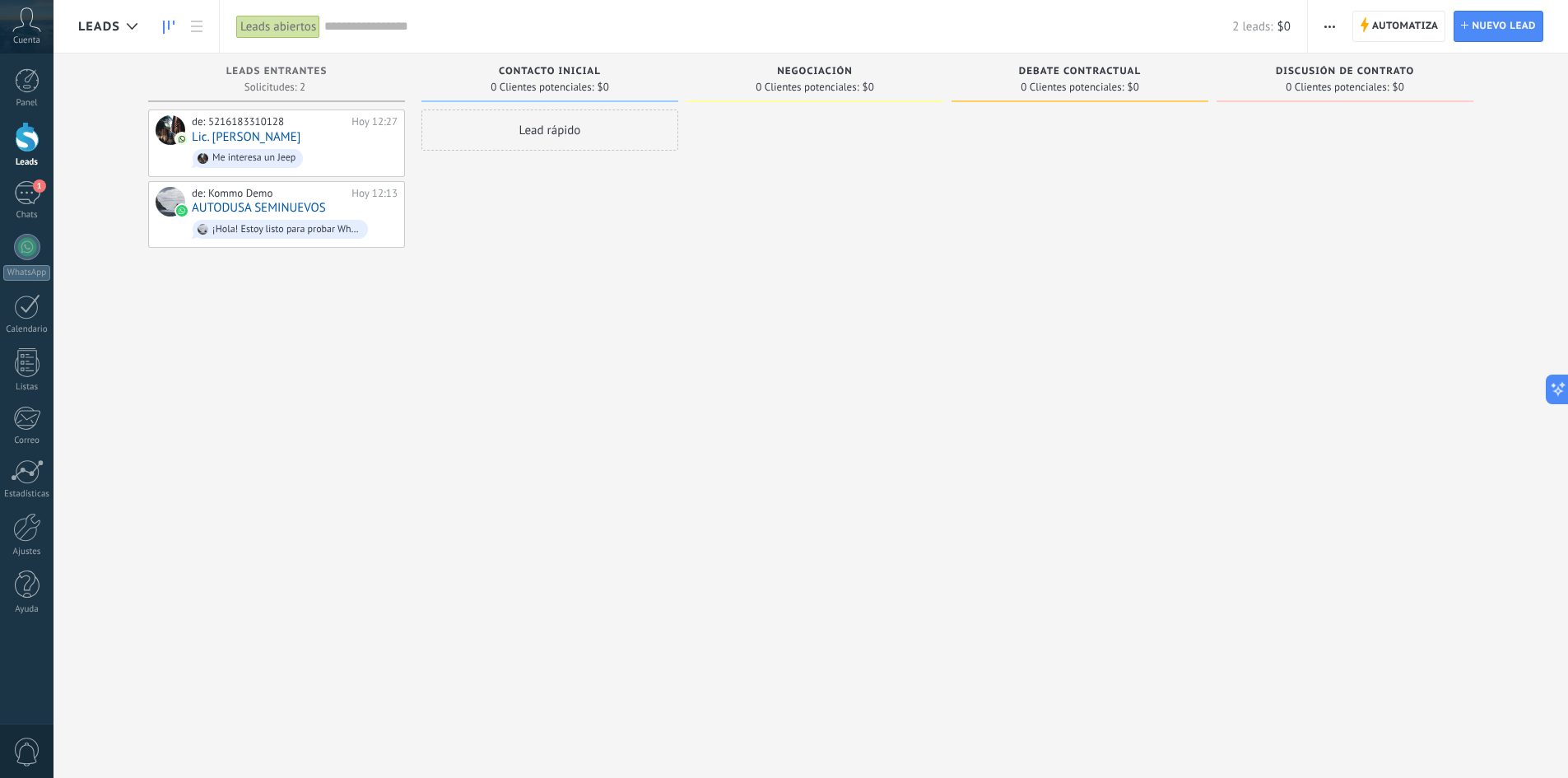
click at [1337, 30] on button "button" at bounding box center [1330, 26] width 23 height 31
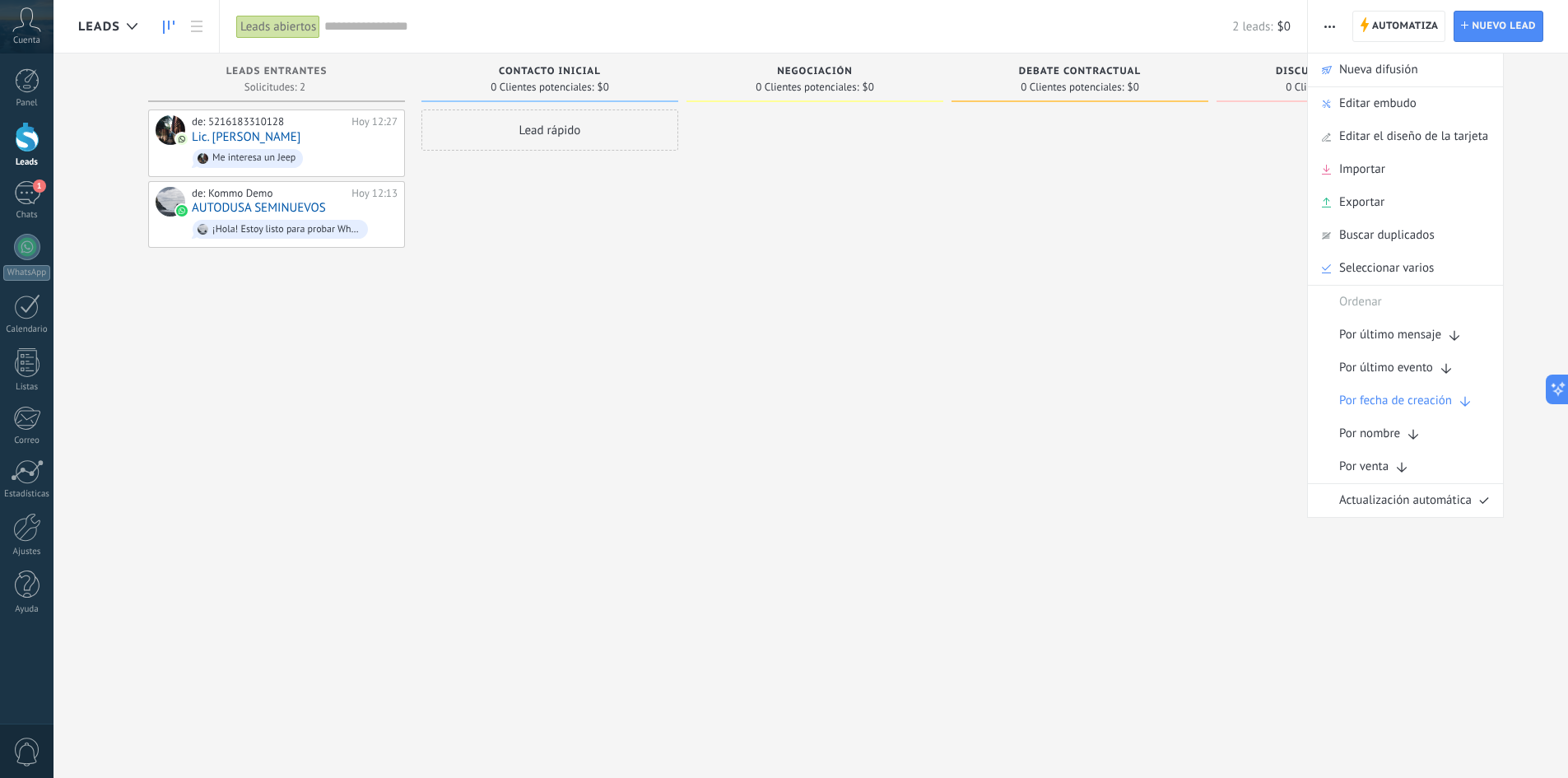
click at [1372, 109] on span "Editar embudo" at bounding box center [1377, 104] width 77 height 33
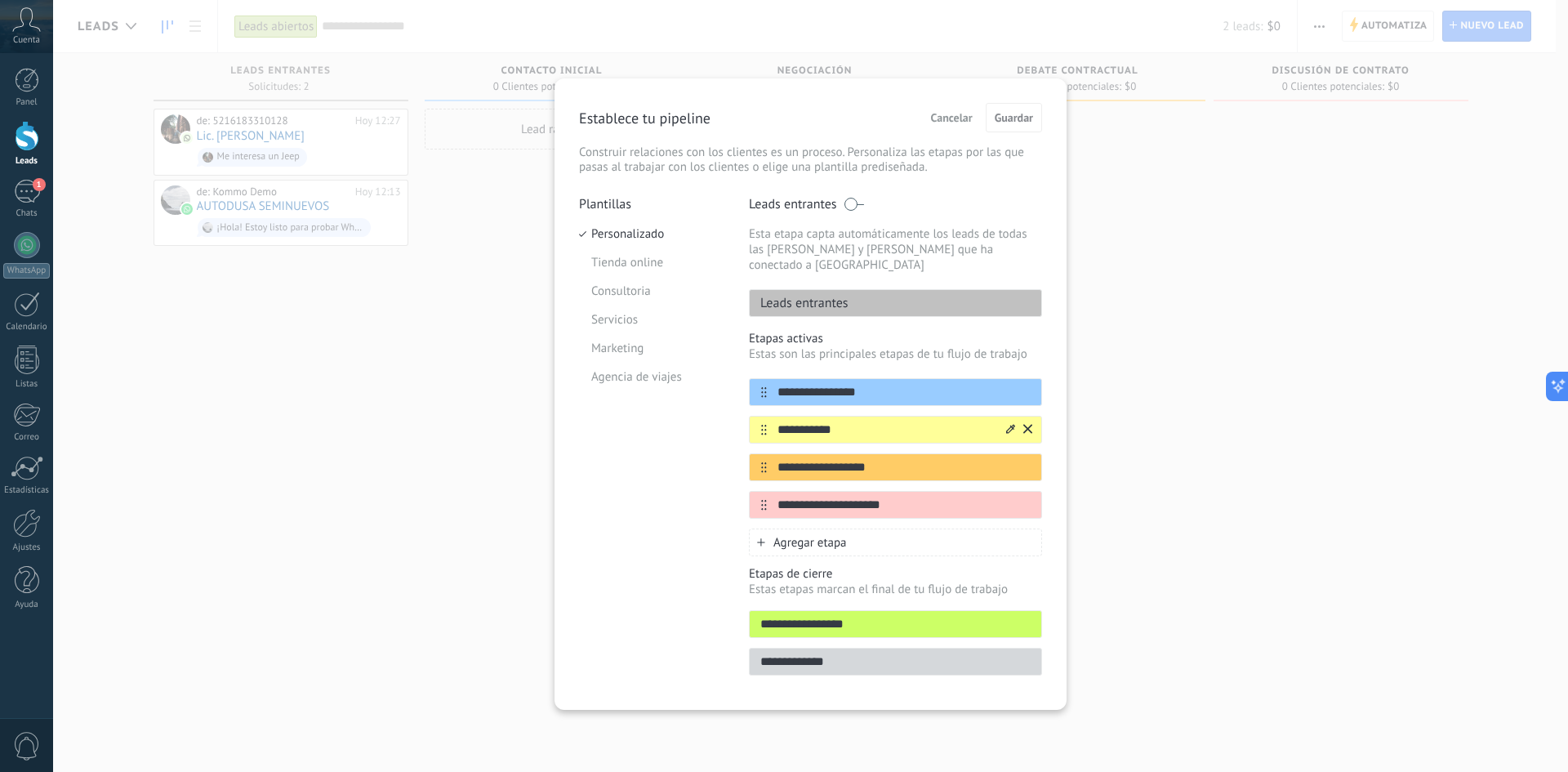
click at [831, 422] on input "**********" at bounding box center [885, 431] width 237 height 17
type input "*"
type input "********"
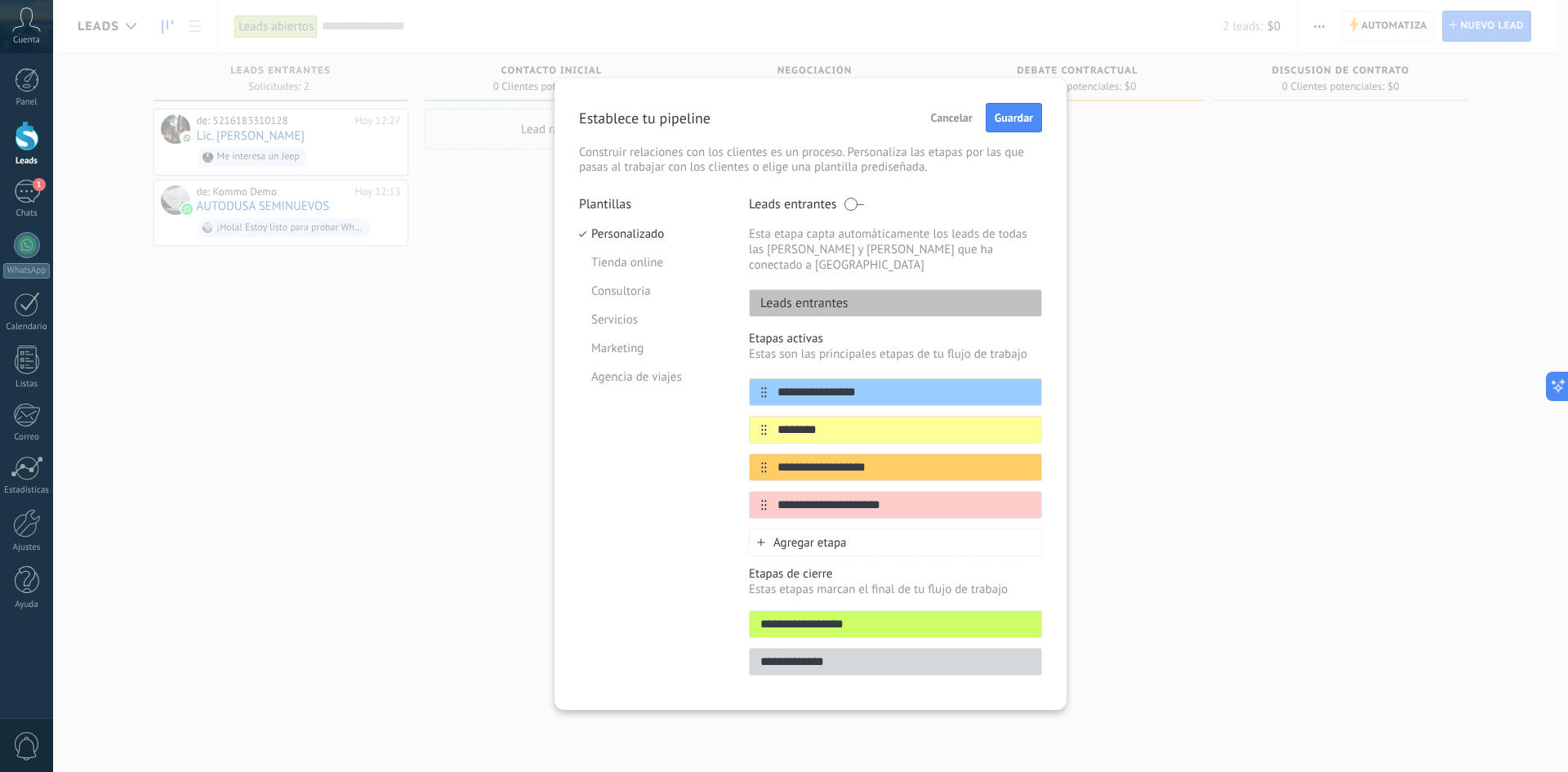
click at [950, 120] on span "Cancelar" at bounding box center [951, 117] width 42 height 12
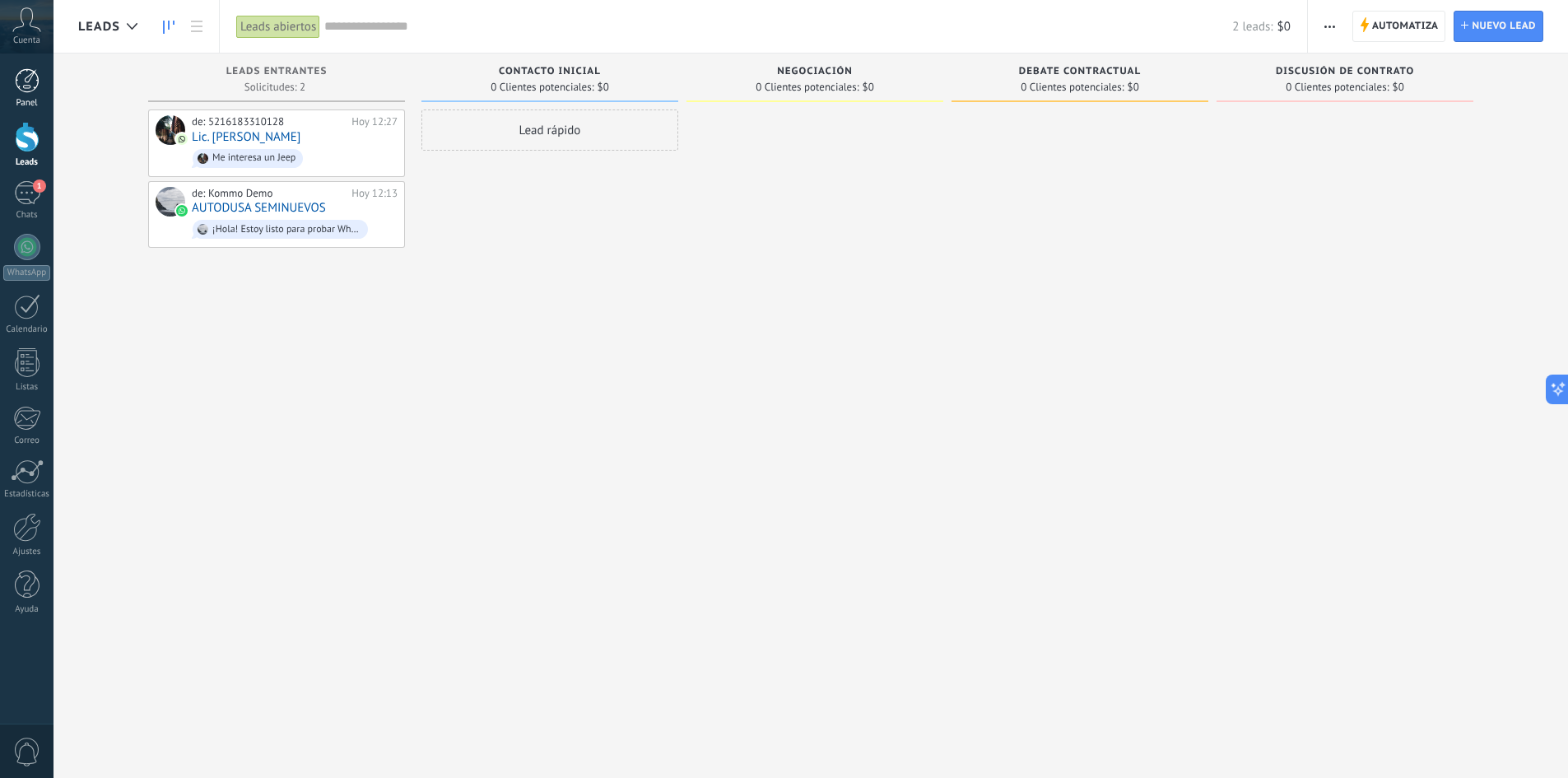
click at [30, 91] on div at bounding box center [26, 80] width 24 height 24
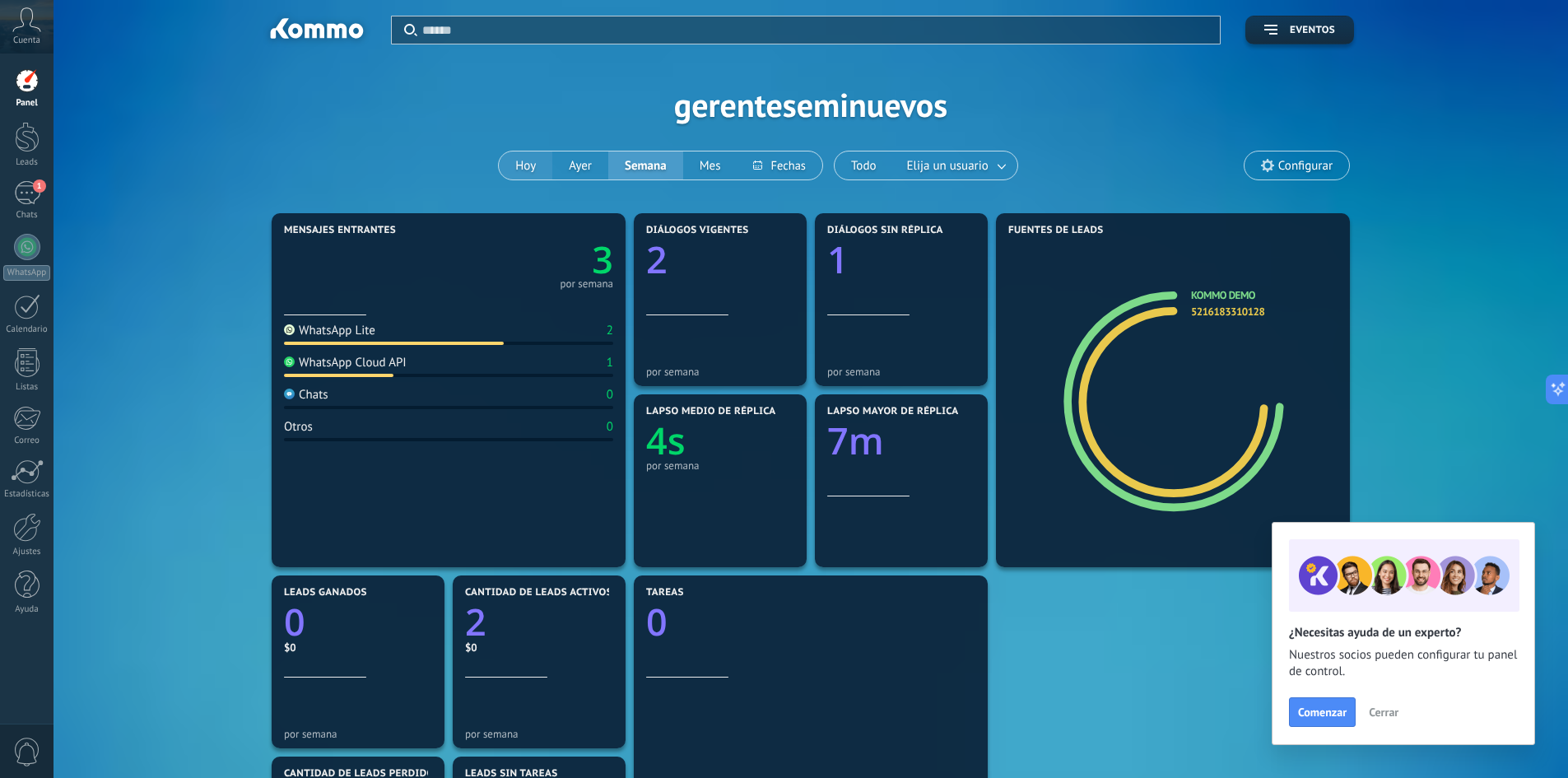
click at [534, 164] on button "Hoy" at bounding box center [525, 165] width 54 height 28
